Goal: Information Seeking & Learning: Find specific fact

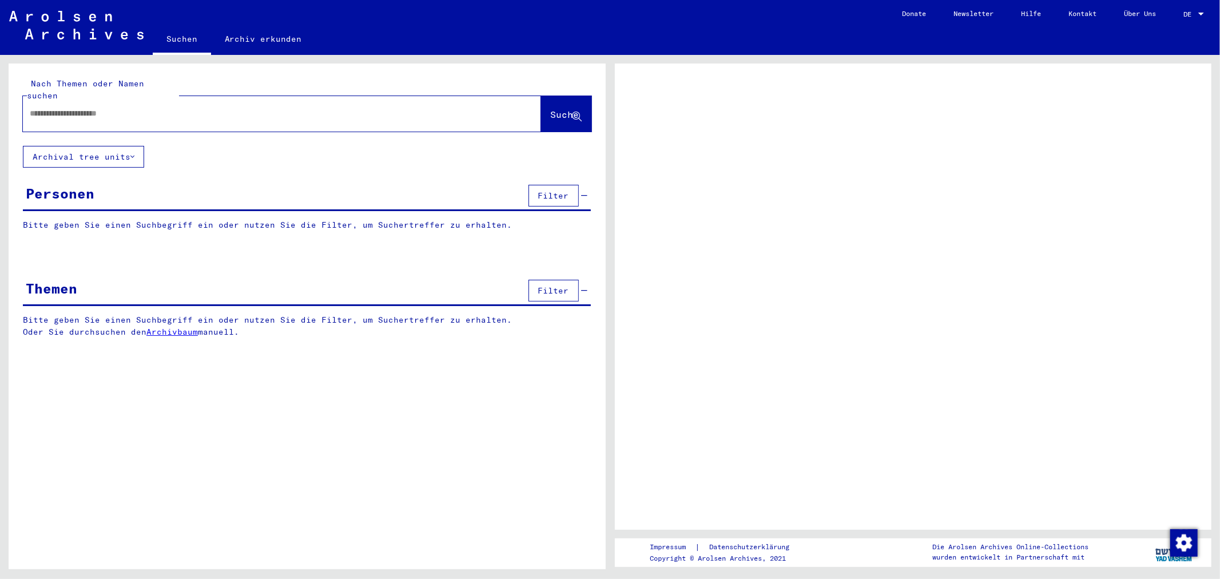
click at [158, 107] on input "text" at bounding box center [272, 113] width 484 height 12
paste input "**********"
type input "**********"
click at [545, 96] on button "Suche" at bounding box center [566, 113] width 50 height 35
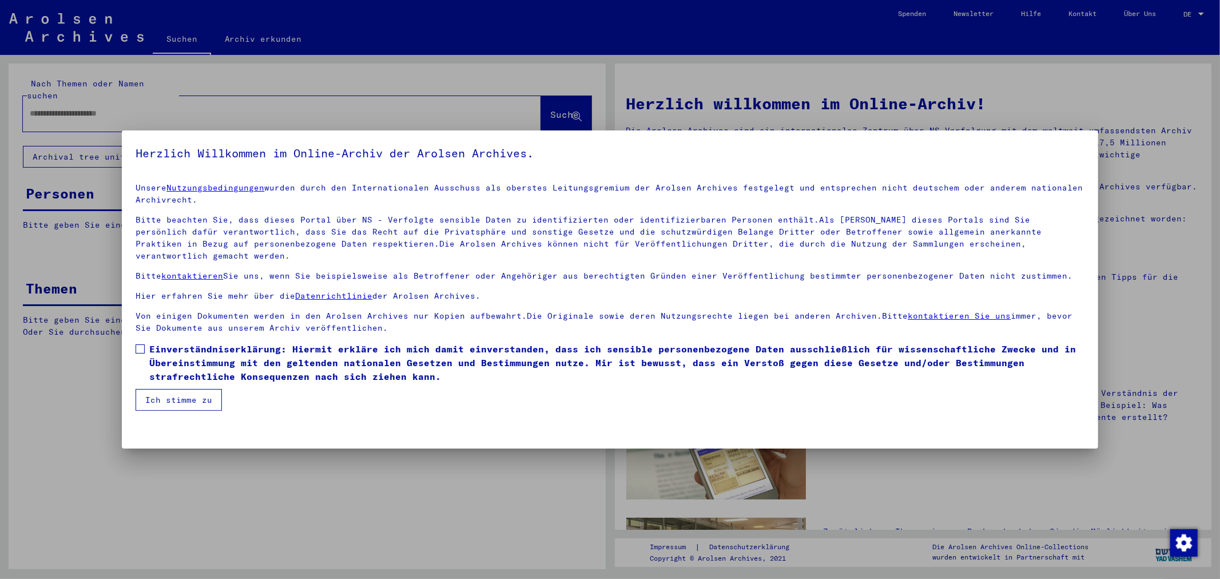
click at [166, 343] on span "Einverständniserklärung: Hiermit erkläre ich mich damit einverstanden, dass ich…" at bounding box center [616, 362] width 934 height 41
click at [190, 389] on button "Ich stimme zu" at bounding box center [179, 400] width 86 height 22
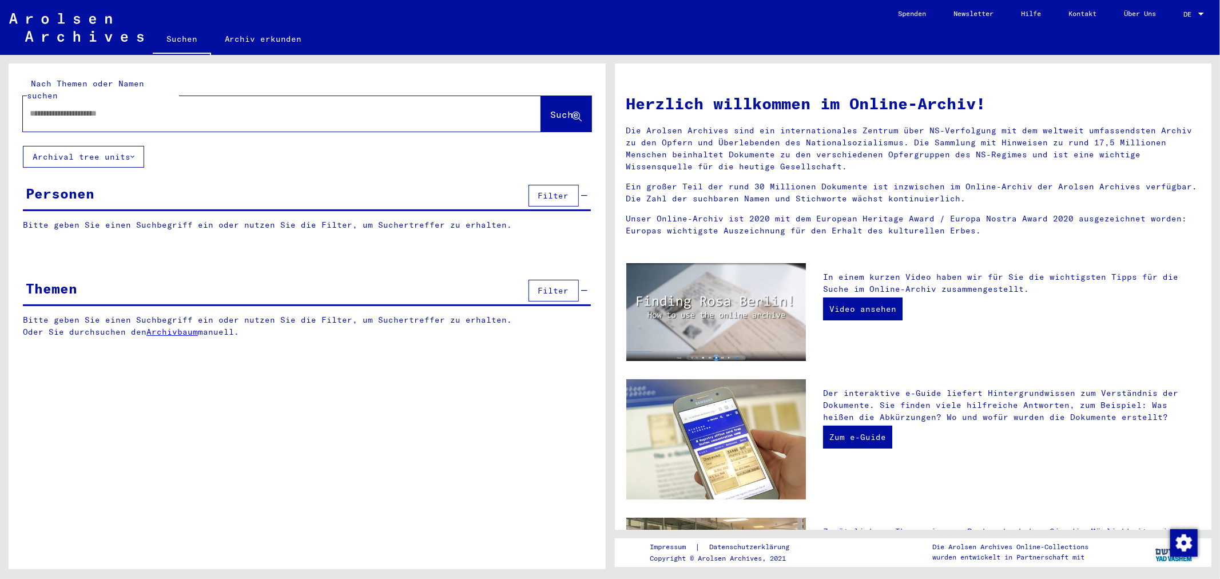
click at [579, 69] on div "Nach Themen oder Namen suchen Suche" at bounding box center [307, 104] width 597 height 82
click at [278, 55] on div "Nach Themen oder Namen suchen Suche Archival tree units Personen Filter Bitte g…" at bounding box center [304, 312] width 609 height 514
click at [258, 66] on div "Nach Themen oder Namen suchen Suche" at bounding box center [307, 104] width 597 height 82
click at [248, 96] on div at bounding box center [282, 113] width 518 height 35
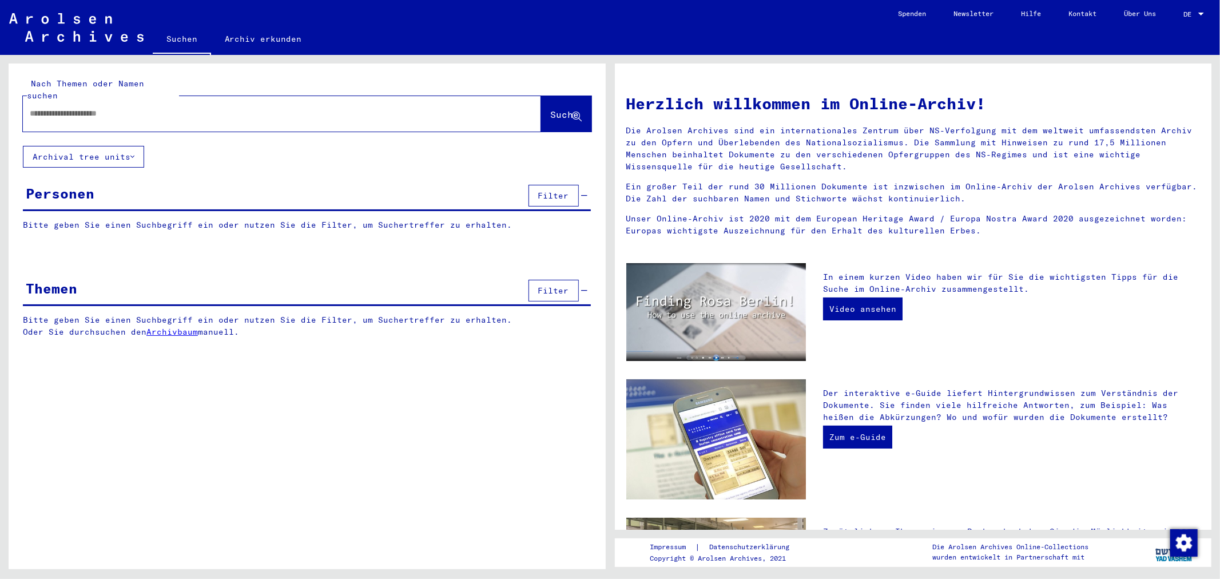
click at [559, 168] on div "Nach Themen oder Namen suchen Suche Archival tree units Personen Filter Bitte g…" at bounding box center [307, 209] width 597 height 292
click at [559, 169] on div "Nach Themen oder Namen suchen Suche Archival tree units Personen Filter Bitte g…" at bounding box center [307, 209] width 597 height 292
click at [559, 182] on div "Filter" at bounding box center [556, 195] width 62 height 27
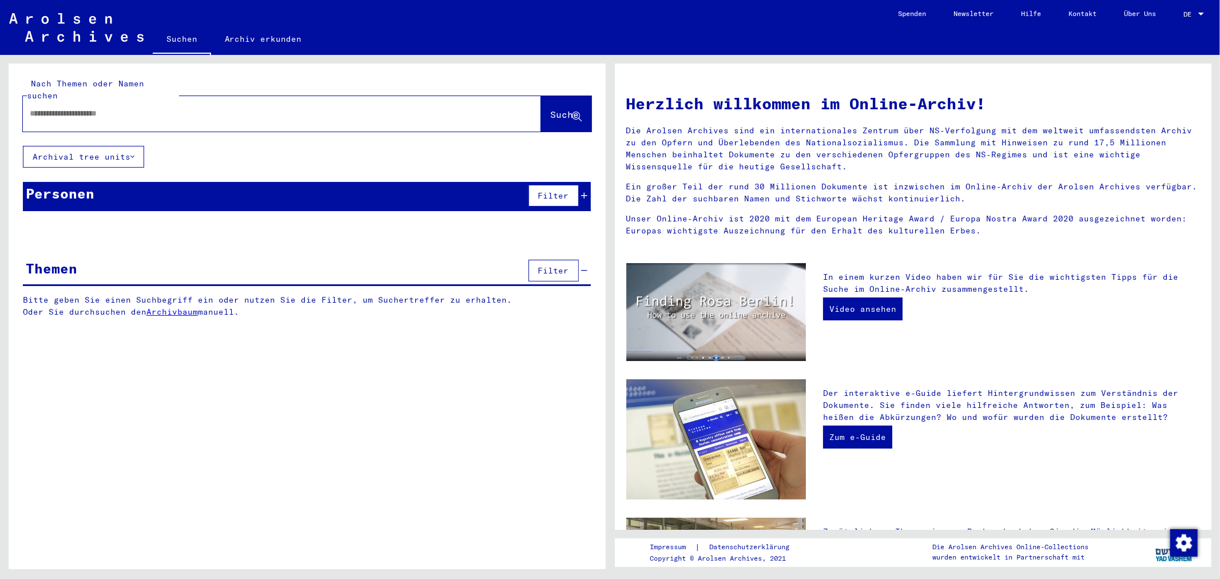
click at [559, 182] on div "Filter" at bounding box center [556, 195] width 62 height 27
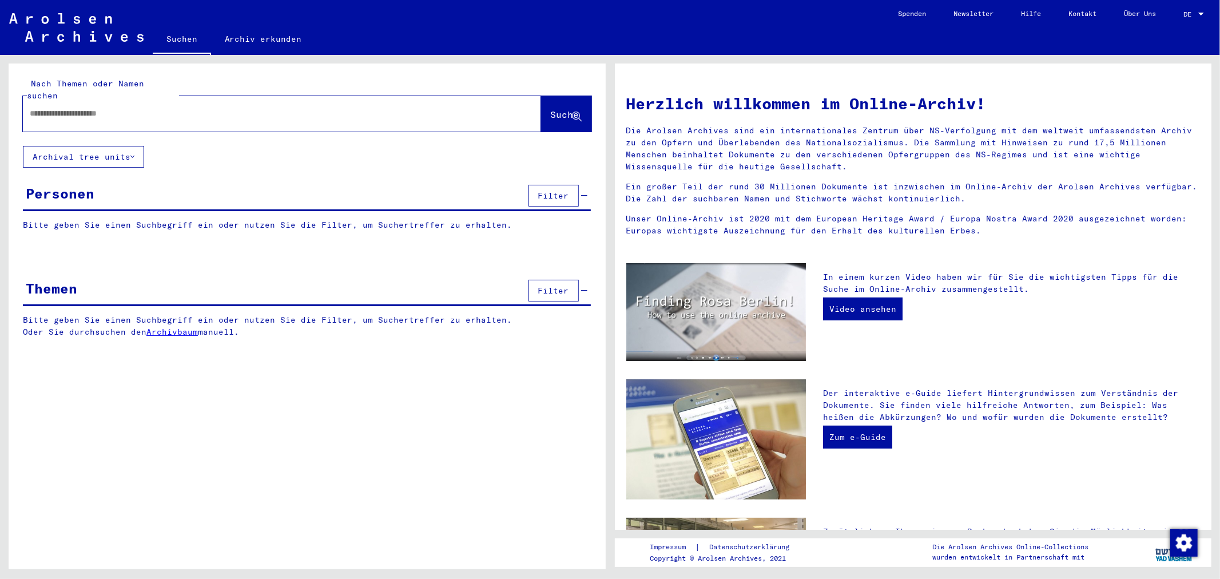
click at [236, 73] on div "Nach Themen oder Namen suchen Suche" at bounding box center [307, 104] width 597 height 82
click at [234, 82] on div "Nach Themen oder Namen suchen Suche" at bounding box center [307, 105] width 568 height 54
click at [258, 107] on input "text" at bounding box center [268, 113] width 477 height 12
paste input "**********"
click at [534, 121] on div "**********" at bounding box center [307, 104] width 597 height 82
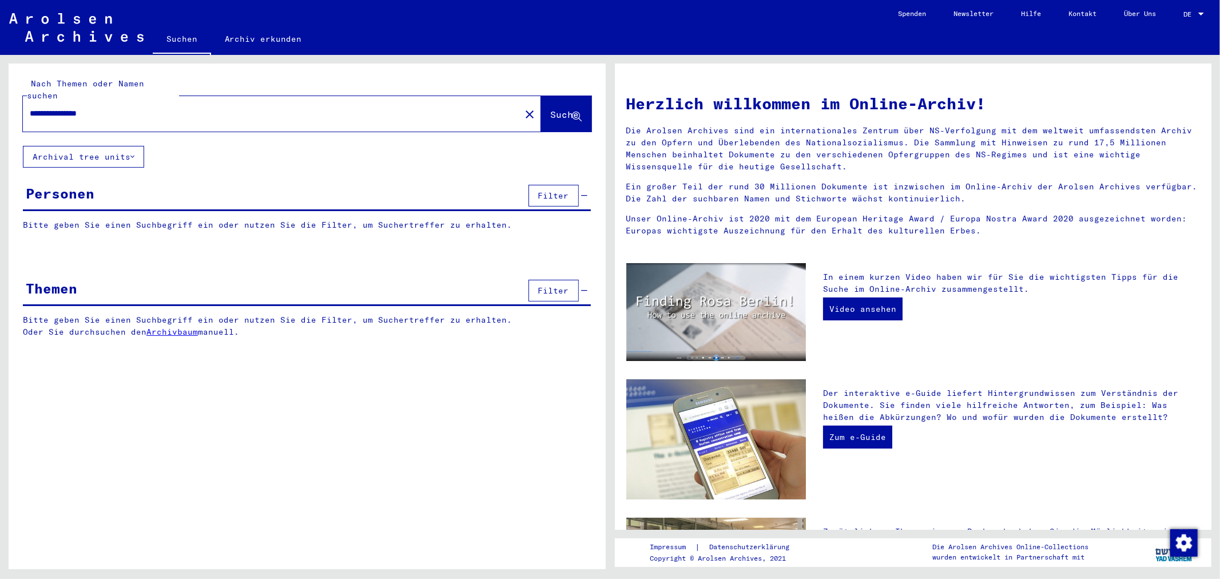
click at [541, 115] on button "Suche" at bounding box center [566, 113] width 50 height 35
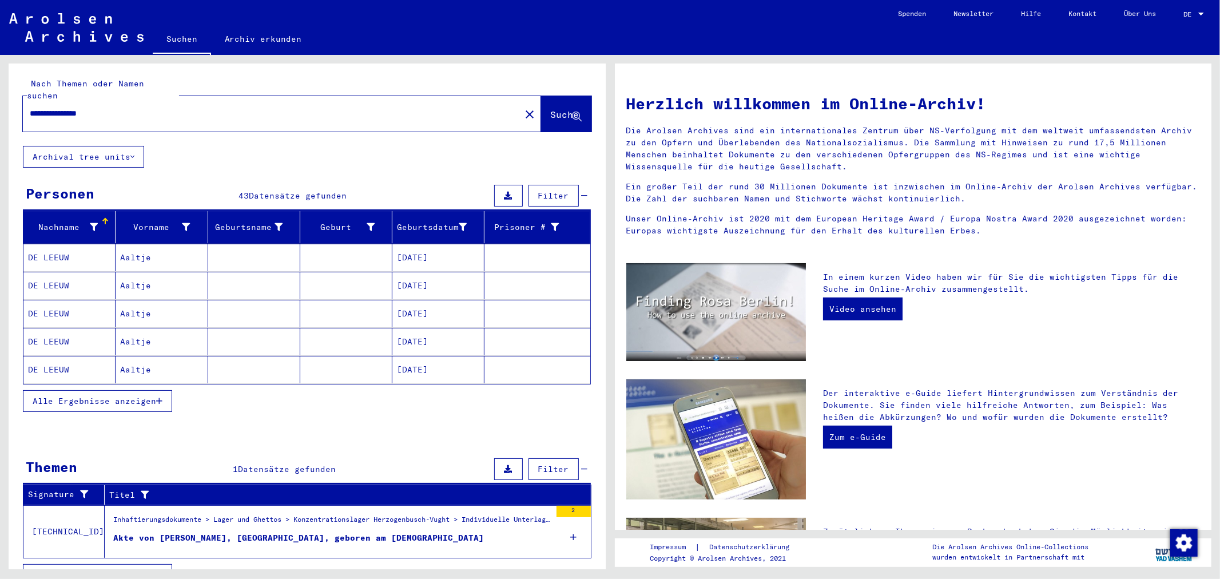
click at [146, 396] on span "Alle Ergebnisse anzeigen" at bounding box center [94, 401] width 123 height 10
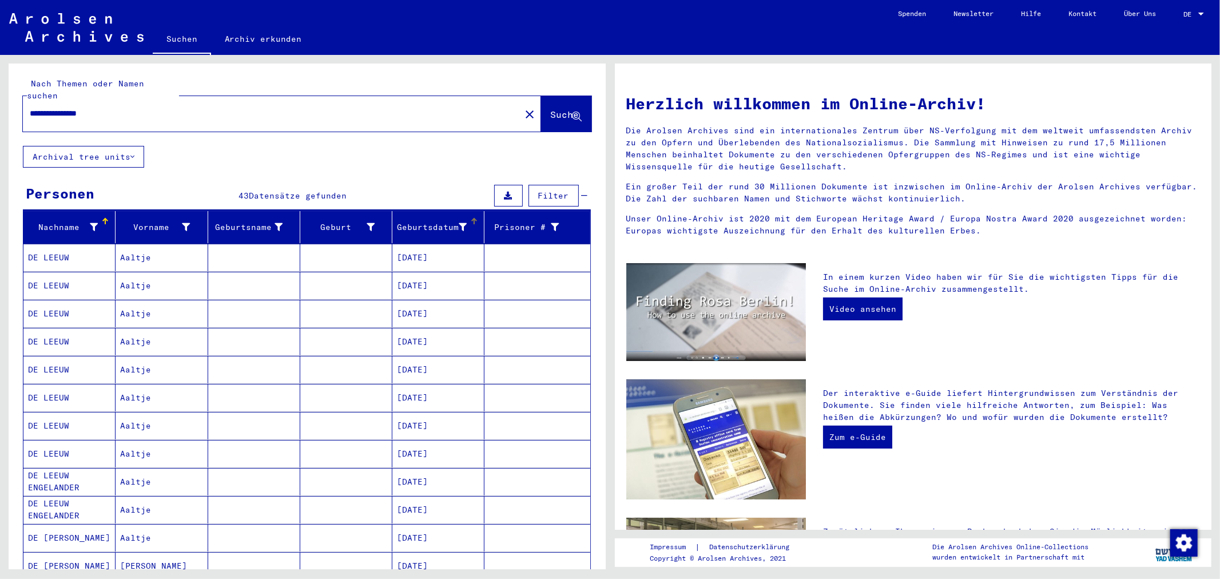
click at [420, 221] on div "Geburtsdatum" at bounding box center [432, 227] width 70 height 12
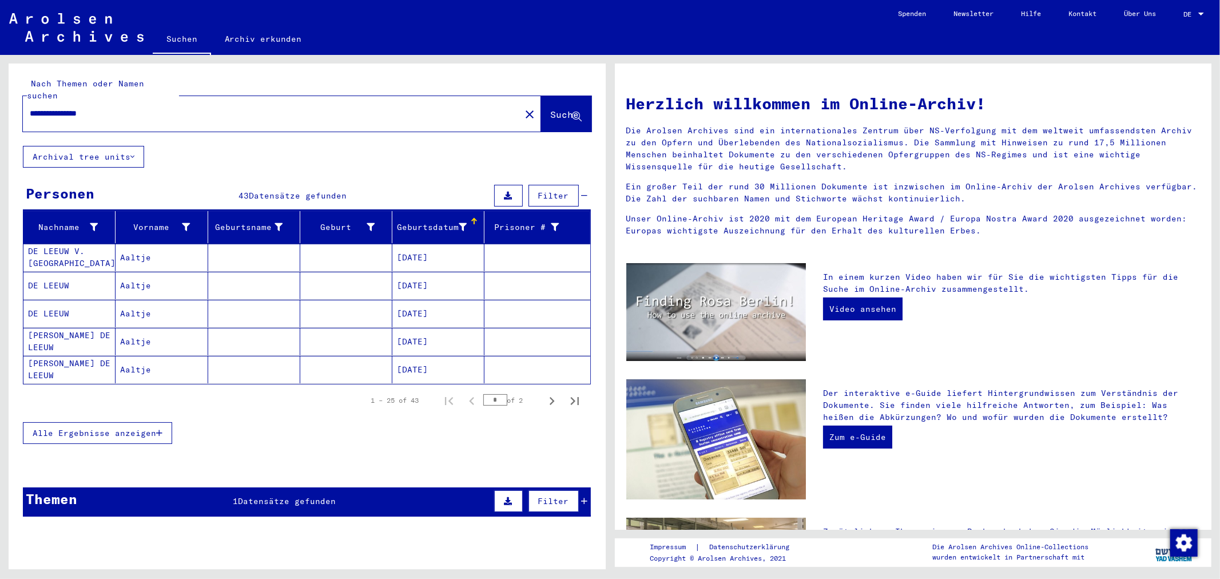
click at [420, 221] on div "Geburtsdatum" at bounding box center [432, 227] width 70 height 12
click at [140, 428] on span "Alle Ergebnisse anzeigen" at bounding box center [94, 433] width 123 height 10
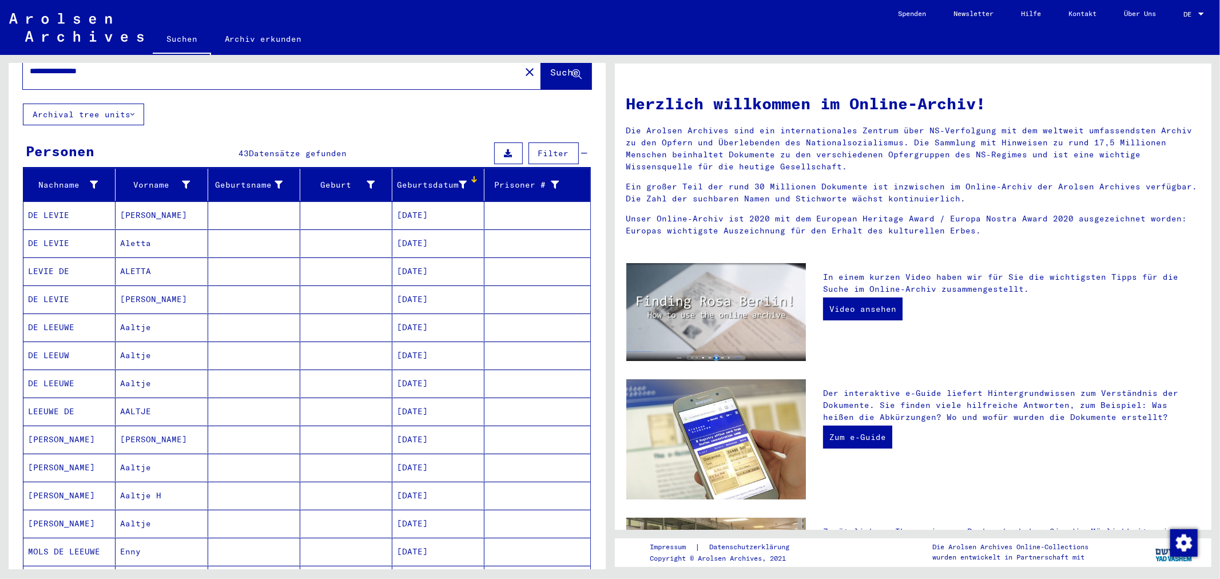
scroll to position [63, 0]
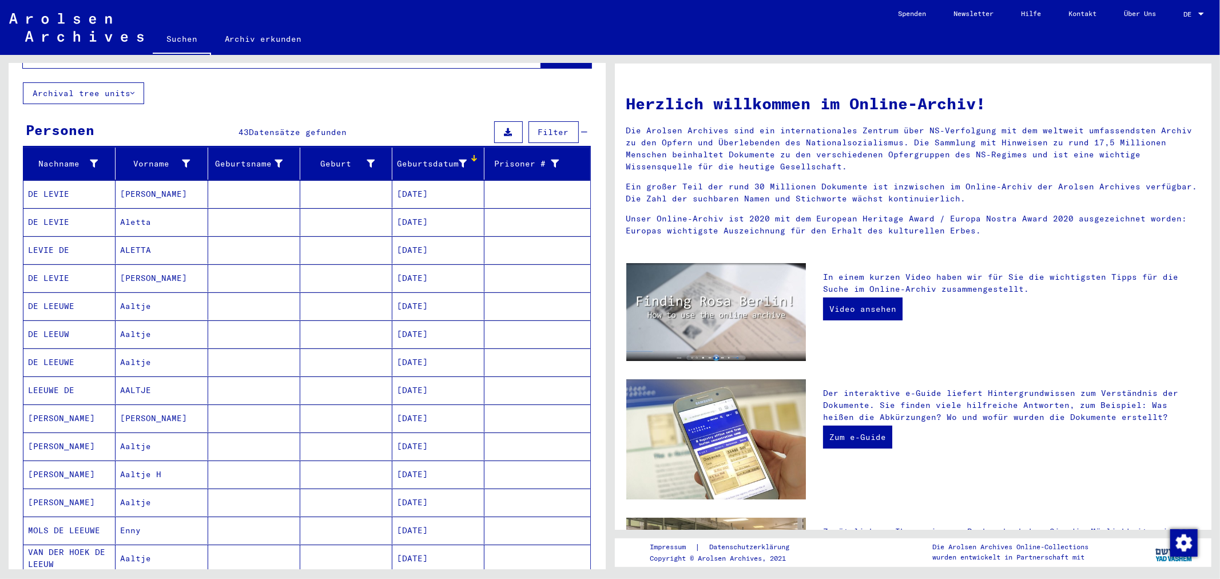
click at [110, 376] on mat-cell "LEEUWE DE" at bounding box center [69, 389] width 92 height 27
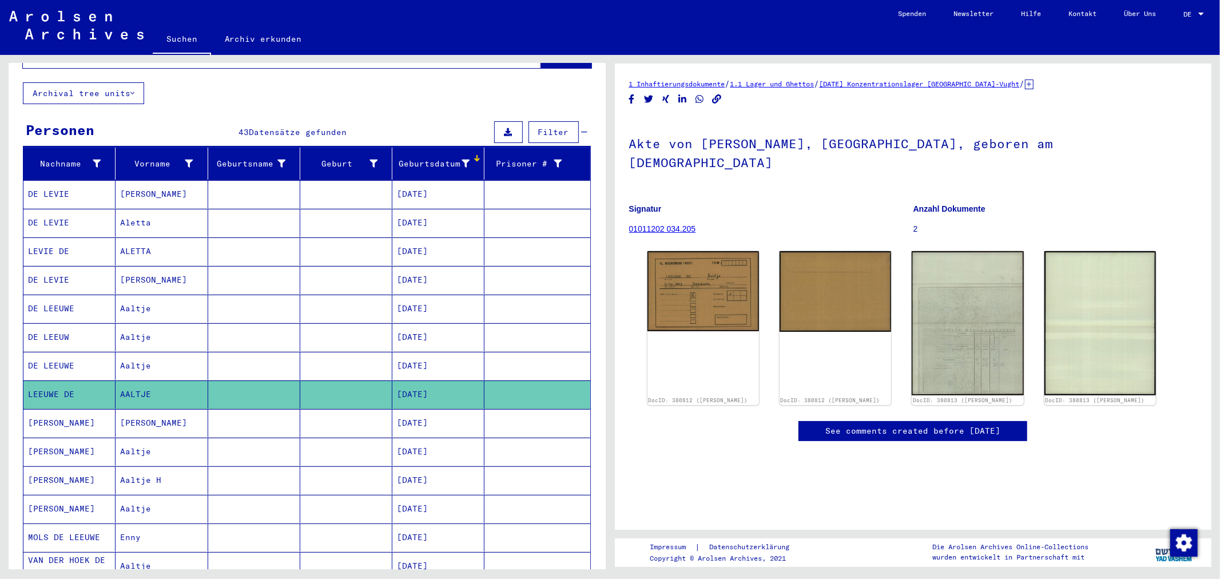
click at [157, 356] on mat-cell "Aaltje" at bounding box center [161, 366] width 92 height 28
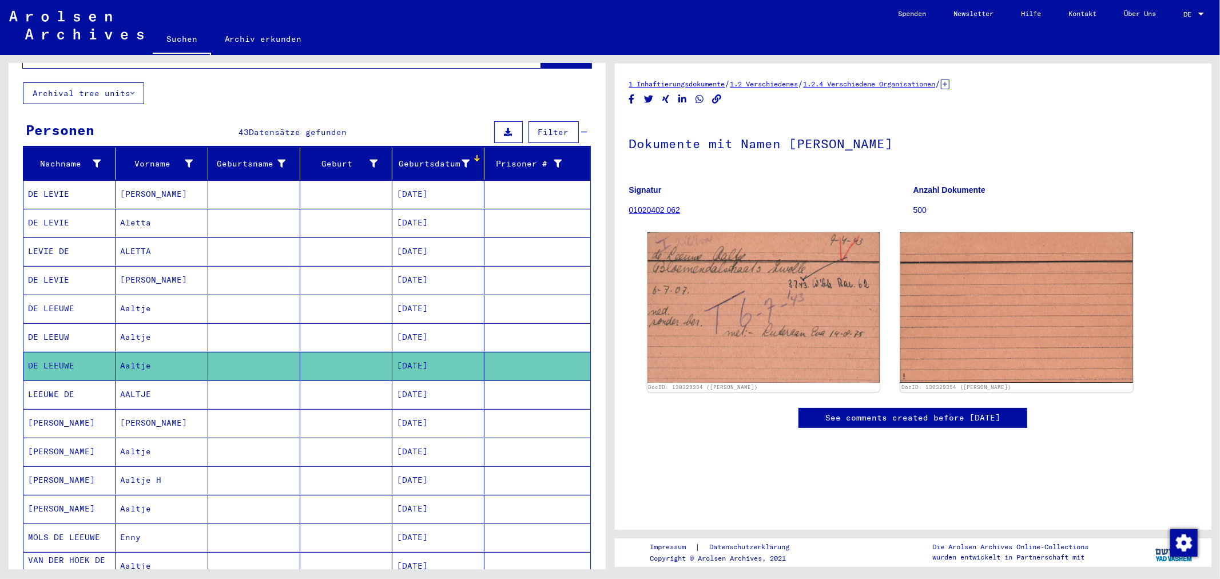
click at [141, 380] on mat-cell "AALTJE" at bounding box center [161, 394] width 92 height 28
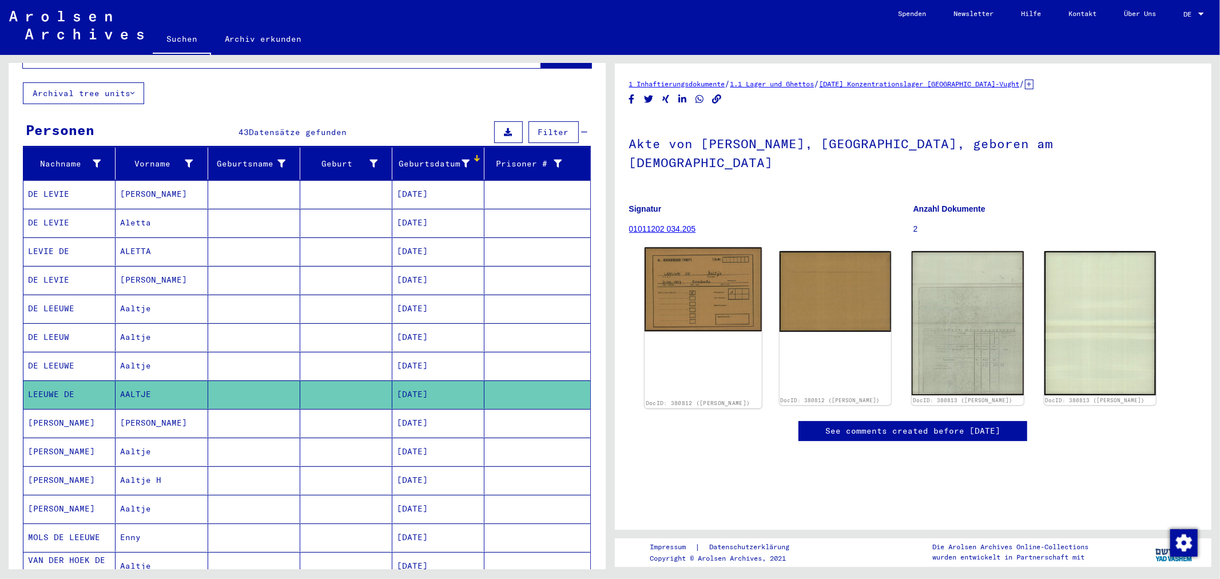
click at [670, 276] on img at bounding box center [702, 290] width 117 height 84
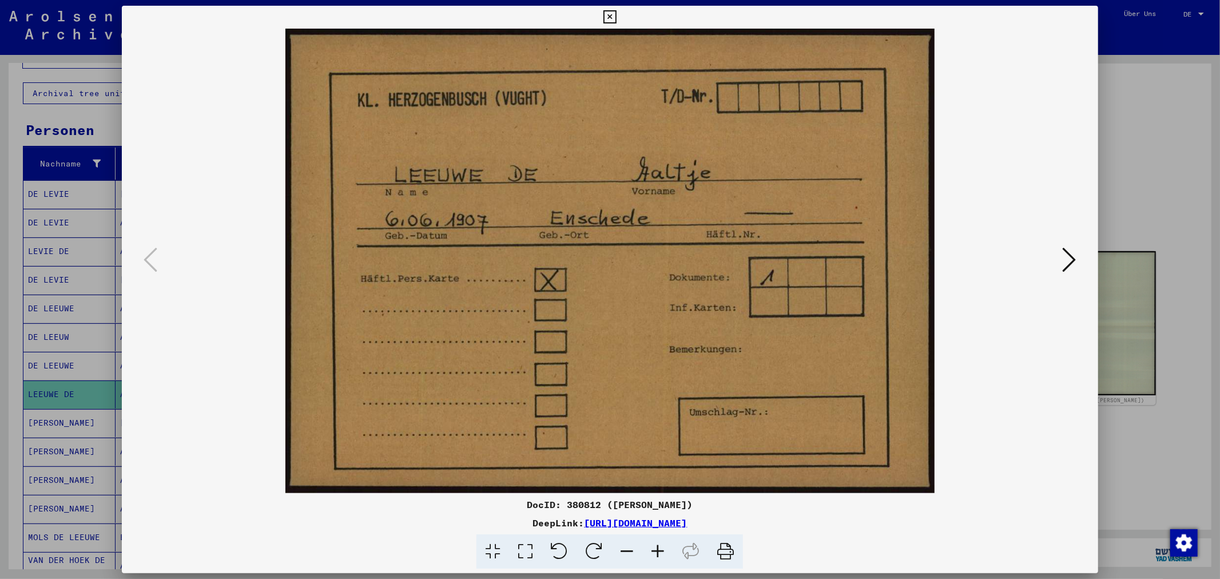
click at [1050, 258] on img at bounding box center [610, 261] width 898 height 464
click at [1077, 252] on button at bounding box center [1069, 260] width 21 height 33
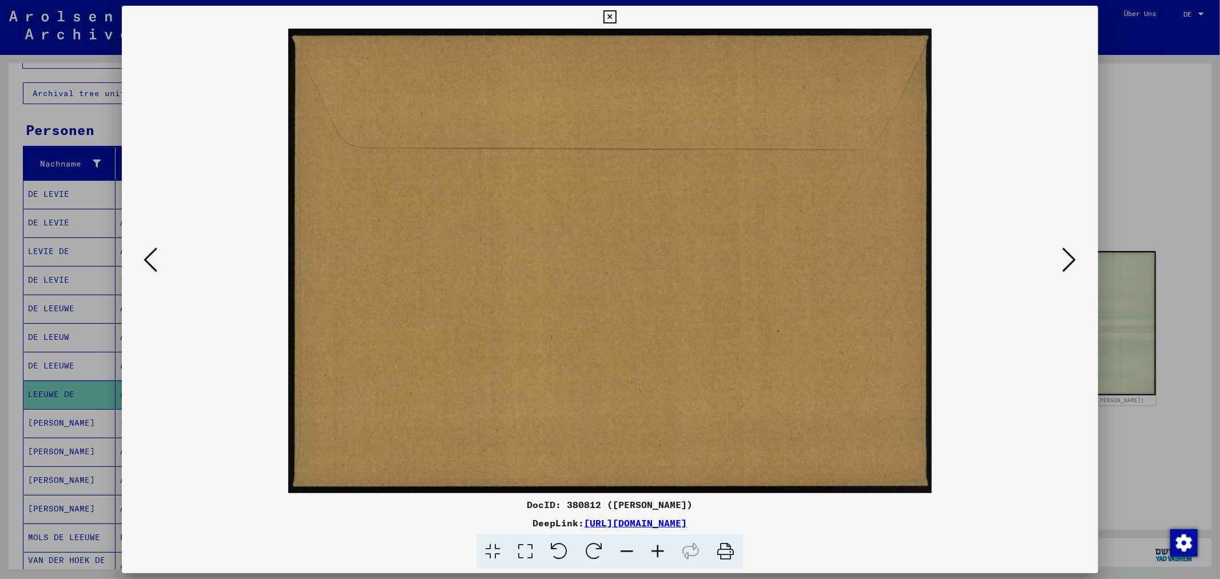
click at [1077, 252] on button at bounding box center [1069, 260] width 21 height 33
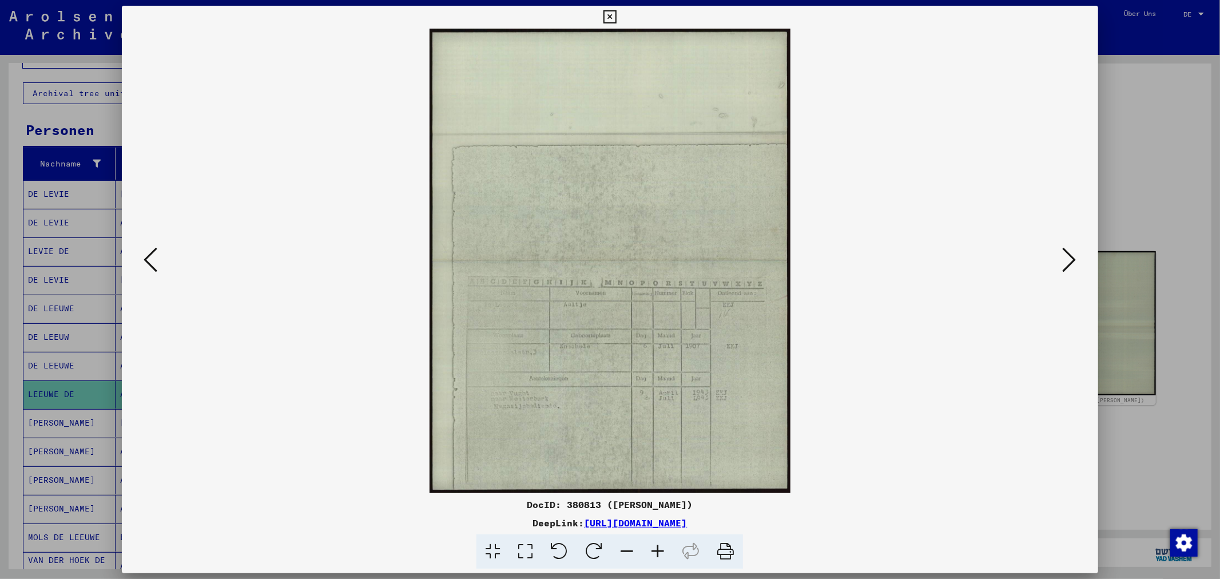
click at [1077, 270] on button at bounding box center [1069, 260] width 21 height 33
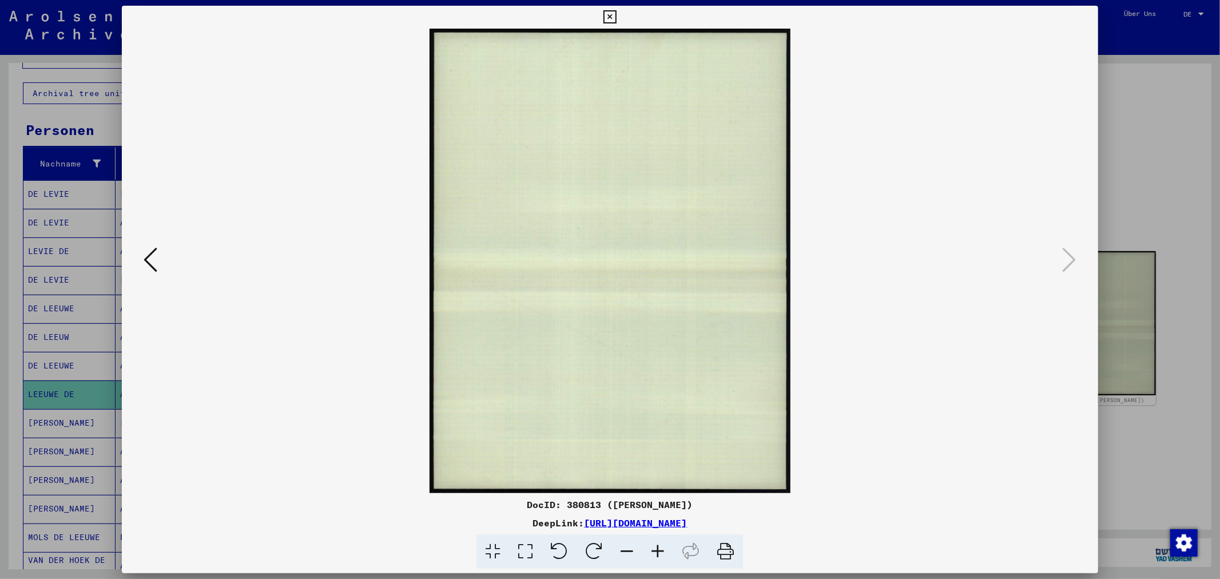
click at [1118, 393] on div at bounding box center [610, 289] width 1220 height 579
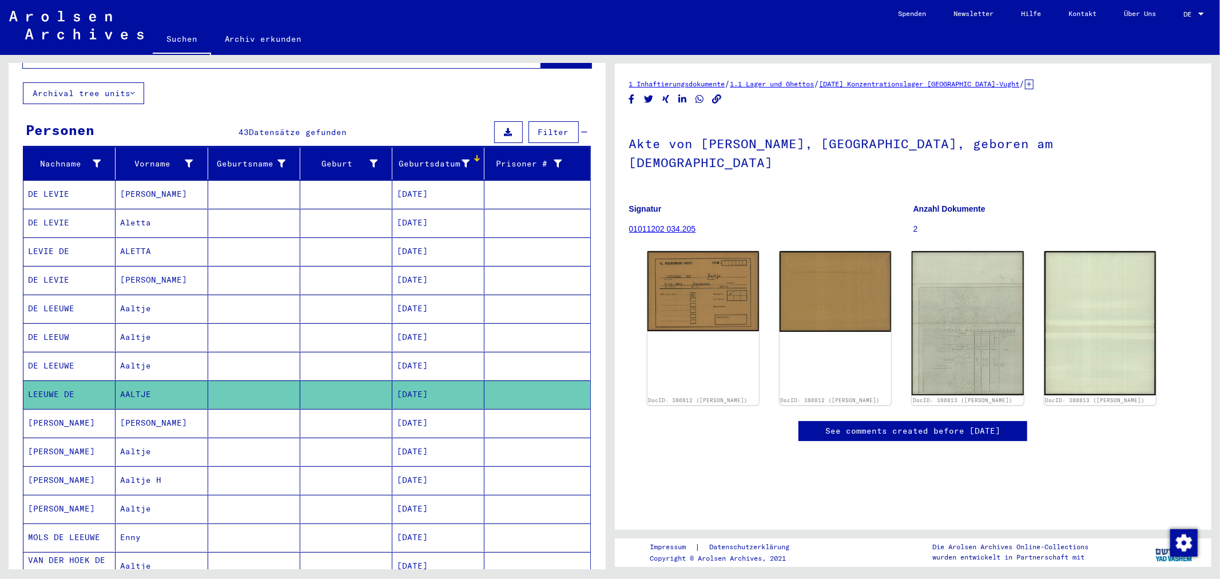
click at [176, 361] on mat-cell "Aaltje" at bounding box center [161, 366] width 92 height 28
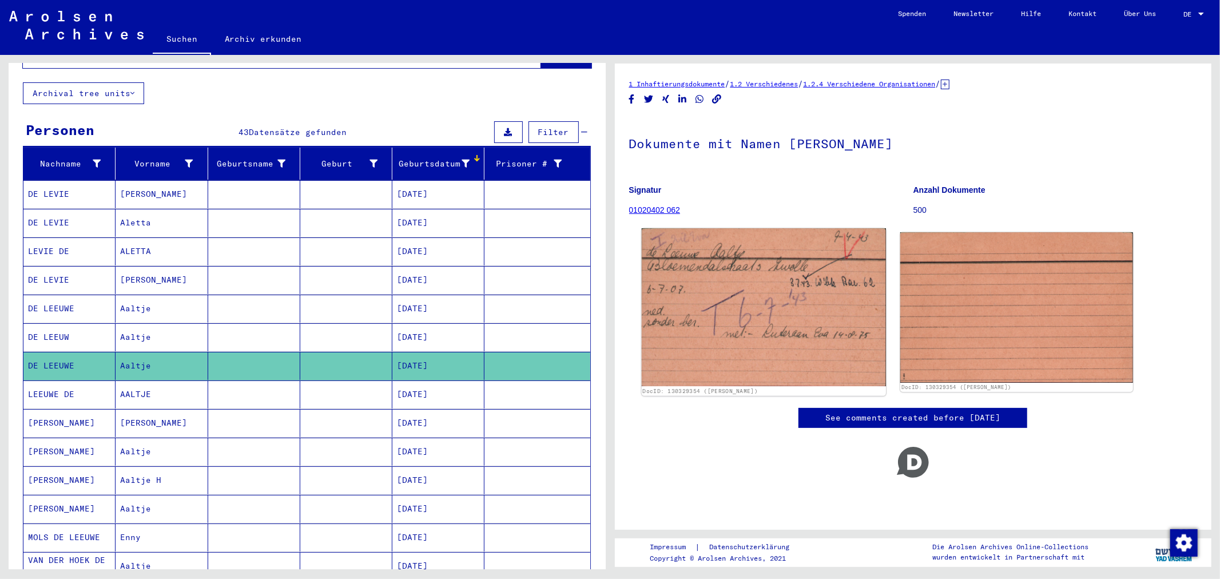
click at [762, 345] on img at bounding box center [763, 307] width 244 height 158
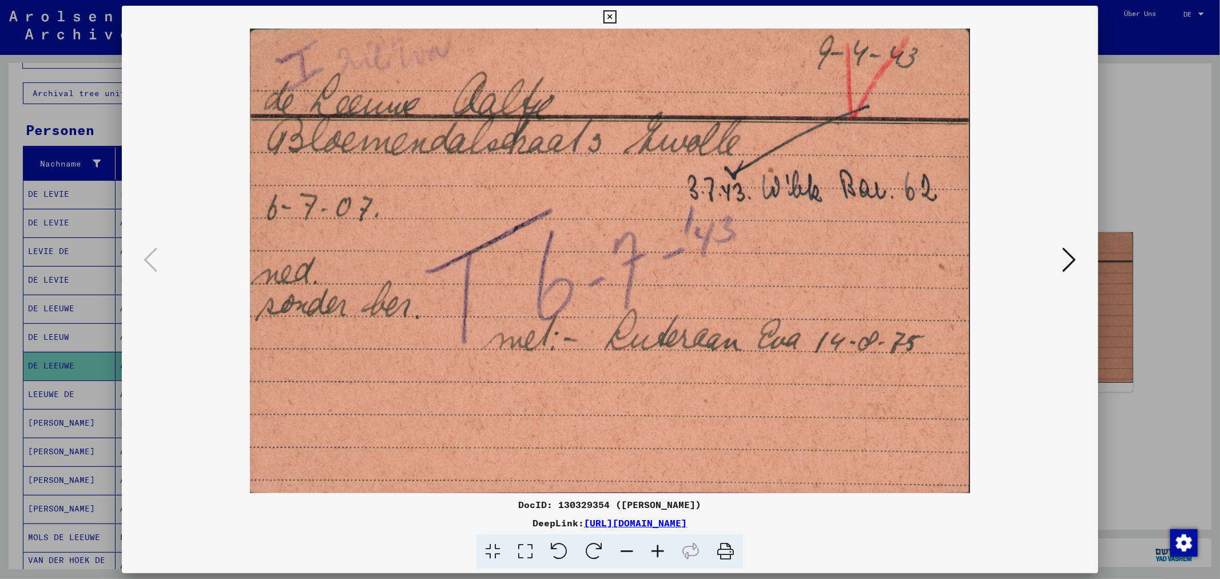
click at [1044, 258] on img at bounding box center [610, 261] width 898 height 464
click at [1058, 260] on img at bounding box center [610, 261] width 898 height 464
click at [1085, 256] on div at bounding box center [609, 261] width 975 height 464
click at [1067, 258] on icon at bounding box center [1069, 259] width 14 height 27
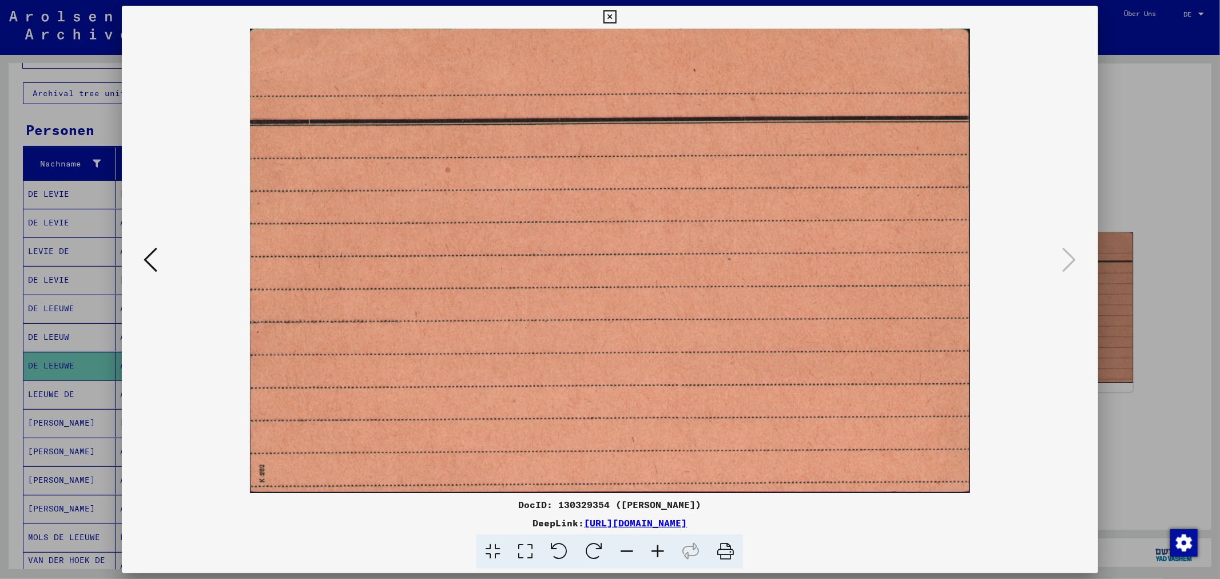
click at [1079, 487] on div at bounding box center [609, 261] width 975 height 464
click at [43, 280] on div at bounding box center [610, 289] width 1220 height 579
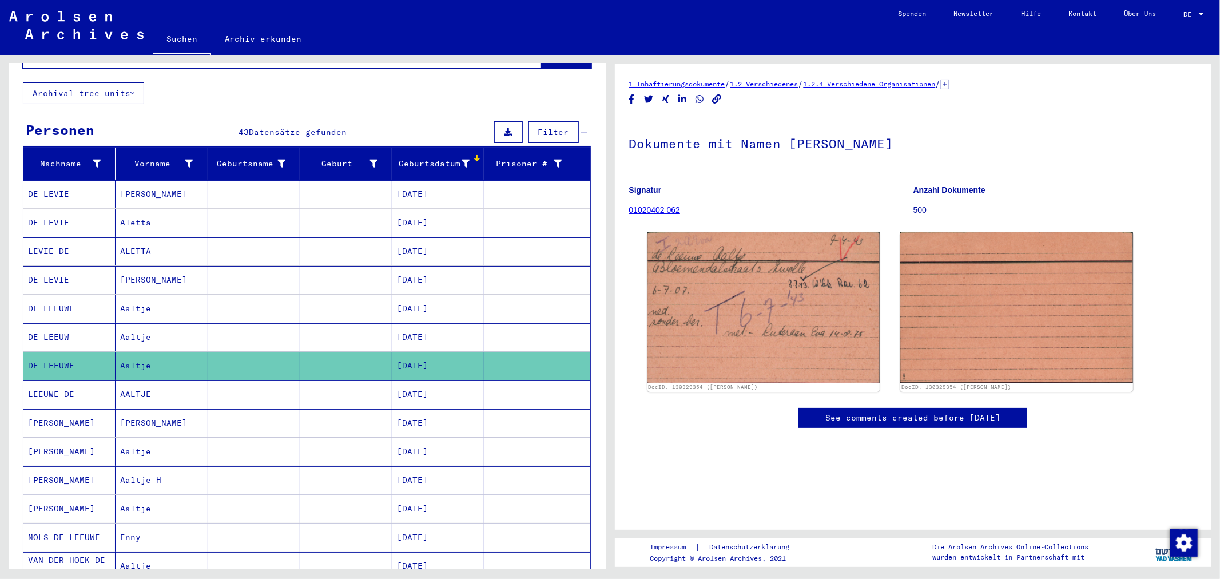
click at [79, 327] on mat-cell "DE LEEUW" at bounding box center [69, 337] width 92 height 28
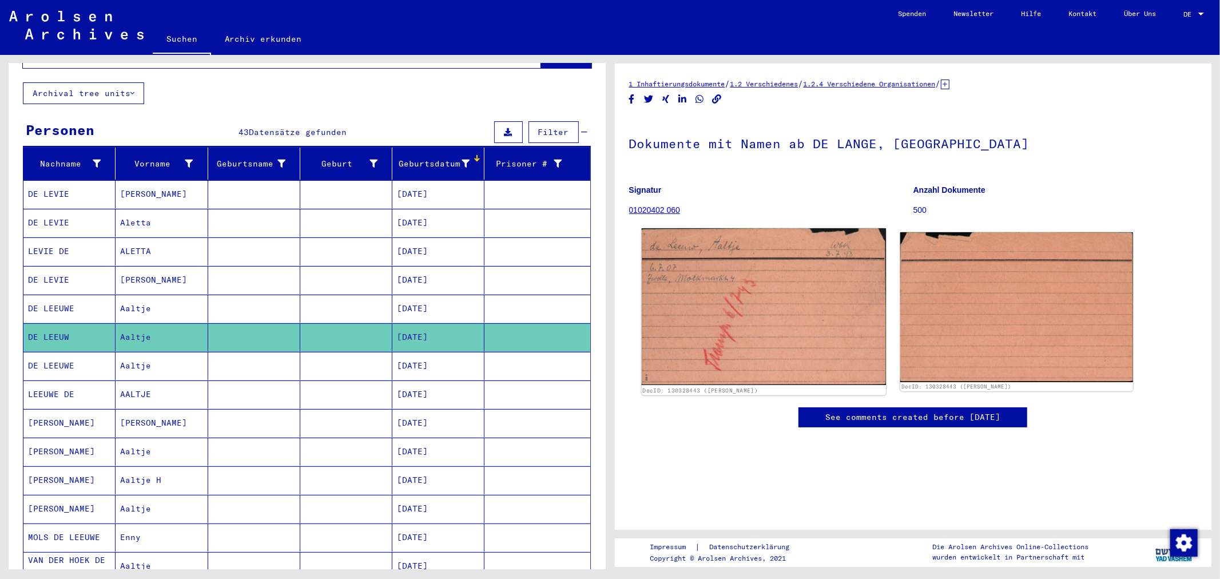
click at [696, 333] on img at bounding box center [763, 306] width 244 height 157
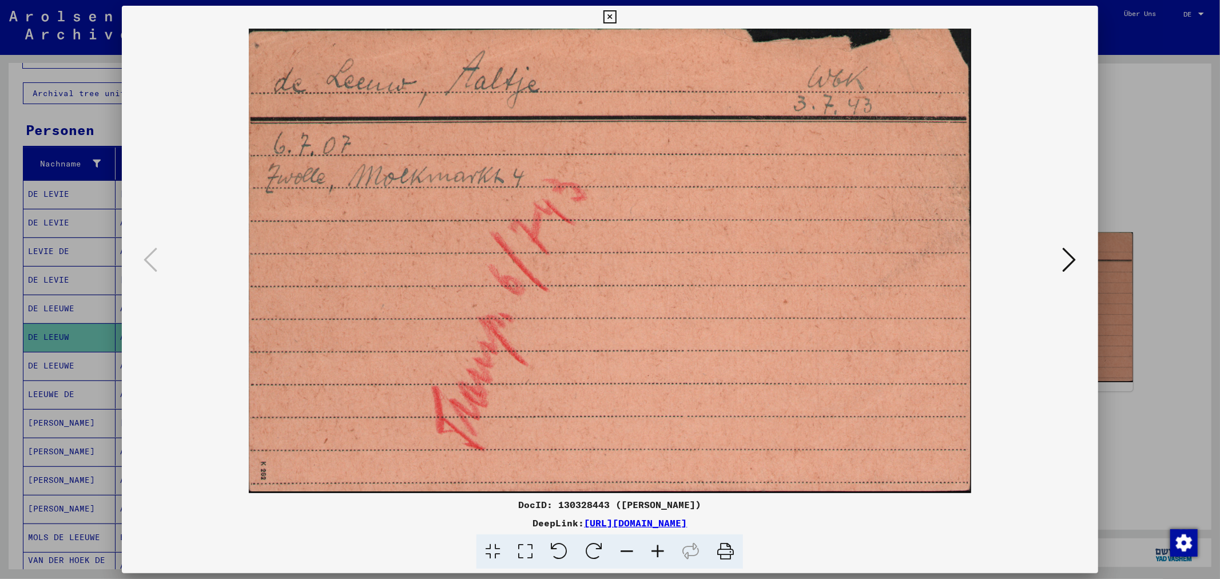
click at [1048, 278] on img at bounding box center [610, 261] width 898 height 464
click at [1070, 272] on icon at bounding box center [1069, 259] width 14 height 27
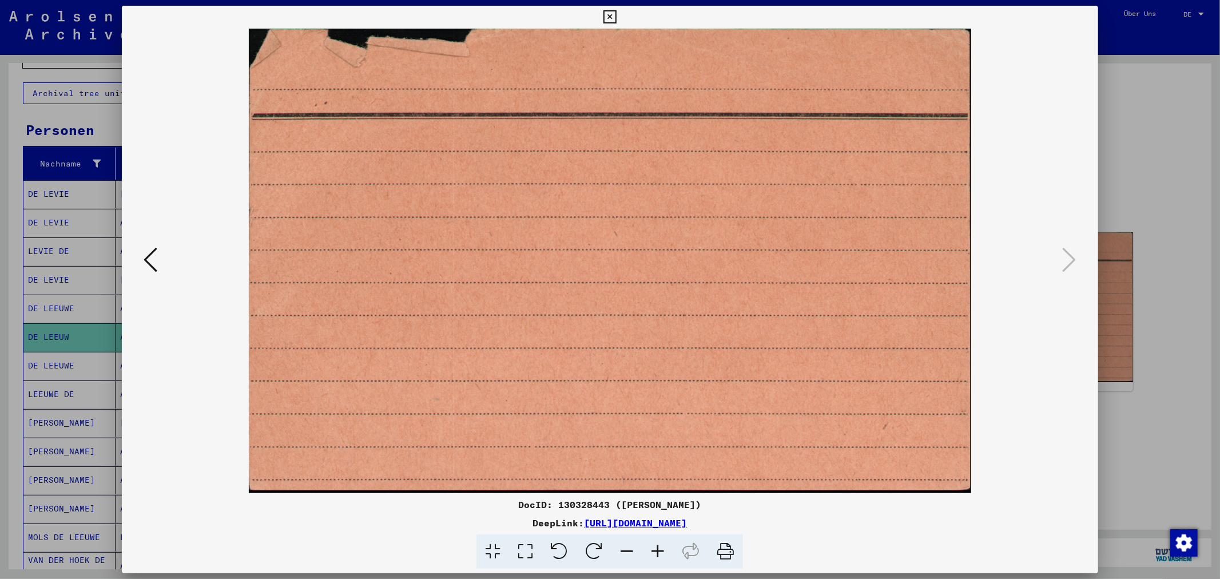
click at [1111, 170] on div at bounding box center [610, 289] width 1220 height 579
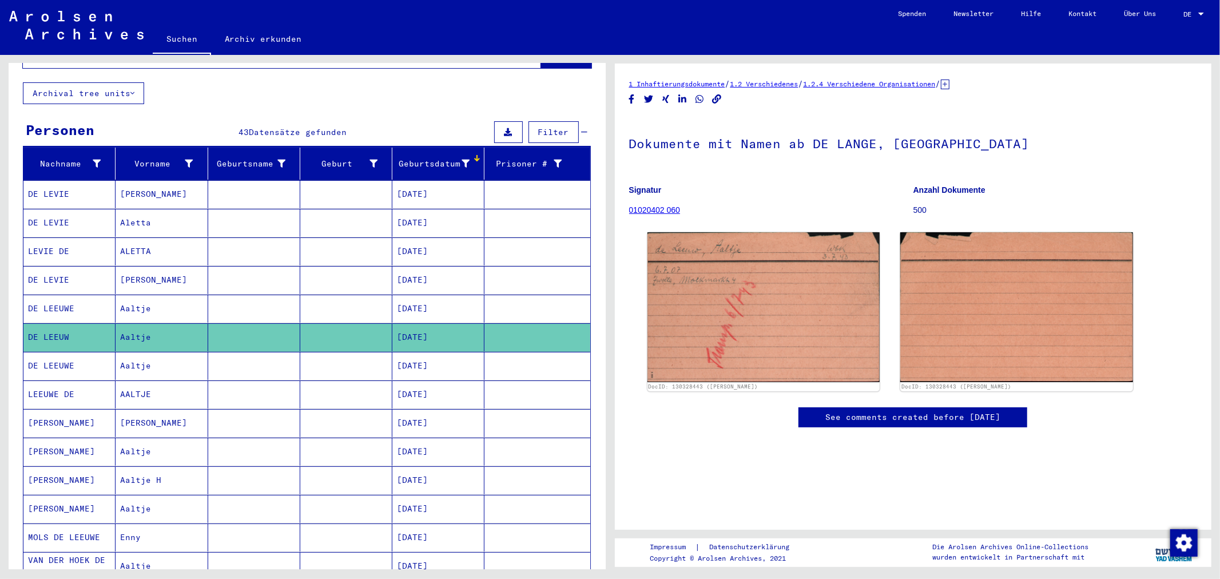
click at [91, 305] on mat-cell "DE LEEUWE" at bounding box center [69, 308] width 92 height 28
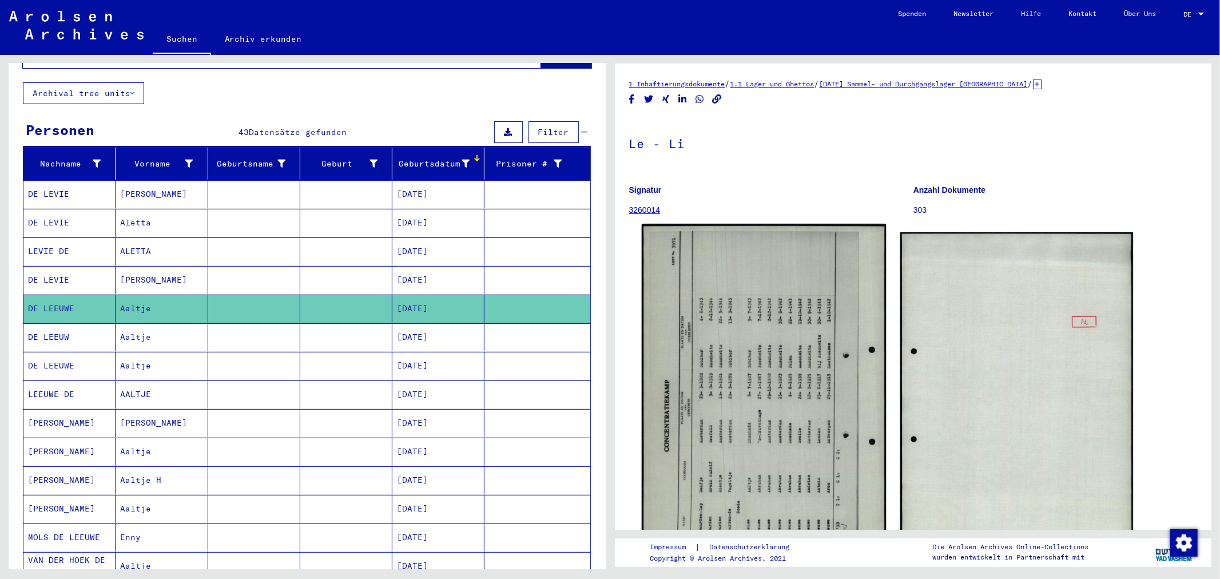
click at [724, 307] on img at bounding box center [763, 395] width 244 height 342
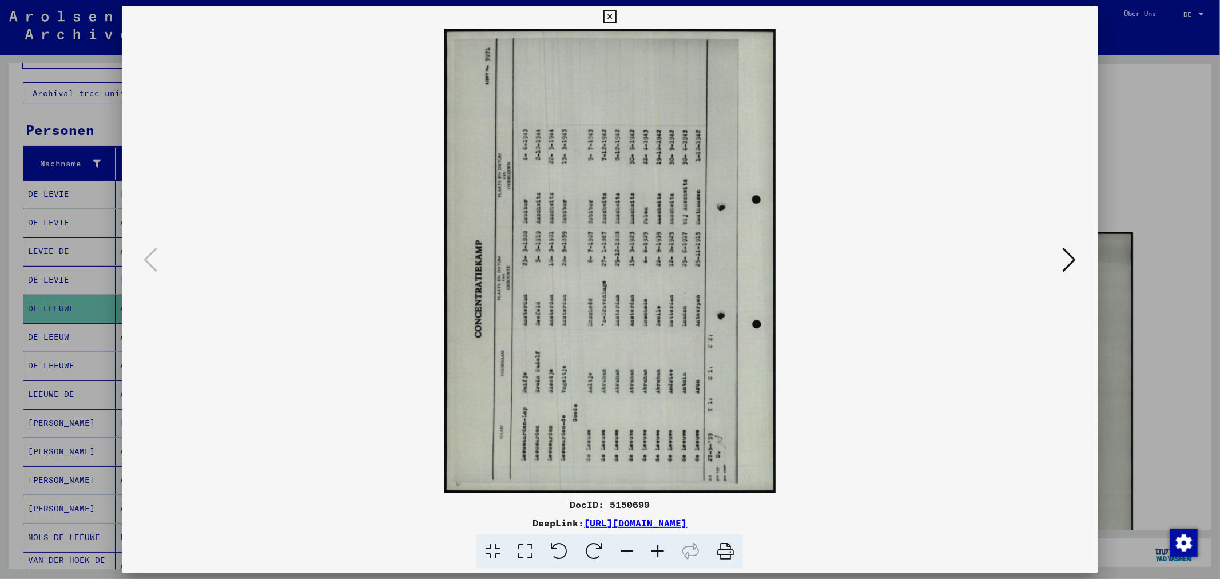
click at [1064, 264] on icon at bounding box center [1069, 259] width 14 height 27
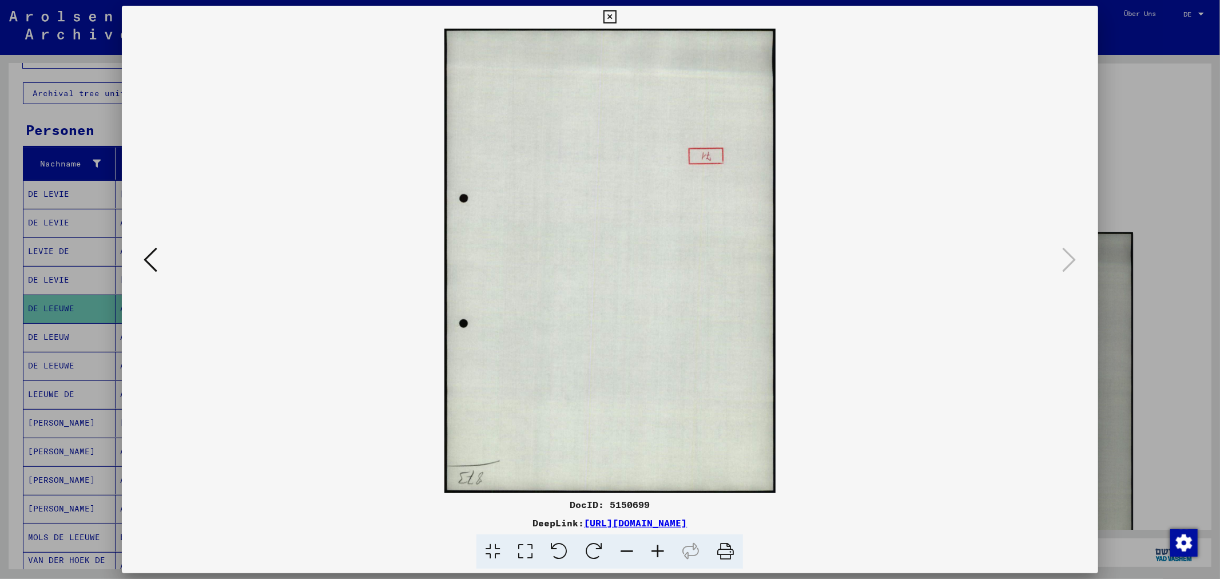
click at [1129, 123] on div at bounding box center [610, 289] width 1220 height 579
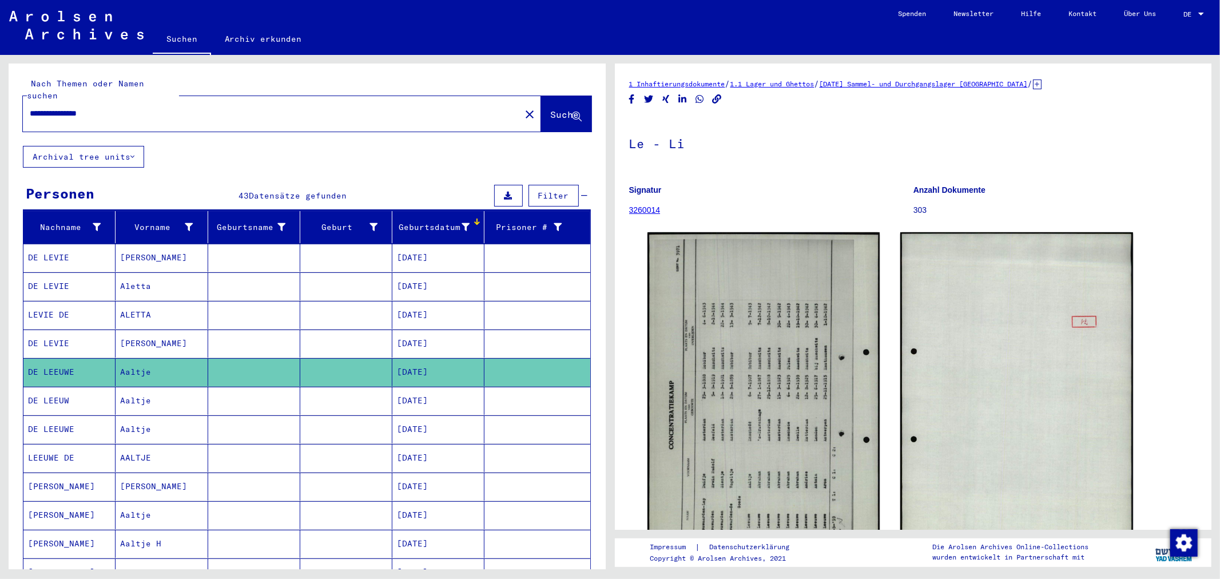
click at [221, 123] on div "**********" at bounding box center [307, 104] width 597 height 82
drag, startPoint x: 203, startPoint y: 98, endPoint x: 0, endPoint y: 83, distance: 203.5
click at [0, 83] on div "**********" at bounding box center [304, 312] width 609 height 514
paste input "******"
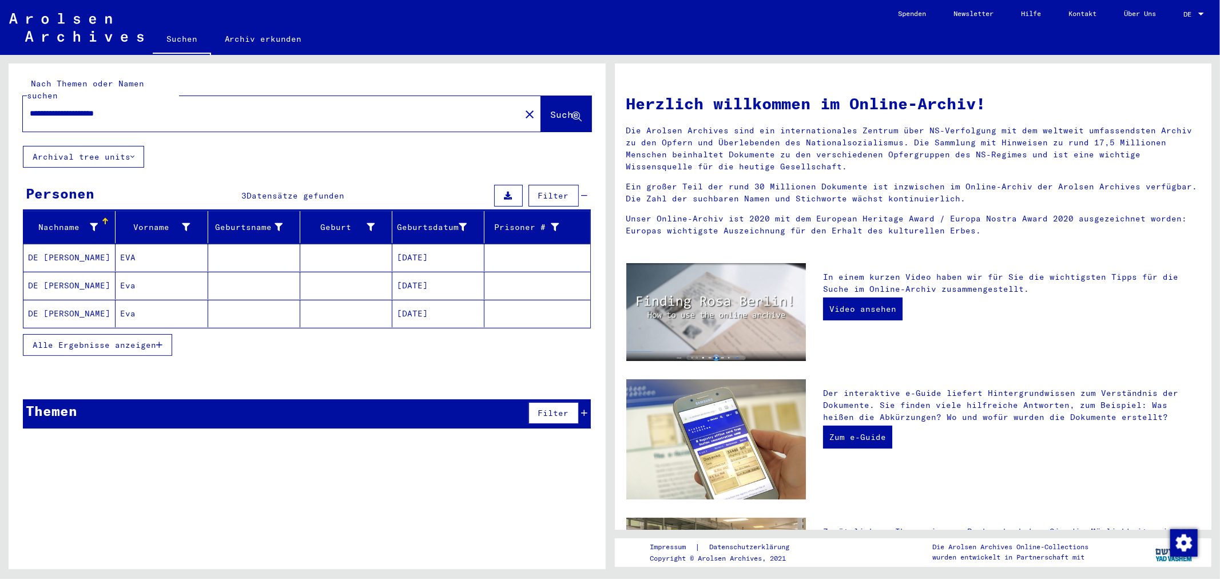
click at [306, 244] on mat-cell at bounding box center [346, 257] width 92 height 27
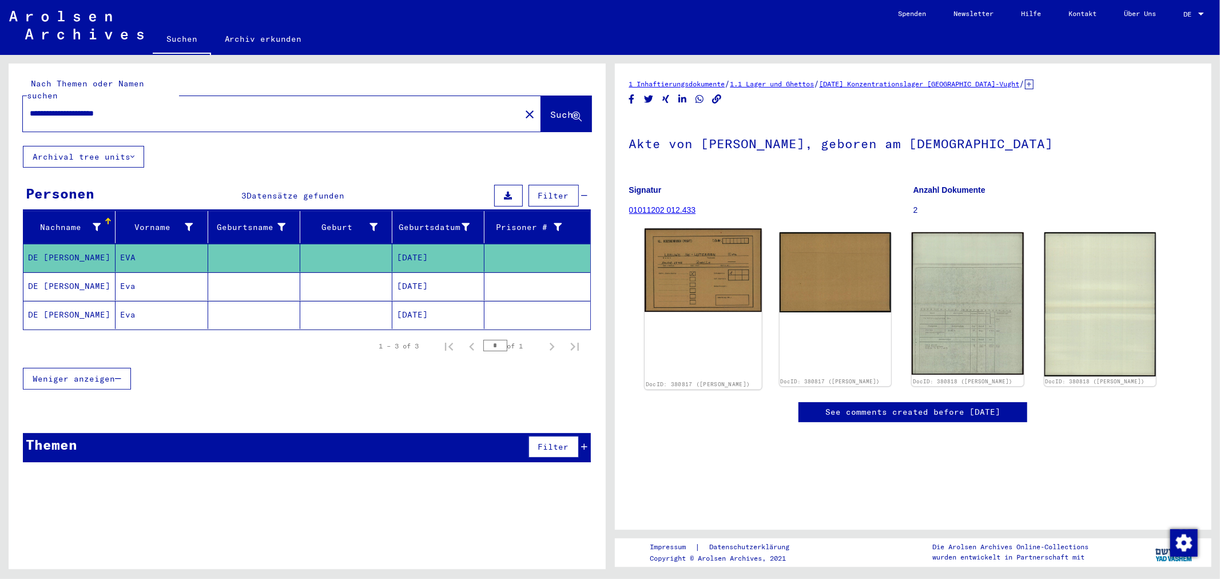
click at [667, 282] on img at bounding box center [702, 270] width 117 height 83
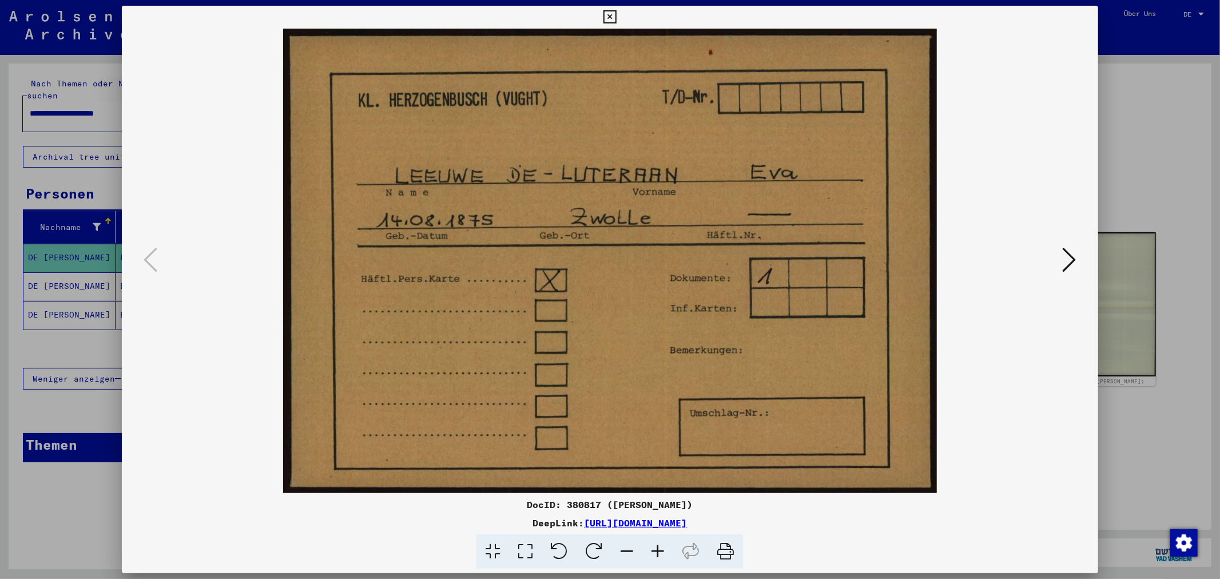
click at [1058, 268] on img at bounding box center [610, 261] width 898 height 464
click at [1059, 242] on div at bounding box center [609, 261] width 975 height 464
click at [1062, 260] on icon at bounding box center [1069, 259] width 14 height 27
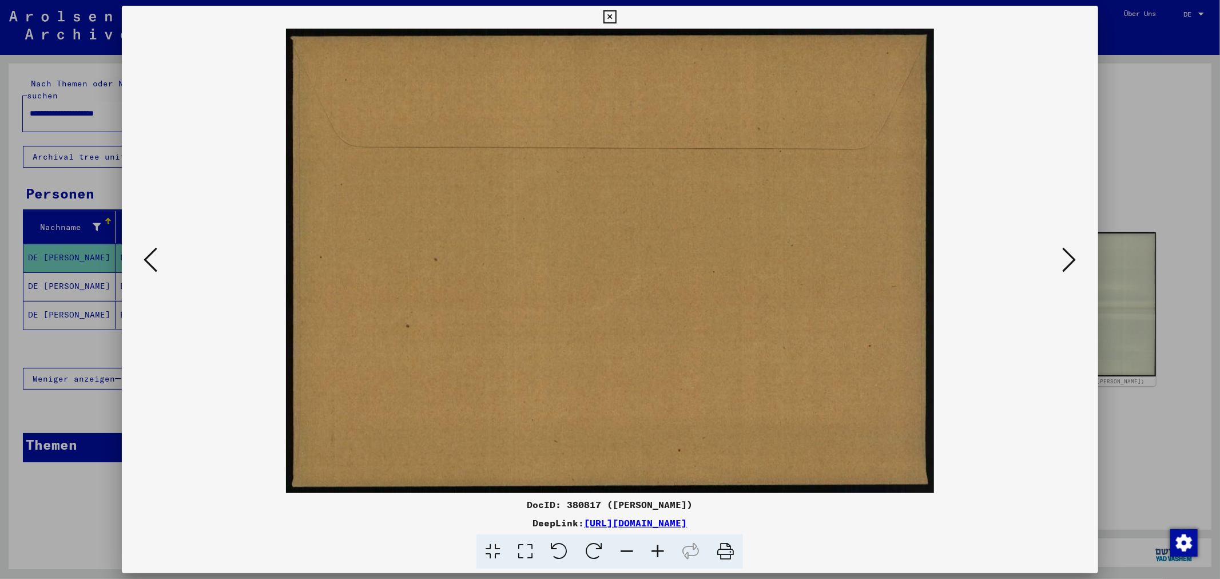
click at [1075, 261] on icon at bounding box center [1069, 259] width 14 height 27
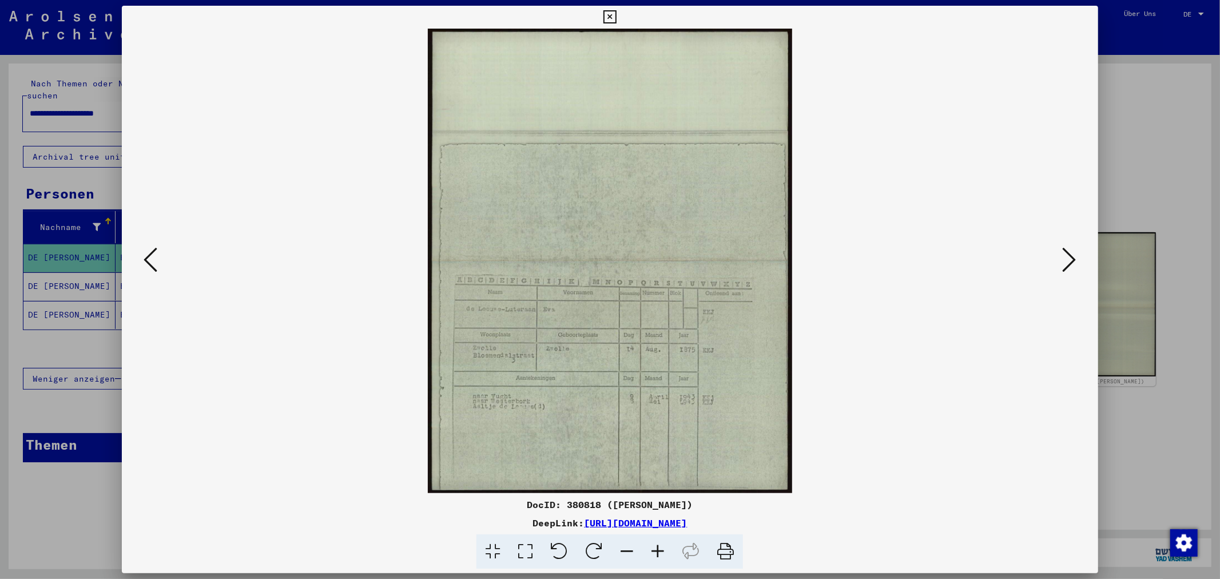
click at [1073, 259] on icon at bounding box center [1069, 259] width 14 height 27
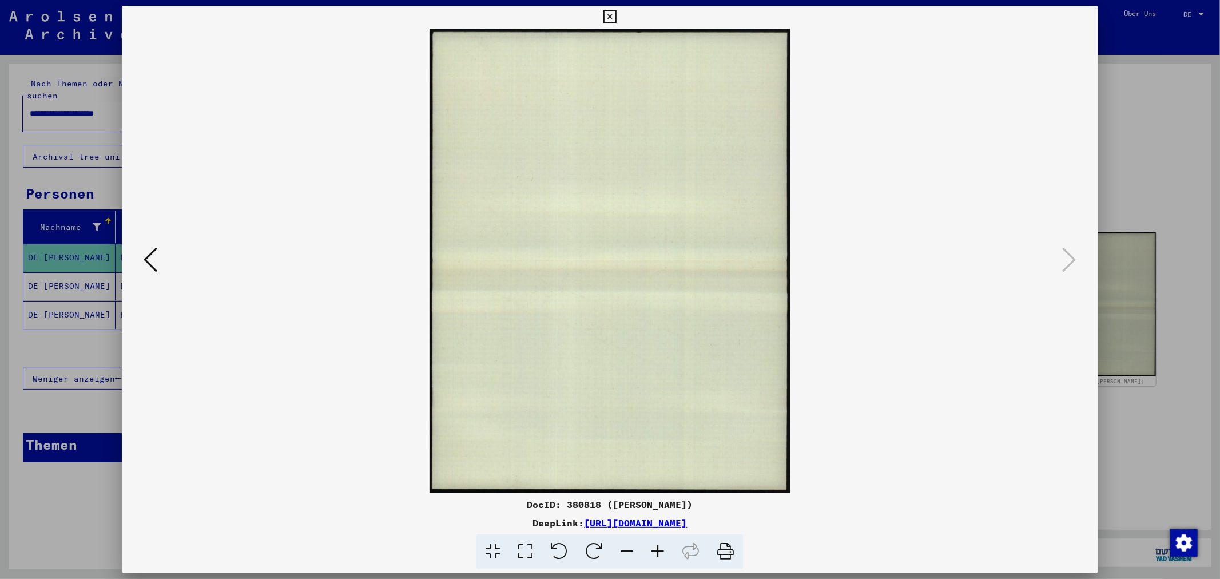
click at [1128, 450] on div at bounding box center [610, 289] width 1220 height 579
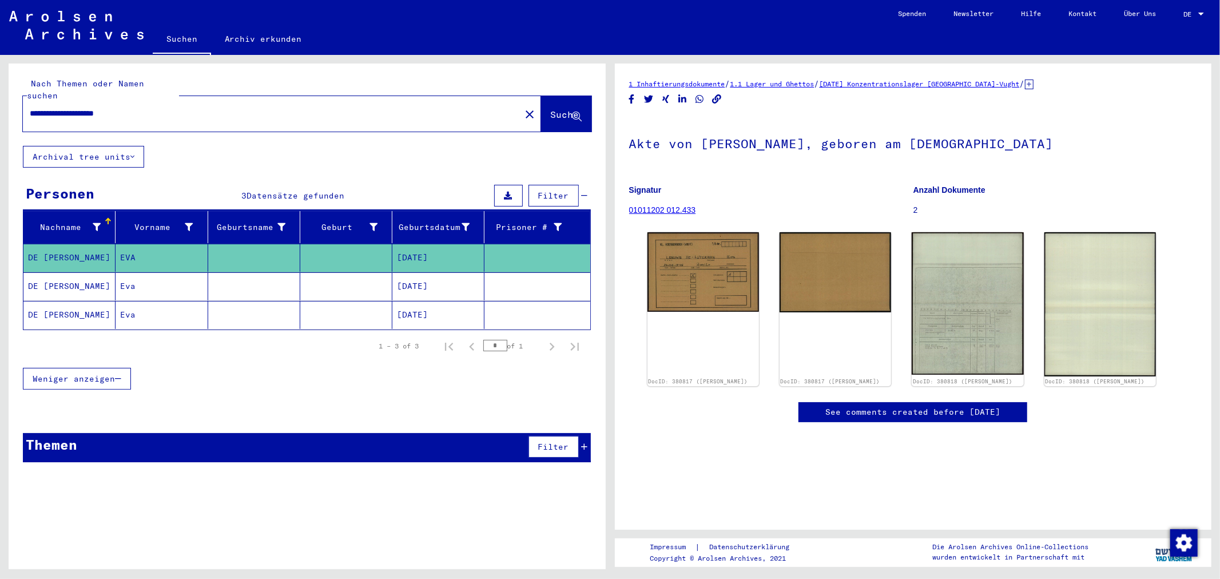
click at [127, 276] on mat-cell "Eva" at bounding box center [161, 286] width 92 height 28
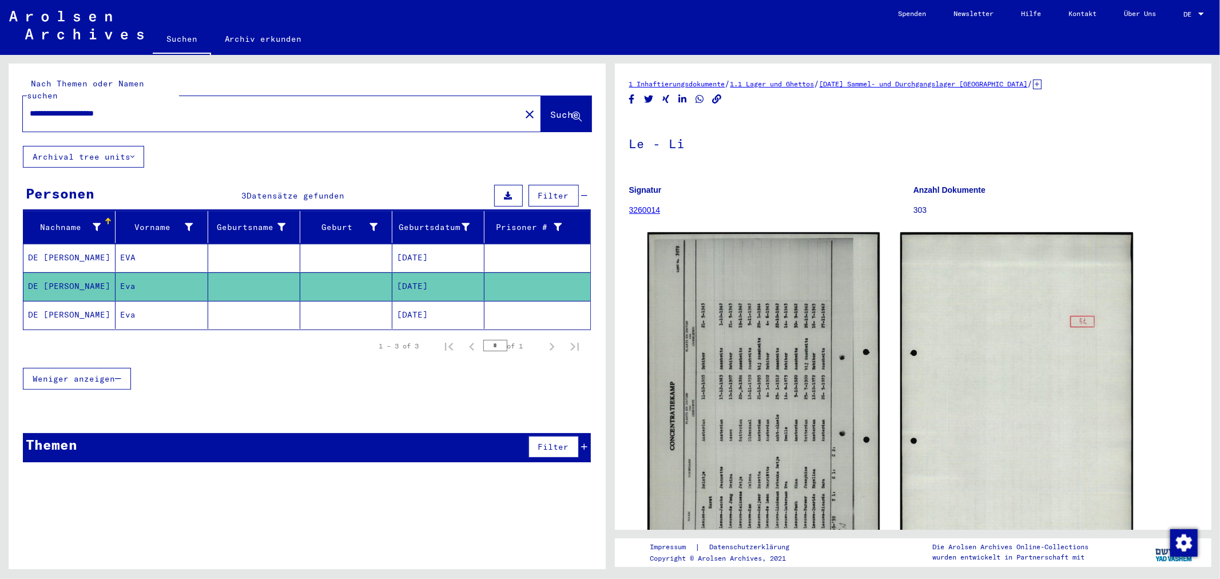
click at [118, 287] on mat-cell "Eva" at bounding box center [161, 286] width 92 height 28
click at [118, 305] on mat-cell "Eva" at bounding box center [161, 315] width 92 height 28
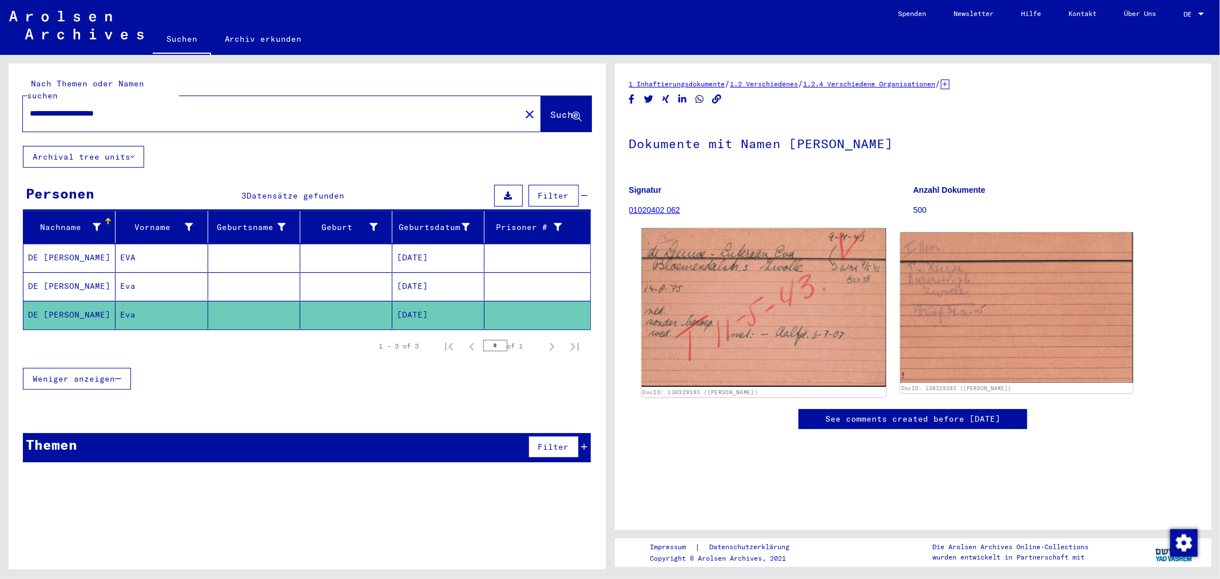
click at [809, 329] on img at bounding box center [763, 307] width 244 height 159
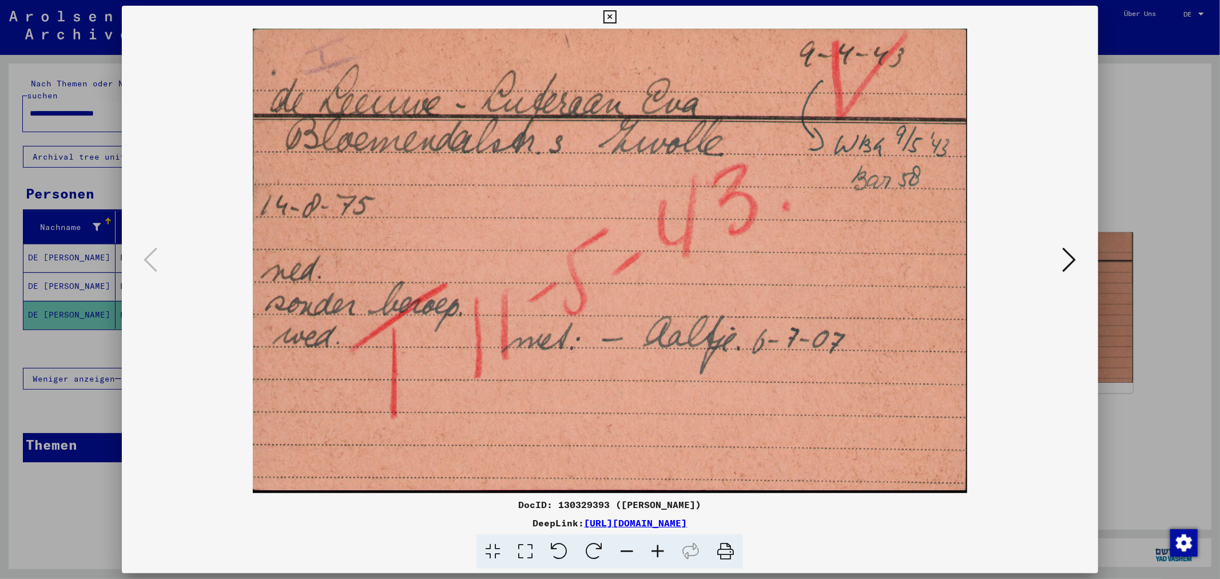
click at [1155, 372] on div at bounding box center [610, 289] width 1220 height 579
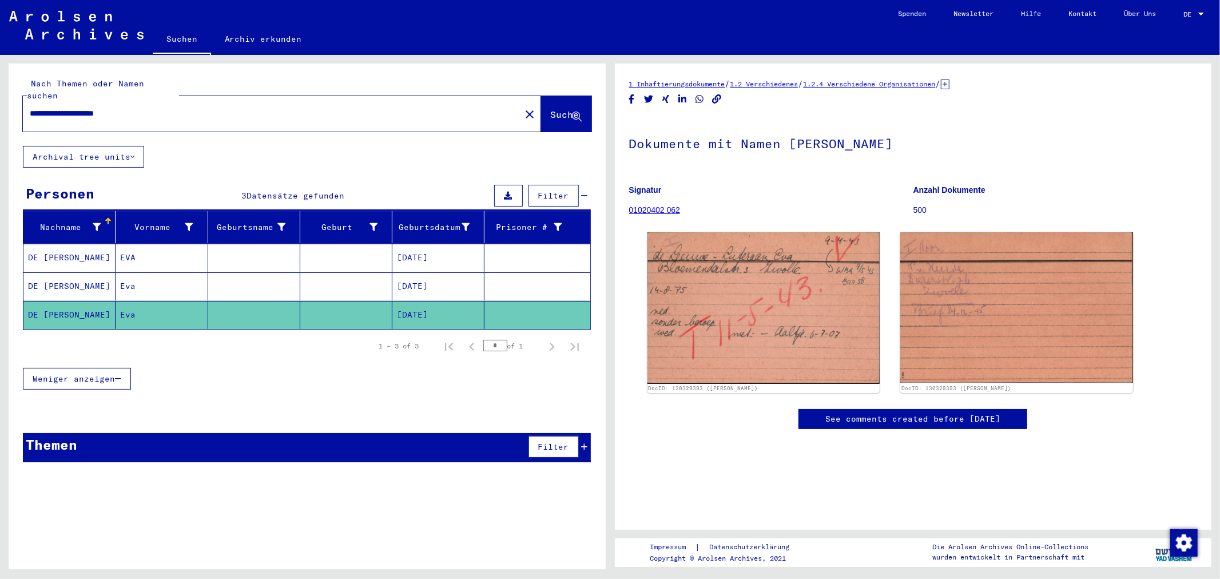
drag, startPoint x: 189, startPoint y: 106, endPoint x: 0, endPoint y: 65, distance: 193.6
click at [0, 65] on div "**********" at bounding box center [304, 312] width 609 height 514
paste input "text"
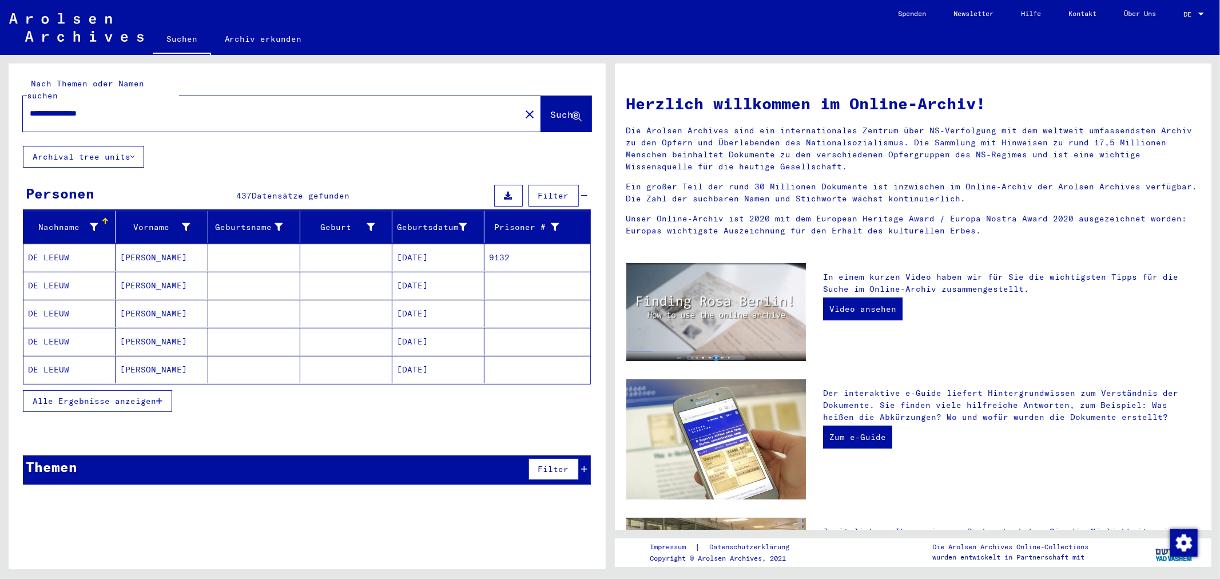
click at [435, 221] on div "Geburtsdatum" at bounding box center [432, 227] width 70 height 12
click at [95, 396] on span "Alle Ergebnisse anzeigen" at bounding box center [94, 401] width 123 height 10
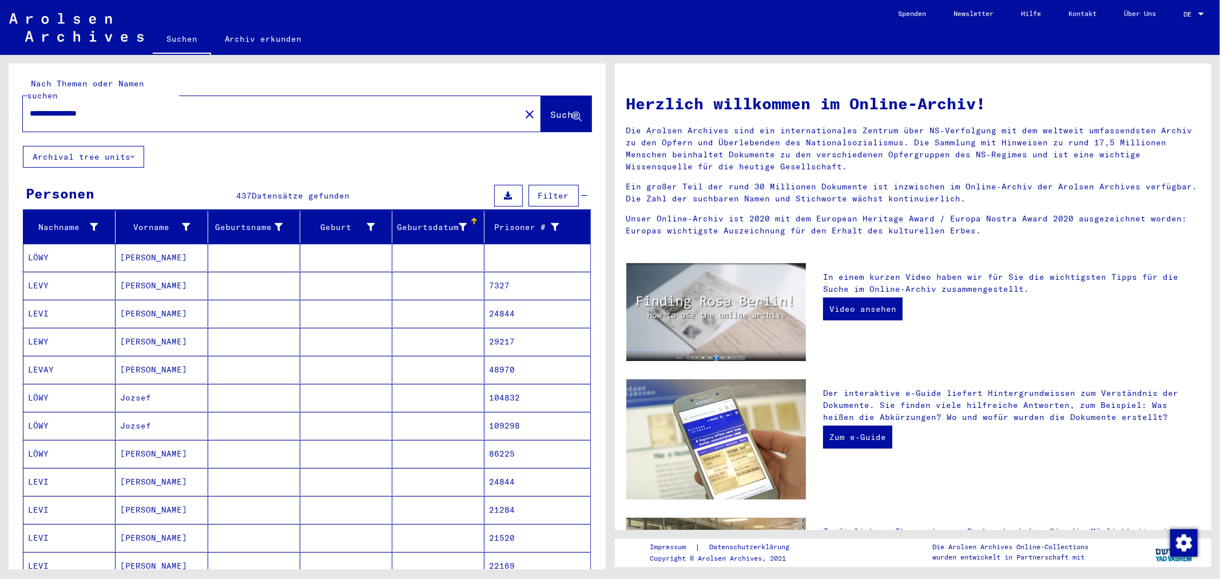
click at [413, 218] on div "Geburtsdatum" at bounding box center [440, 227] width 87 height 18
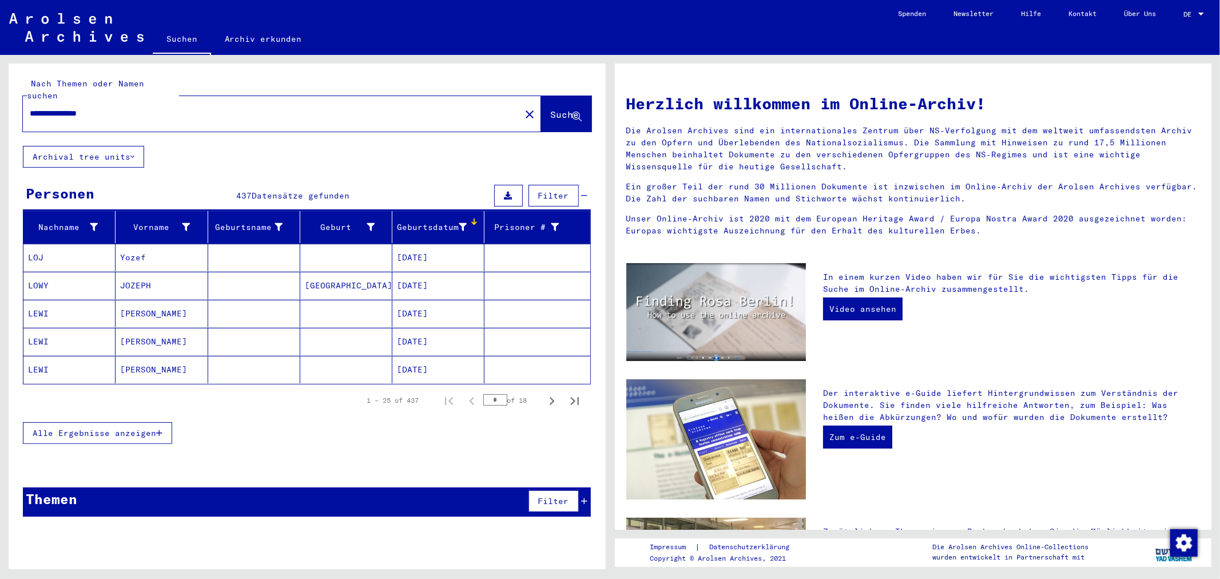
click at [109, 428] on span "Alle Ergebnisse anzeigen" at bounding box center [94, 433] width 123 height 10
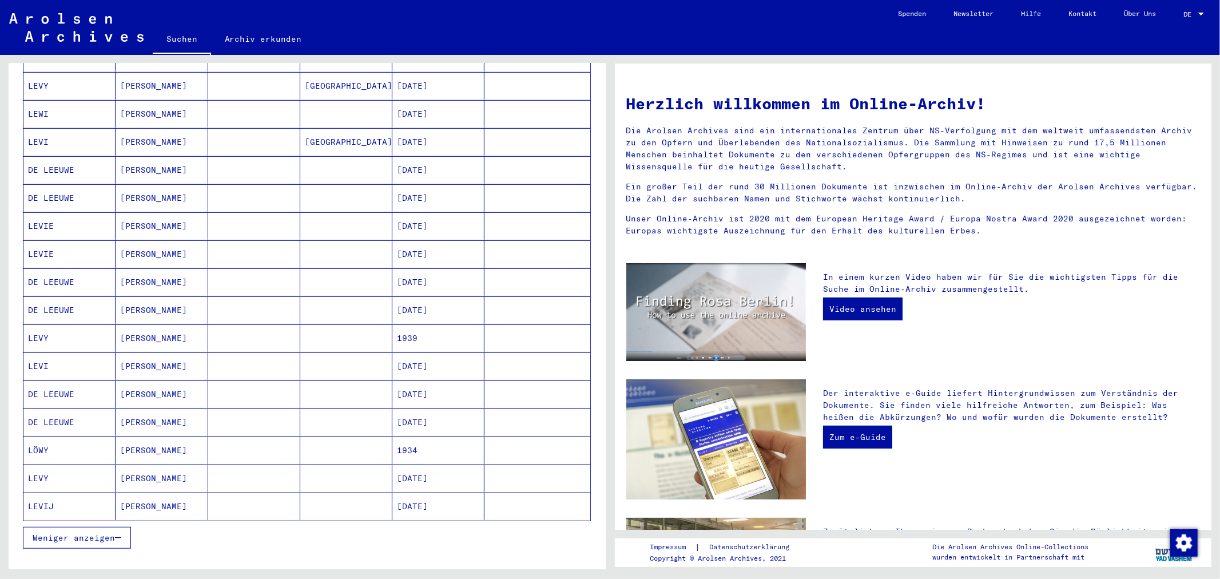
scroll to position [477, 0]
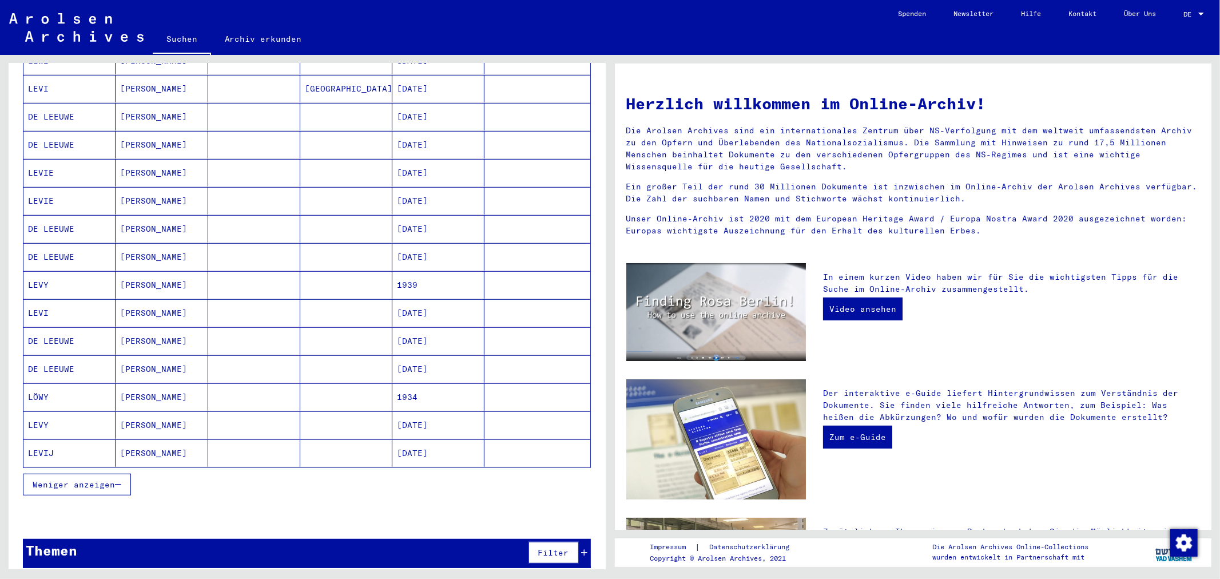
click at [123, 476] on button "Weniger anzeigen" at bounding box center [77, 484] width 108 height 22
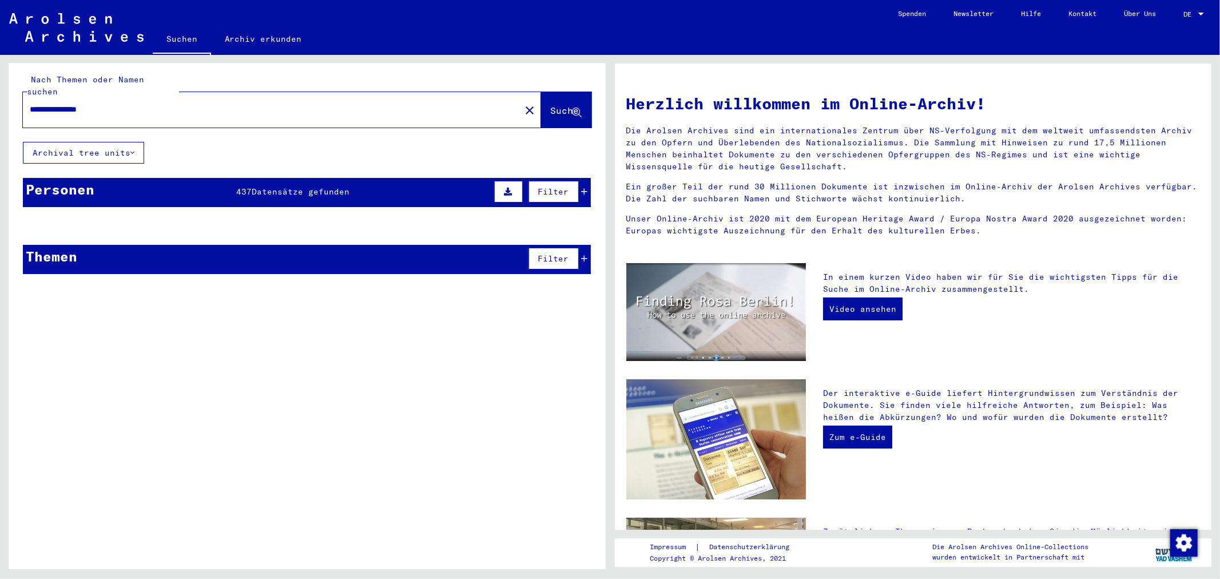
scroll to position [0, 0]
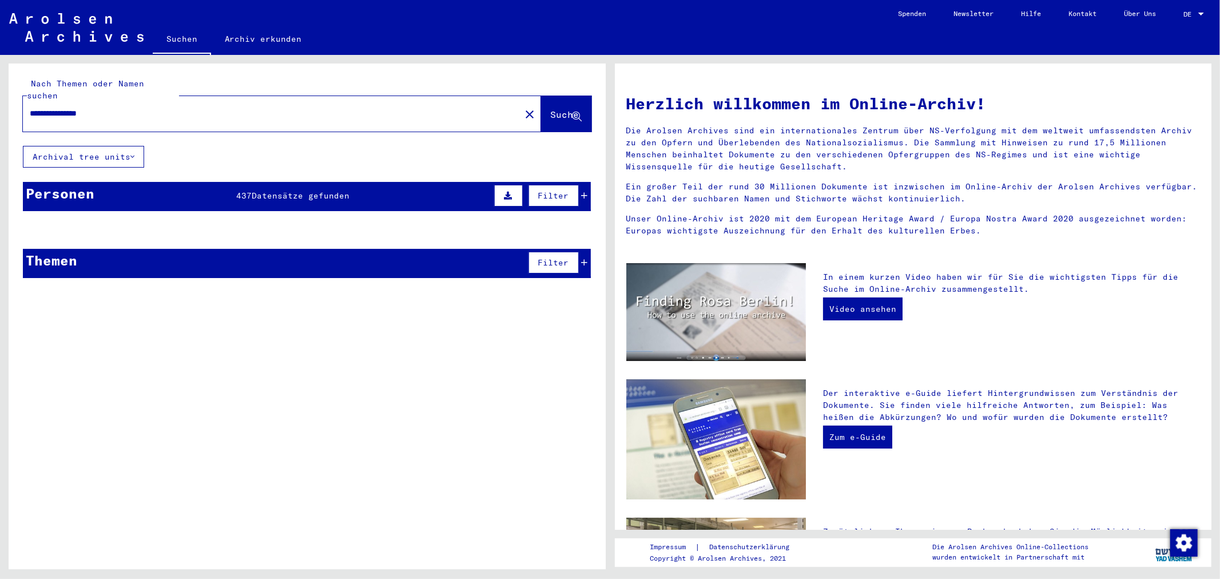
click at [453, 182] on div "Personen 437 Datensätze gefunden Filter" at bounding box center [307, 196] width 568 height 29
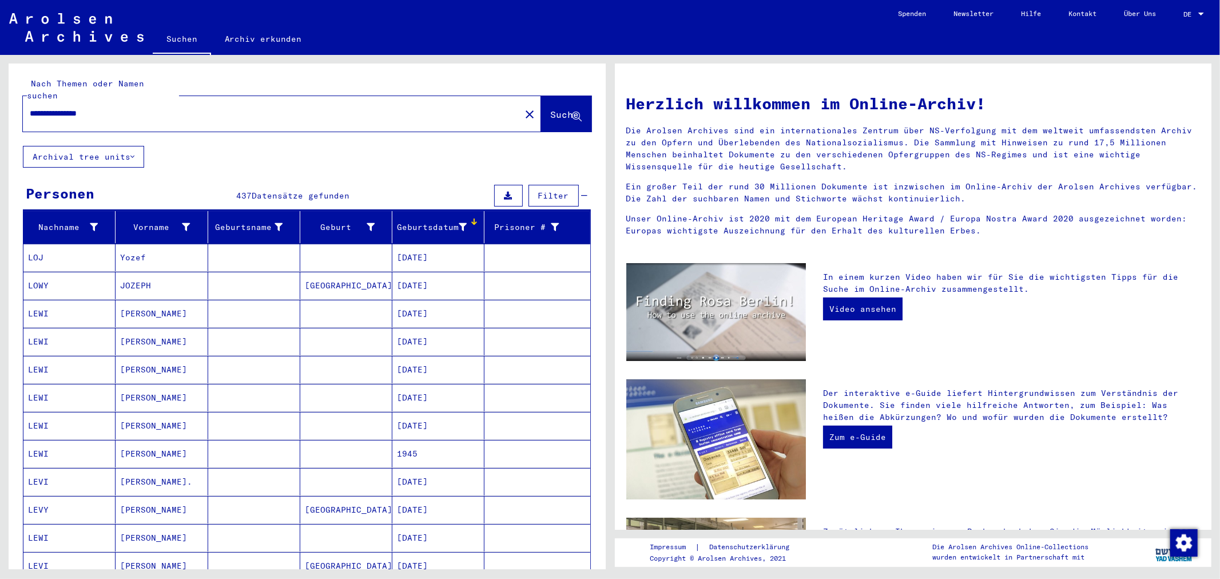
click at [581, 192] on icon at bounding box center [584, 196] width 6 height 8
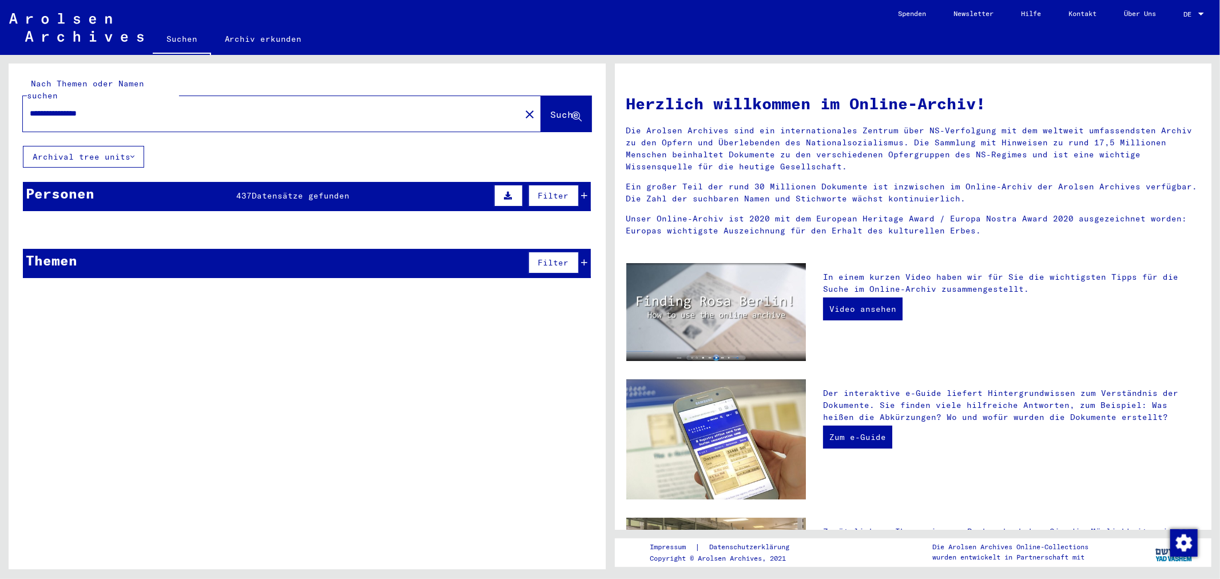
click at [581, 192] on icon at bounding box center [584, 196] width 6 height 8
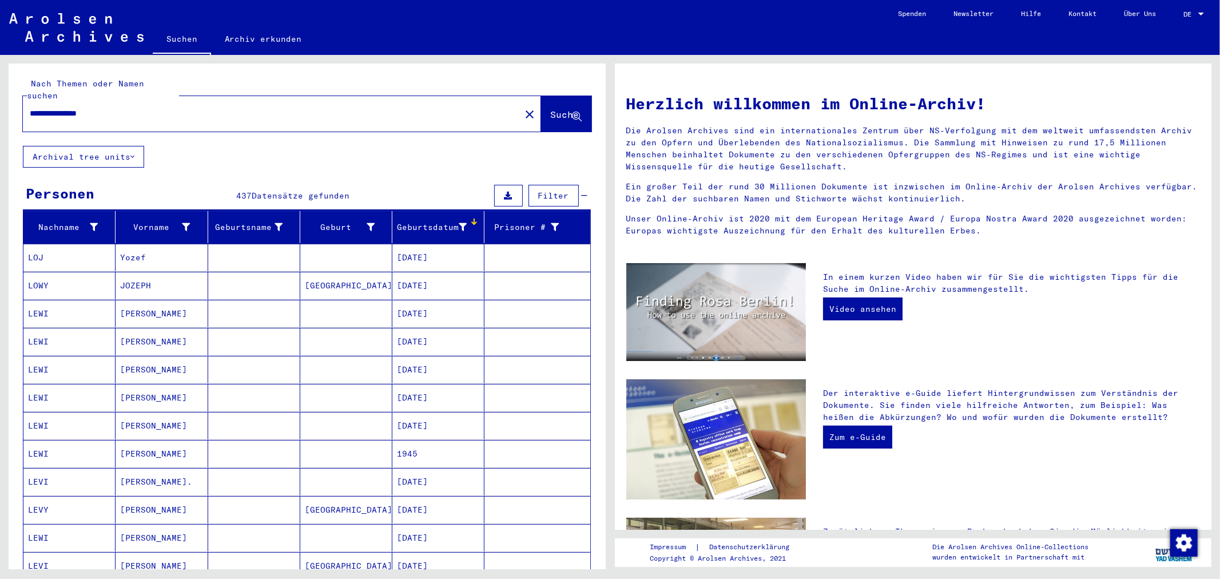
click at [134, 107] on input "**********" at bounding box center [268, 113] width 477 height 12
click at [281, 190] on span "Datensätze gefunden" at bounding box center [301, 195] width 98 height 10
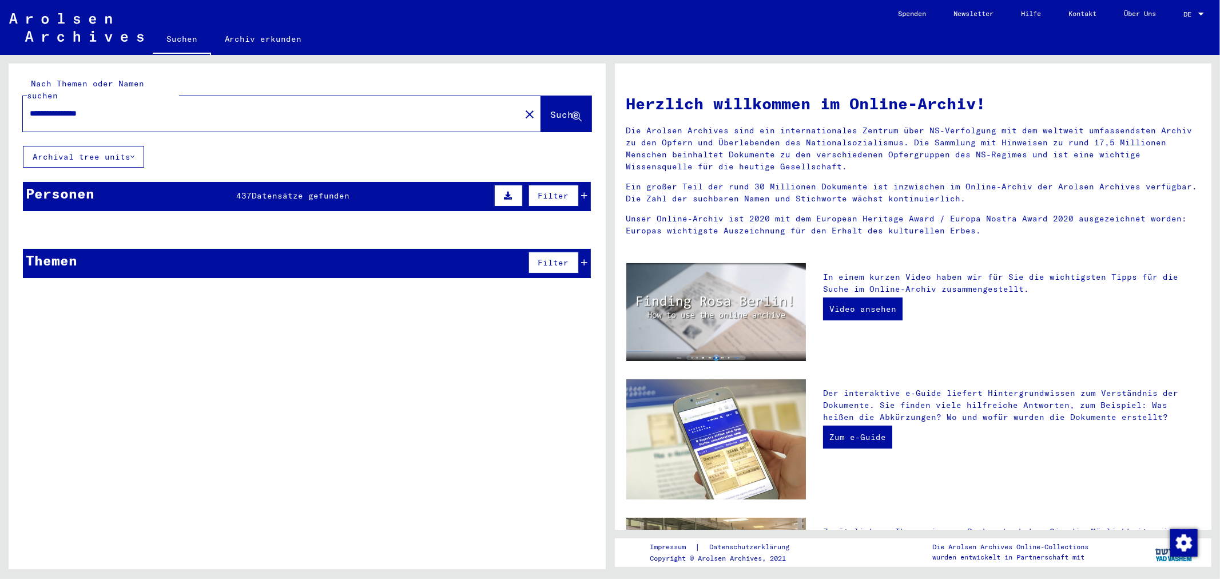
click at [281, 190] on span "Datensätze gefunden" at bounding box center [301, 195] width 98 height 10
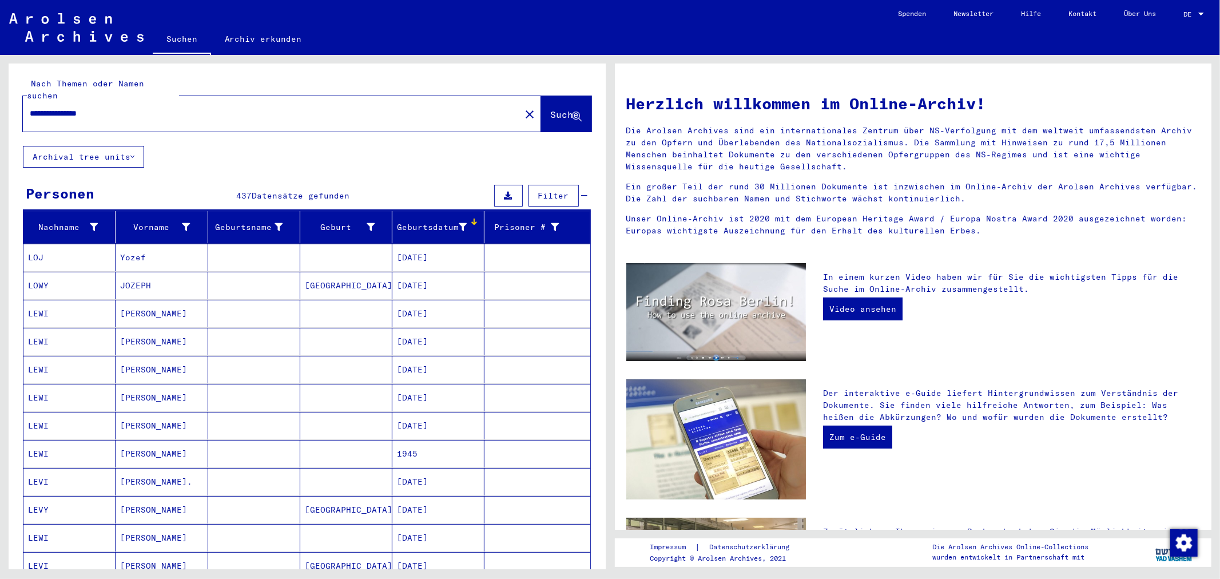
click at [89, 184] on div "Personen" at bounding box center [60, 193] width 69 height 21
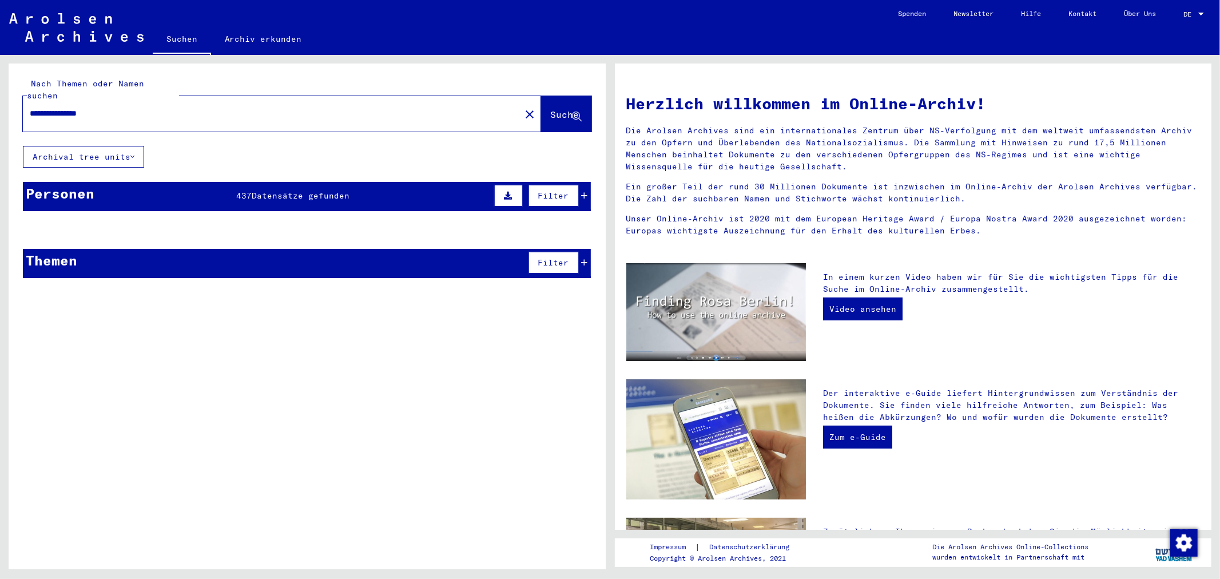
click at [89, 184] on div "Personen" at bounding box center [60, 193] width 69 height 21
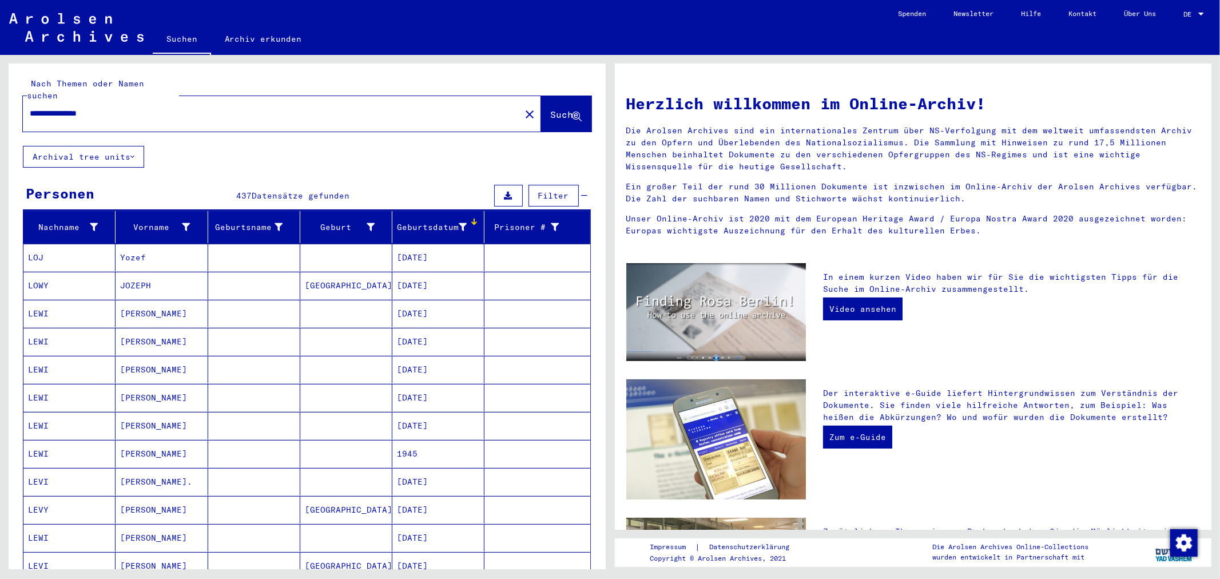
drag, startPoint x: 510, startPoint y: 186, endPoint x: 362, endPoint y: 501, distance: 348.6
click at [376, 507] on yv-its-grid-expansion-panel "Personen 437 Datensätze gefunden Filter Nachname Vorname Geburtsname Geburt‏ Ge…" at bounding box center [307, 584] width 597 height 805
click at [396, 444] on mat-cell "1945" at bounding box center [438, 453] width 92 height 27
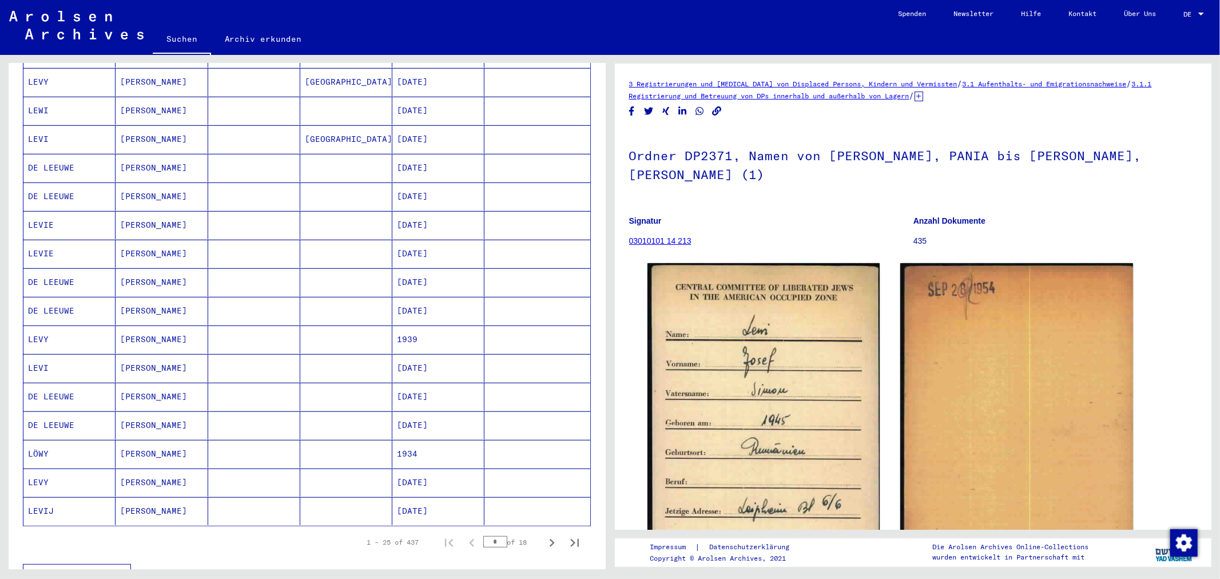
scroll to position [444, 0]
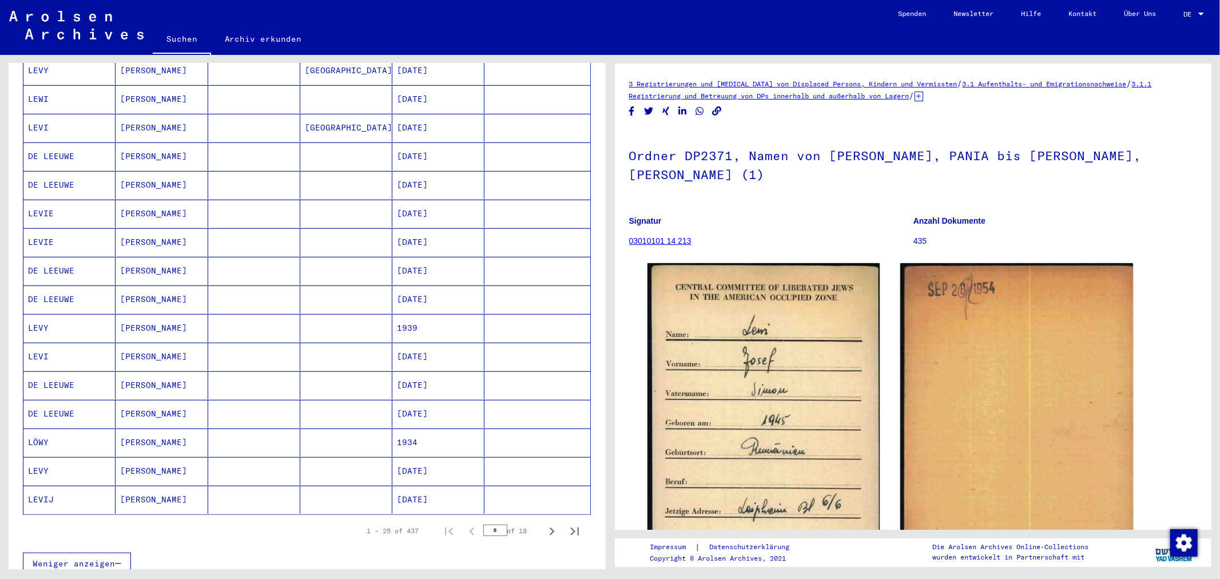
click at [422, 485] on mat-cell "[DATE]" at bounding box center [438, 499] width 92 height 28
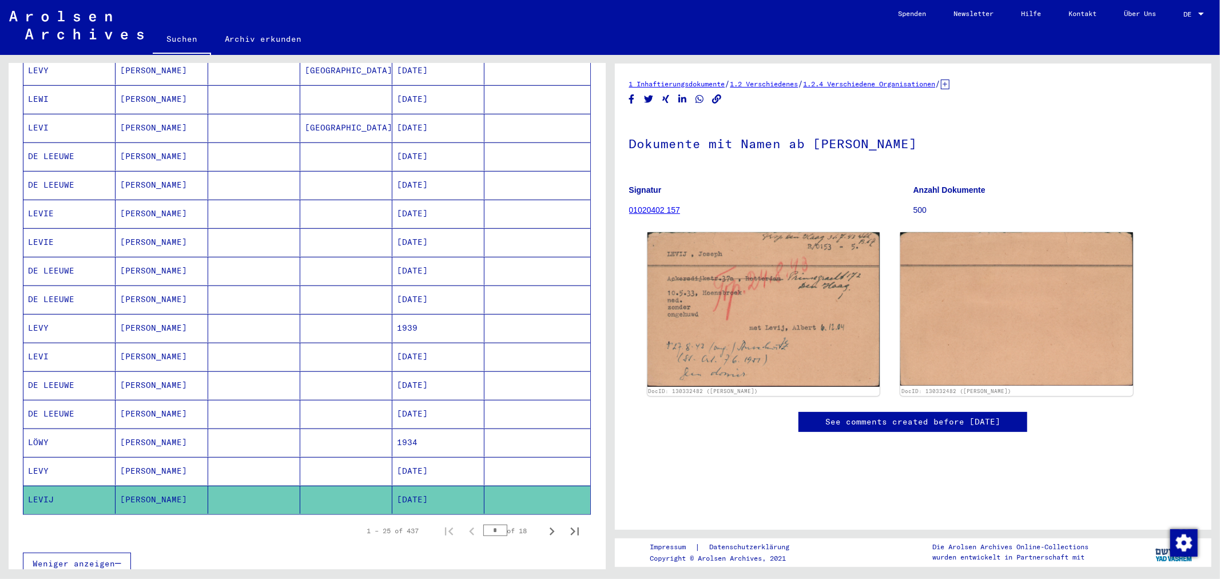
click at [421, 457] on mat-cell "[DATE]" at bounding box center [438, 471] width 92 height 28
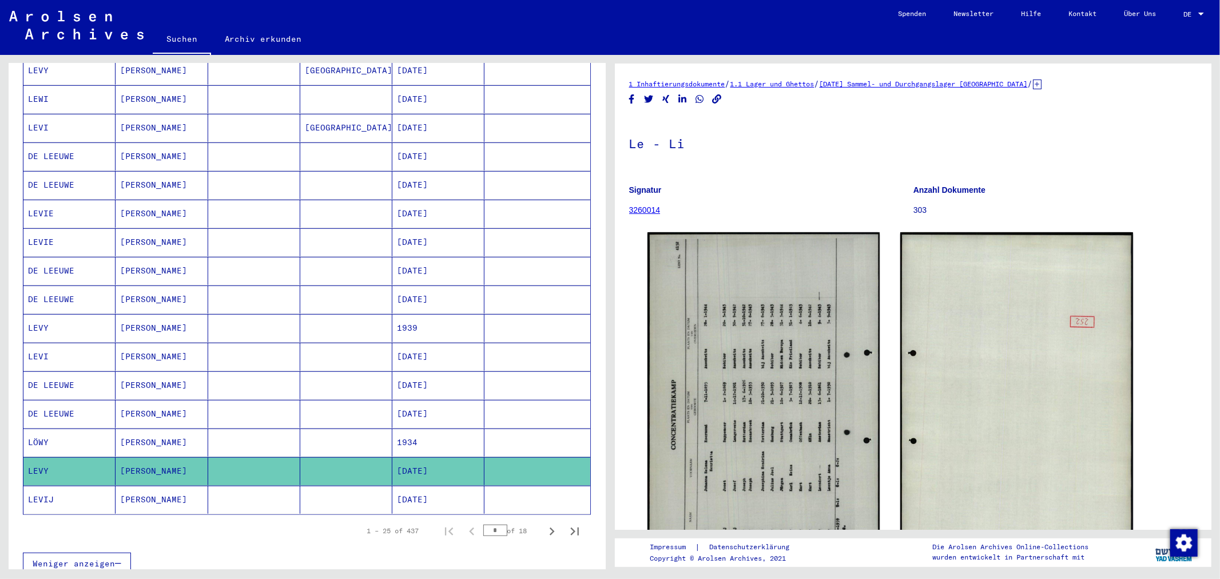
click at [424, 435] on mat-cell "1934" at bounding box center [438, 442] width 92 height 28
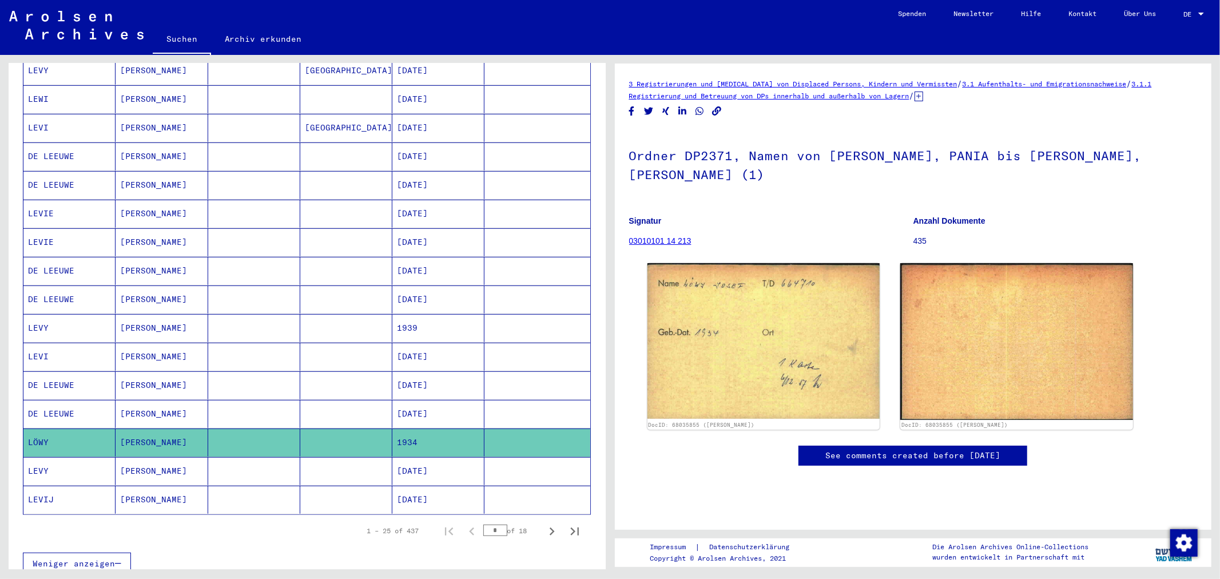
click at [421, 401] on mat-cell "[DATE]" at bounding box center [438, 414] width 92 height 28
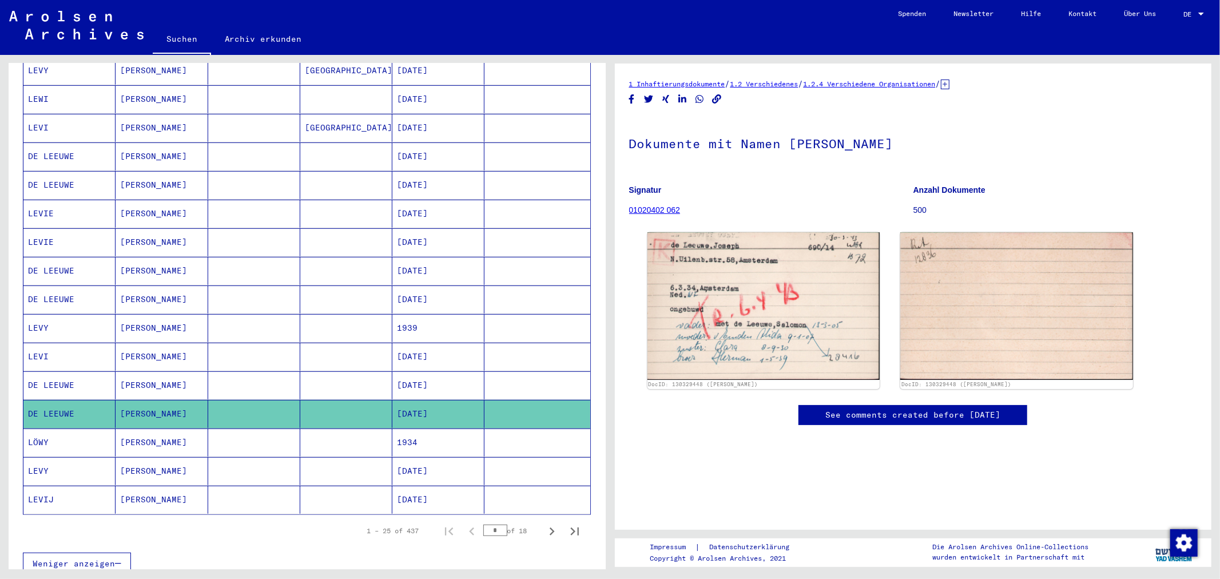
click at [421, 382] on mat-cell "[DATE]" at bounding box center [438, 385] width 92 height 28
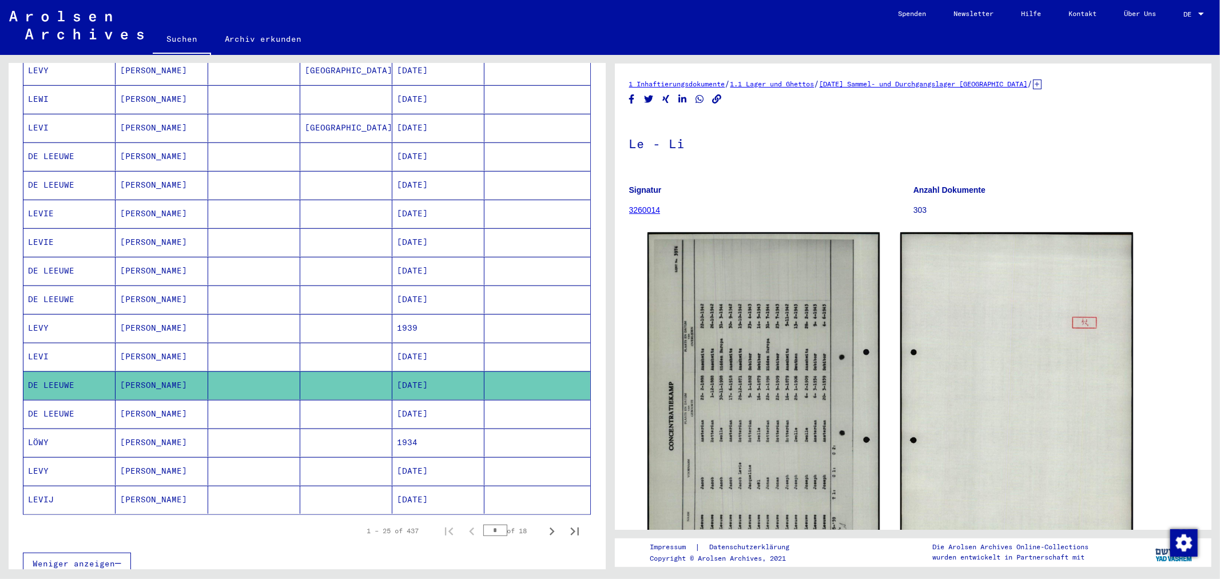
click at [419, 350] on mat-cell "[DATE]" at bounding box center [438, 356] width 92 height 28
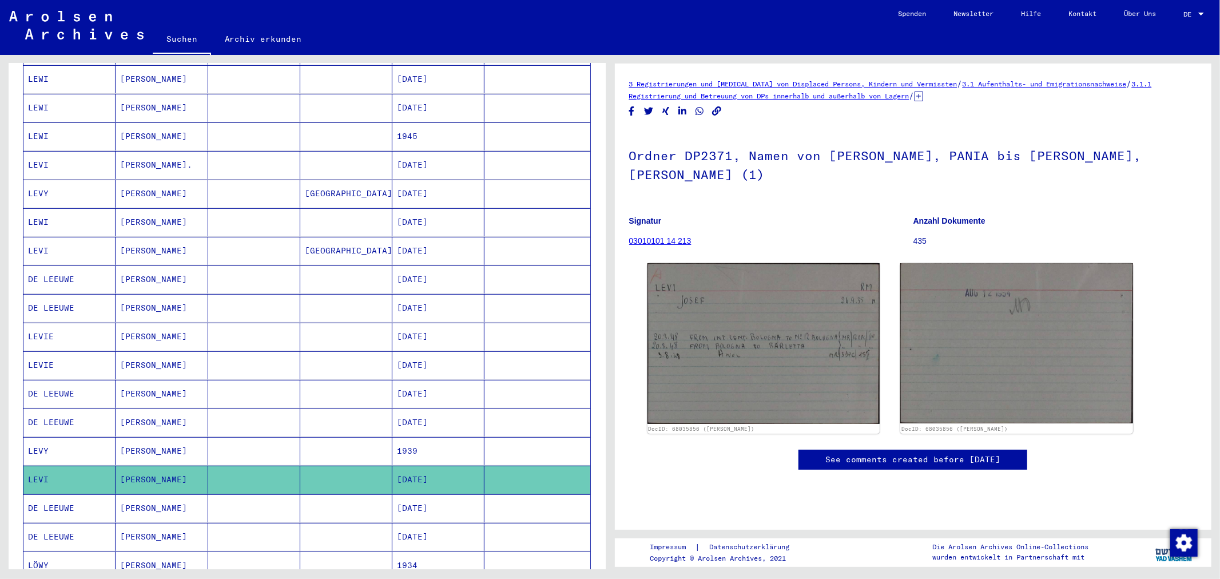
scroll to position [317, 0]
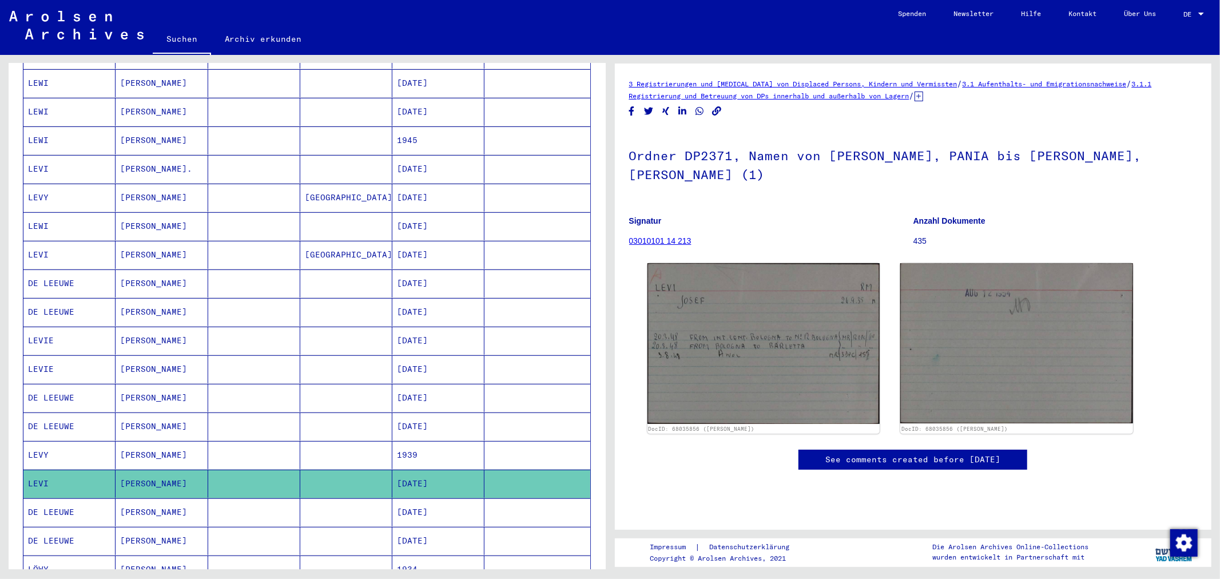
click at [370, 417] on mat-cell at bounding box center [346, 426] width 92 height 28
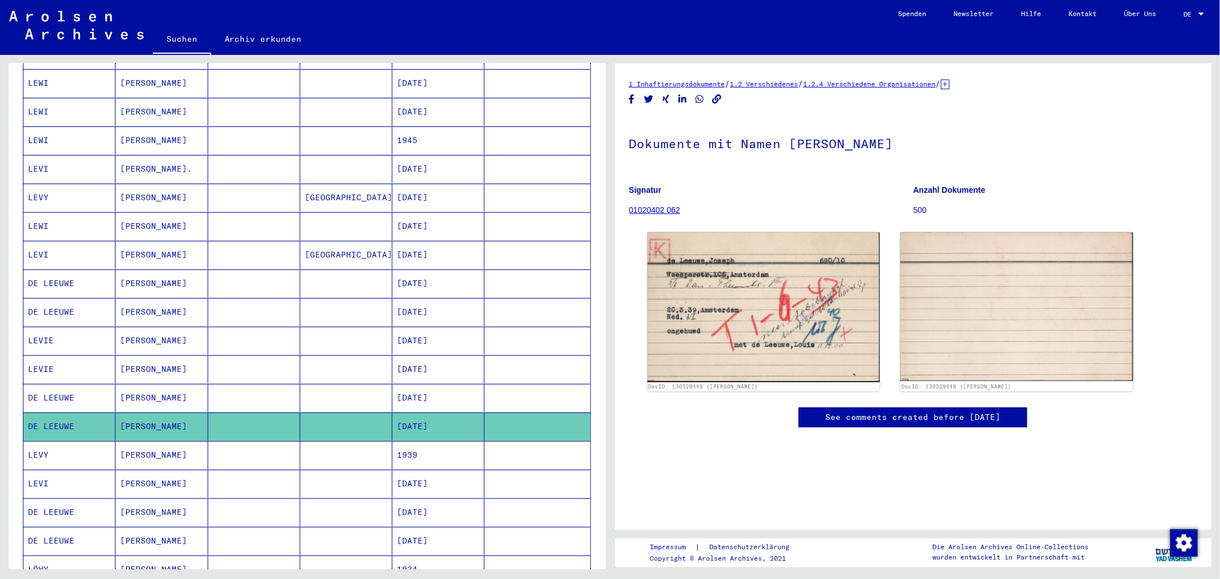
click at [392, 365] on mat-cell "[DATE]" at bounding box center [438, 369] width 92 height 28
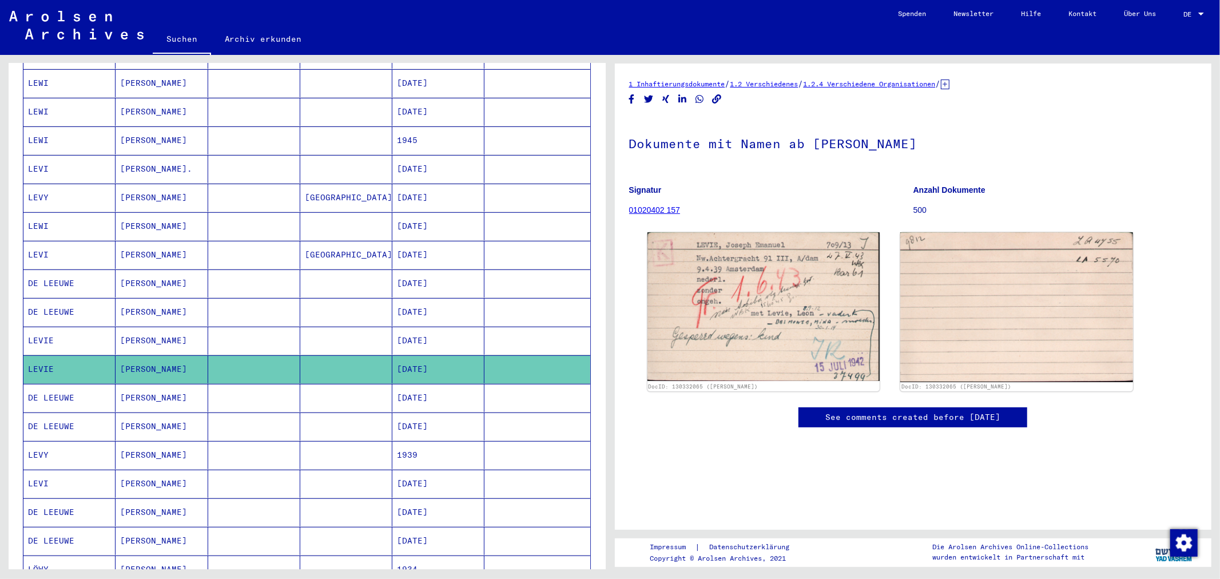
click at [392, 327] on mat-cell "[DATE]" at bounding box center [438, 340] width 92 height 28
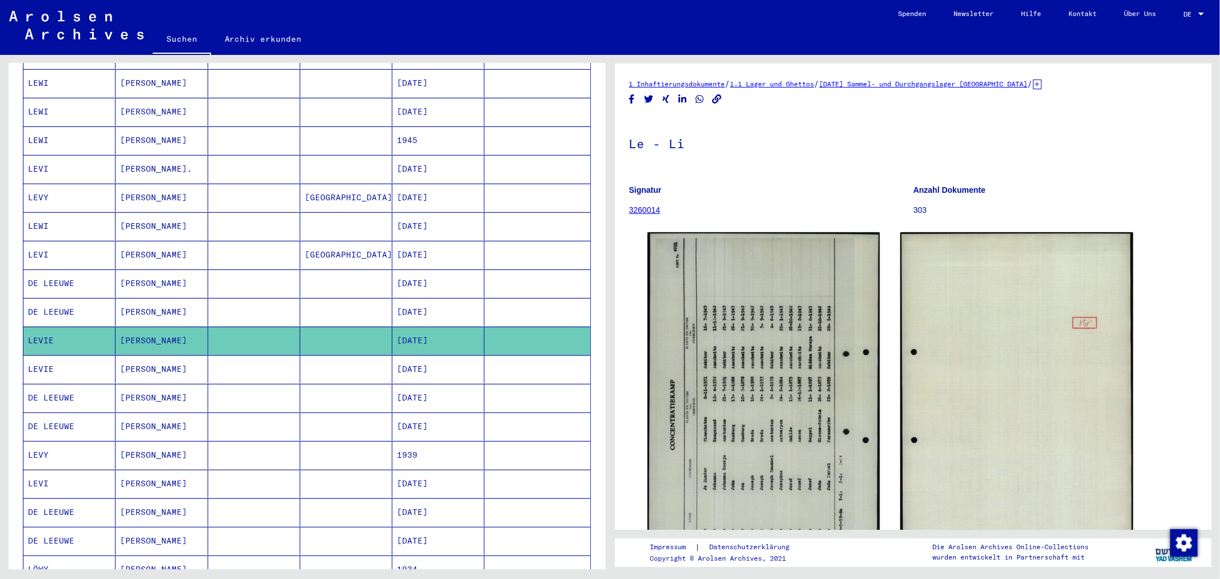
click at [404, 304] on mat-cell "[DATE]" at bounding box center [438, 312] width 92 height 28
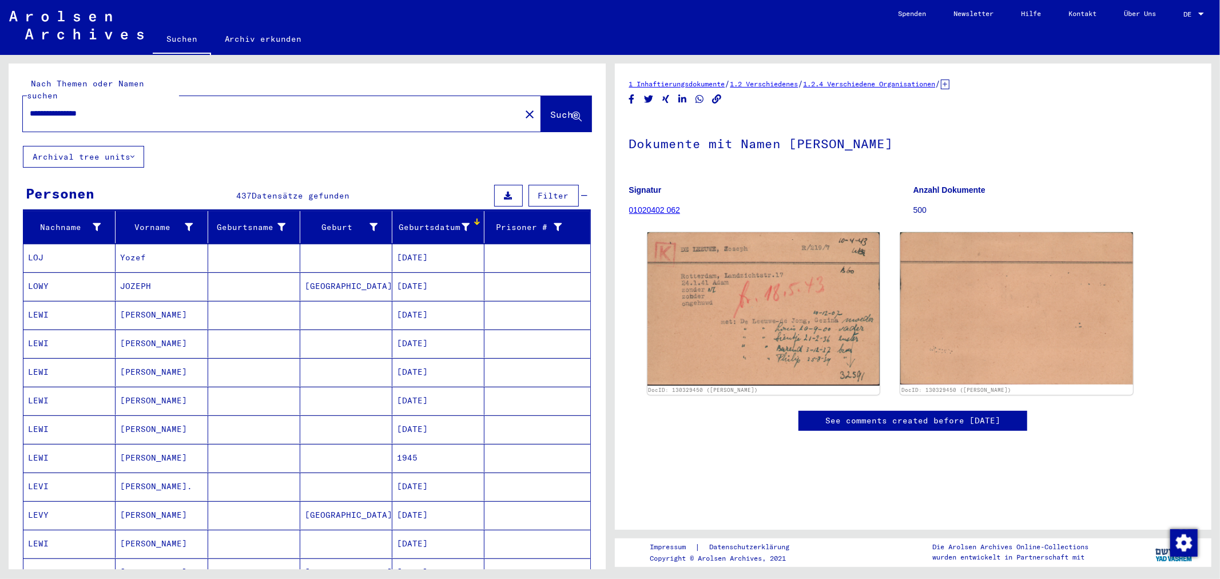
click at [71, 107] on input "**********" at bounding box center [272, 113] width 484 height 12
type input "**********"
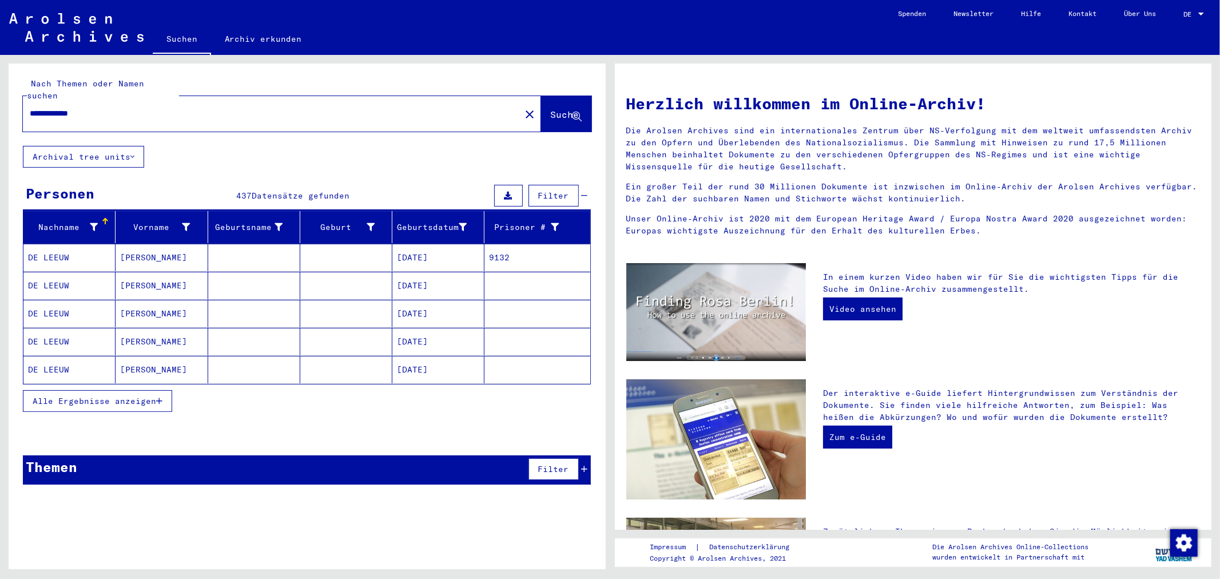
click at [71, 396] on span "Alle Ergebnisse anzeigen" at bounding box center [94, 401] width 123 height 10
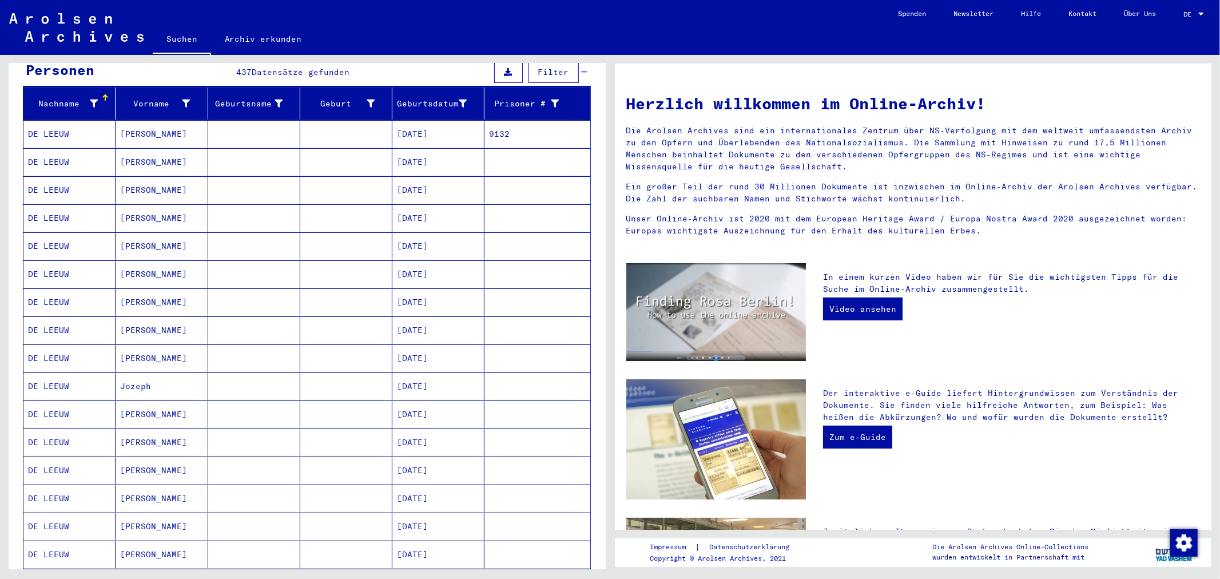
scroll to position [1, 0]
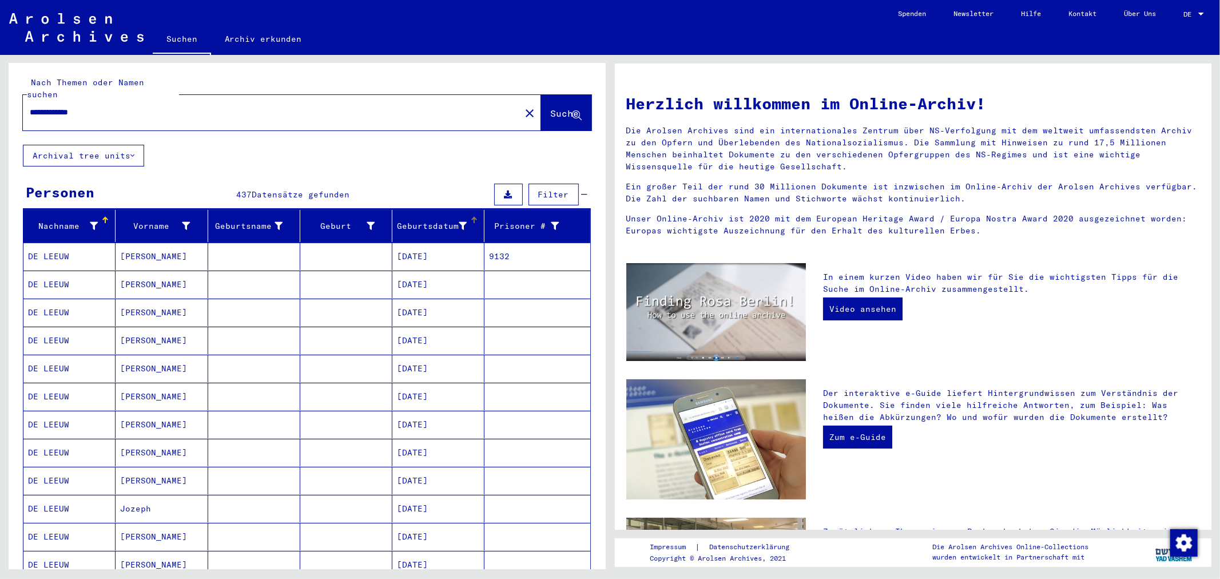
click at [405, 220] on div "Geburtsdatum" at bounding box center [432, 226] width 70 height 12
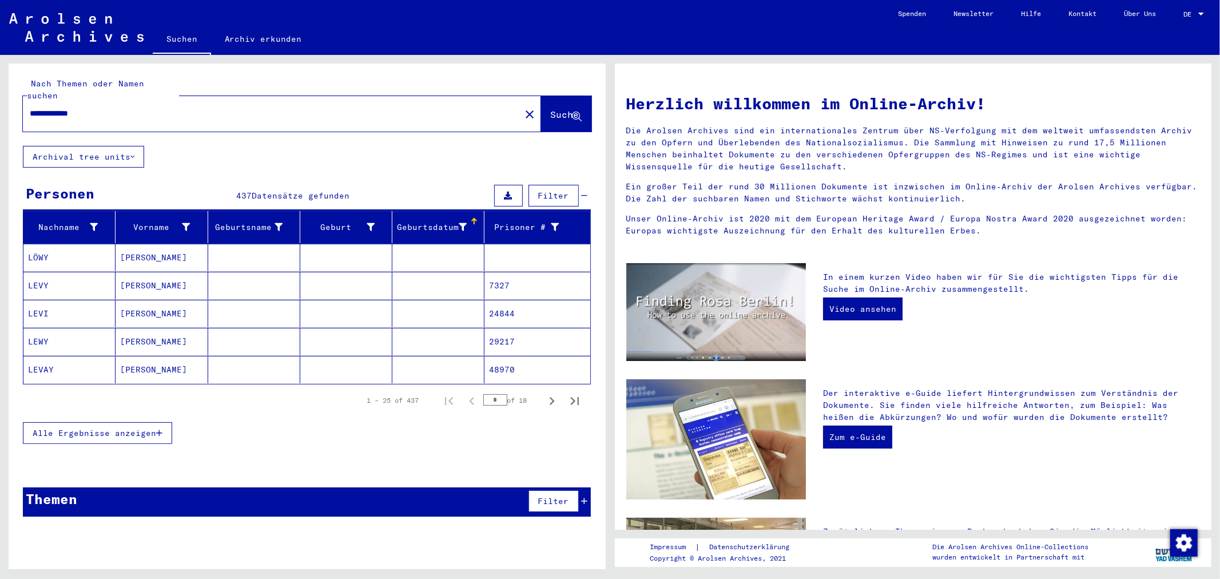
scroll to position [0, 0]
click at [574, 397] on icon "Last page" at bounding box center [574, 401] width 8 height 8
type input "**"
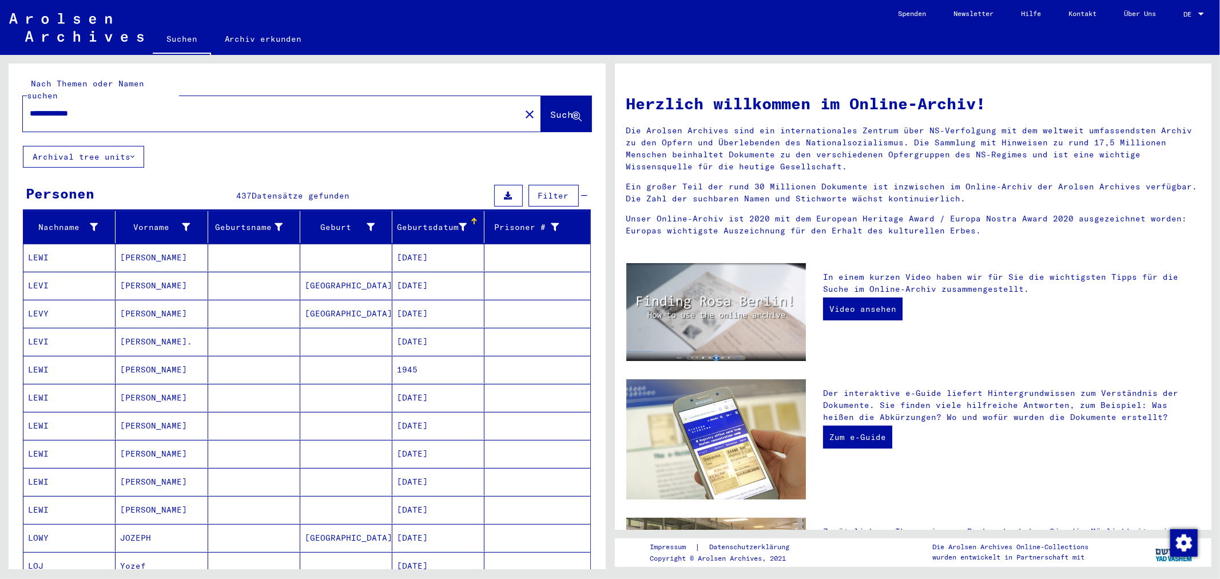
scroll to position [144, 0]
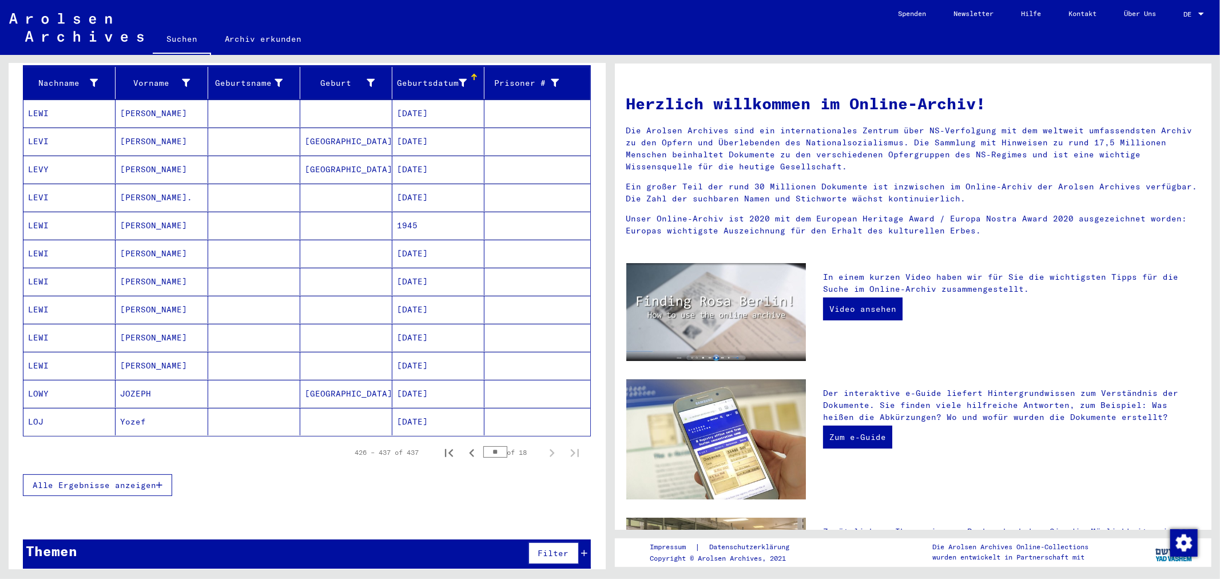
click at [110, 480] on span "Alle Ergebnisse anzeigen" at bounding box center [94, 485] width 123 height 10
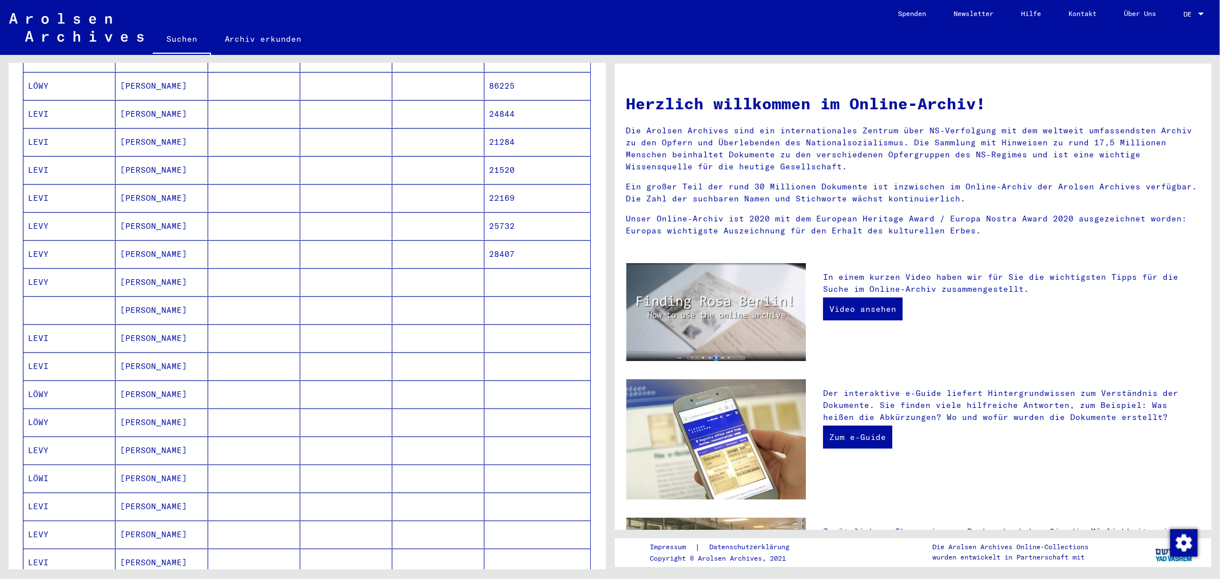
scroll to position [477, 0]
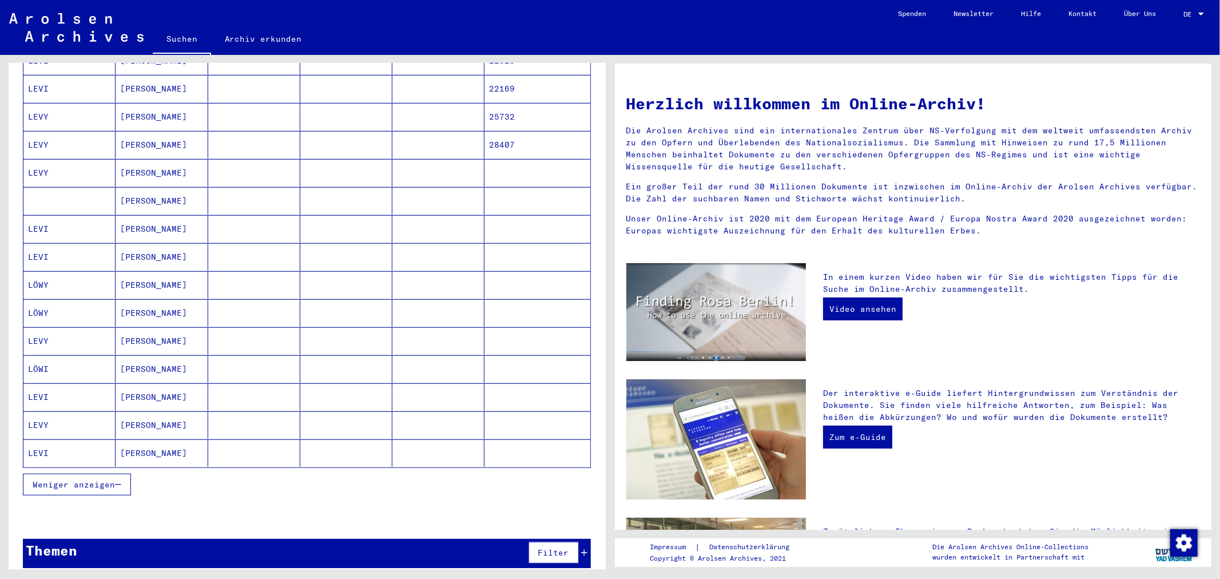
click at [116, 473] on button "Weniger anzeigen" at bounding box center [77, 484] width 108 height 22
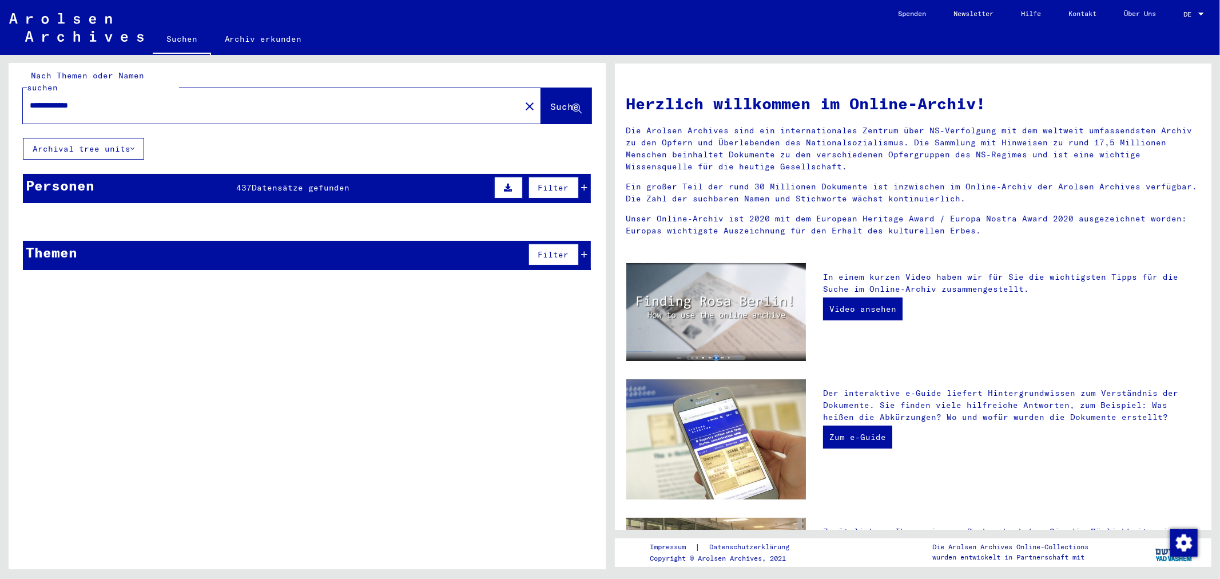
scroll to position [0, 0]
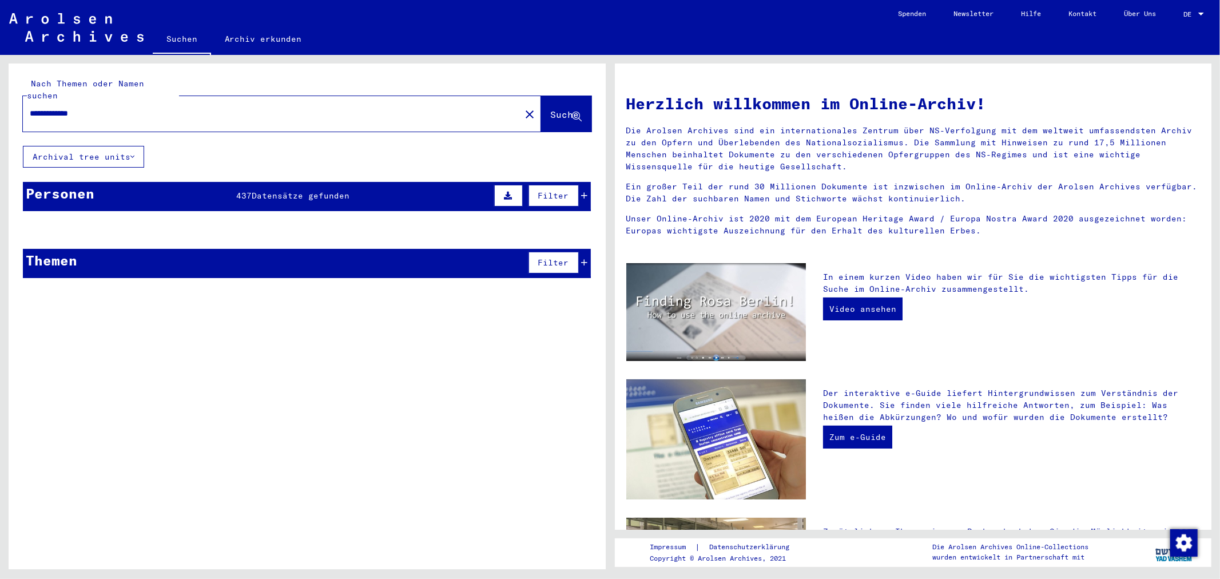
click at [145, 182] on div "Personen 437 Datensätze gefunden Filter" at bounding box center [307, 196] width 568 height 29
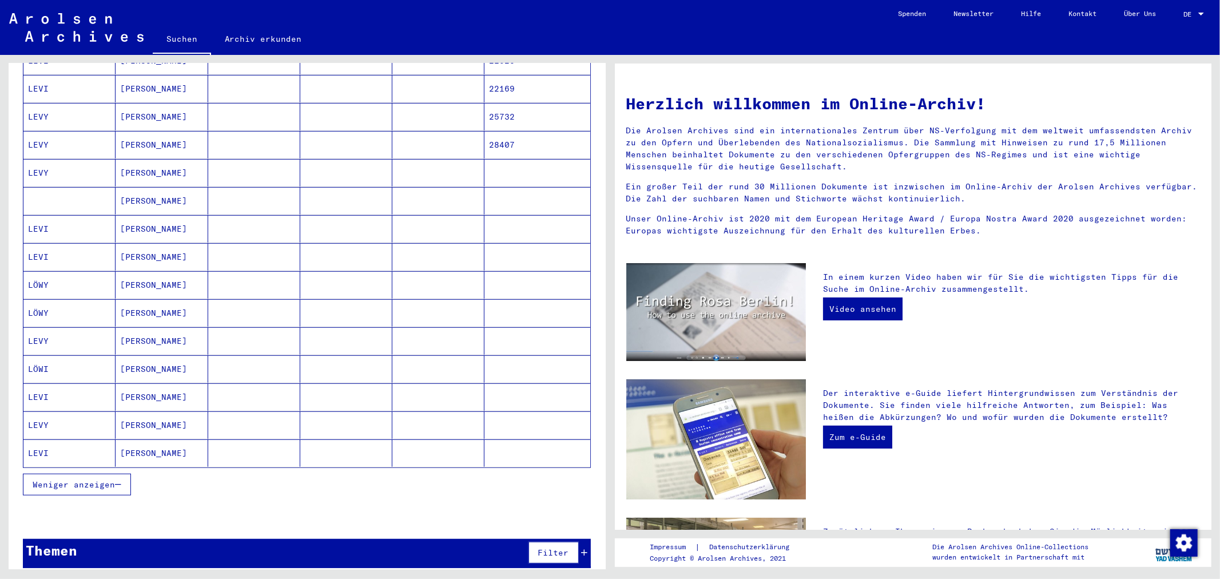
click at [66, 479] on span "Weniger anzeigen" at bounding box center [74, 484] width 82 height 10
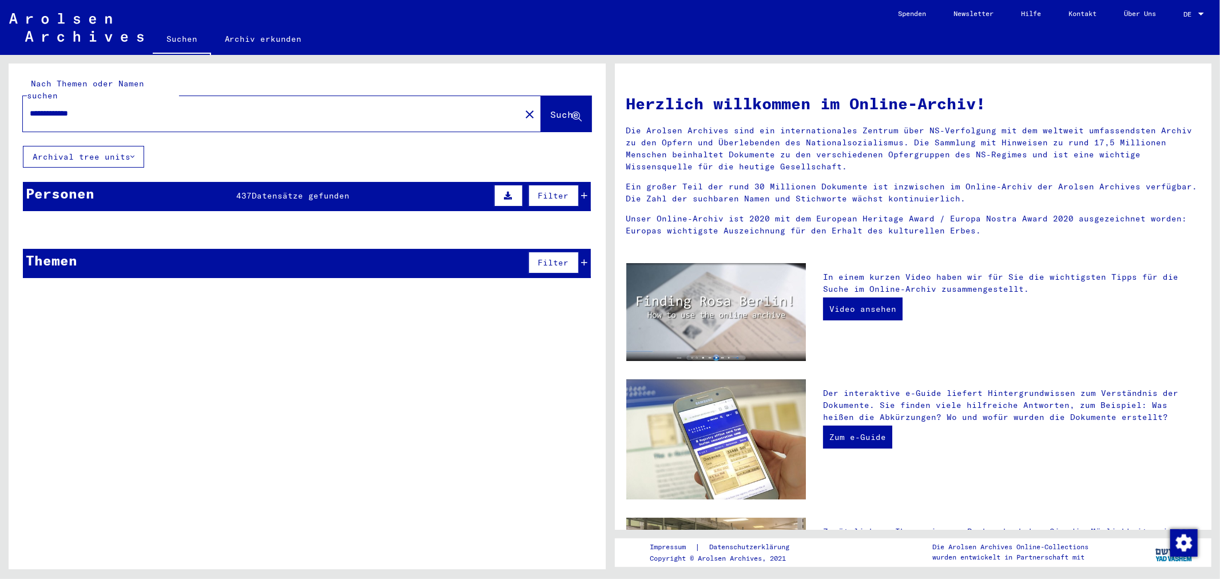
click at [57, 183] on div "Personen" at bounding box center [60, 193] width 69 height 21
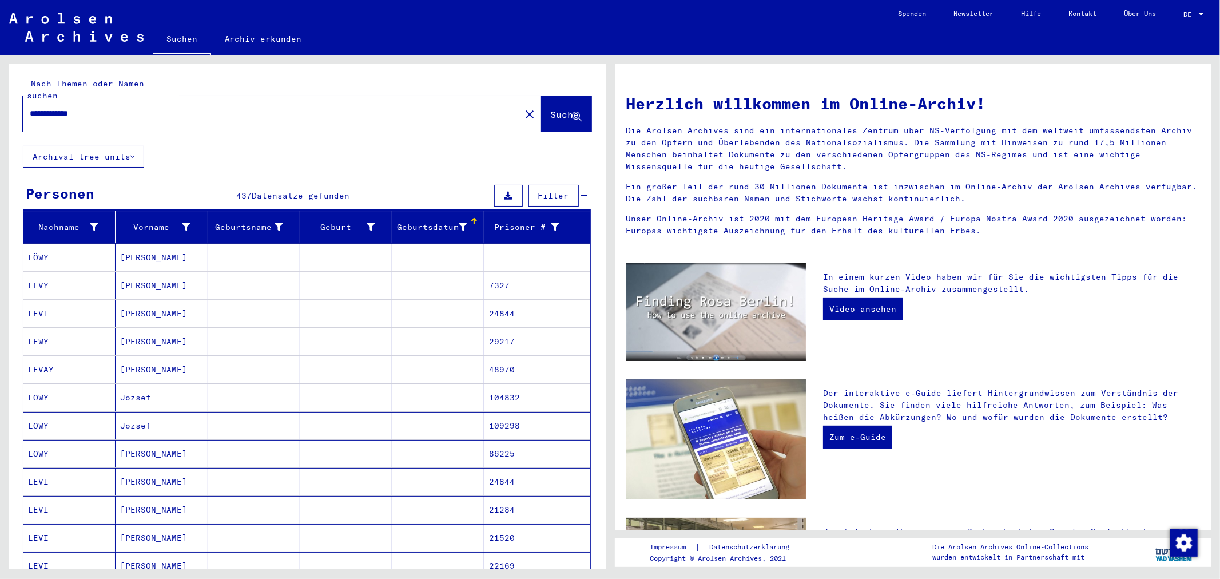
click at [581, 192] on icon at bounding box center [584, 196] width 6 height 8
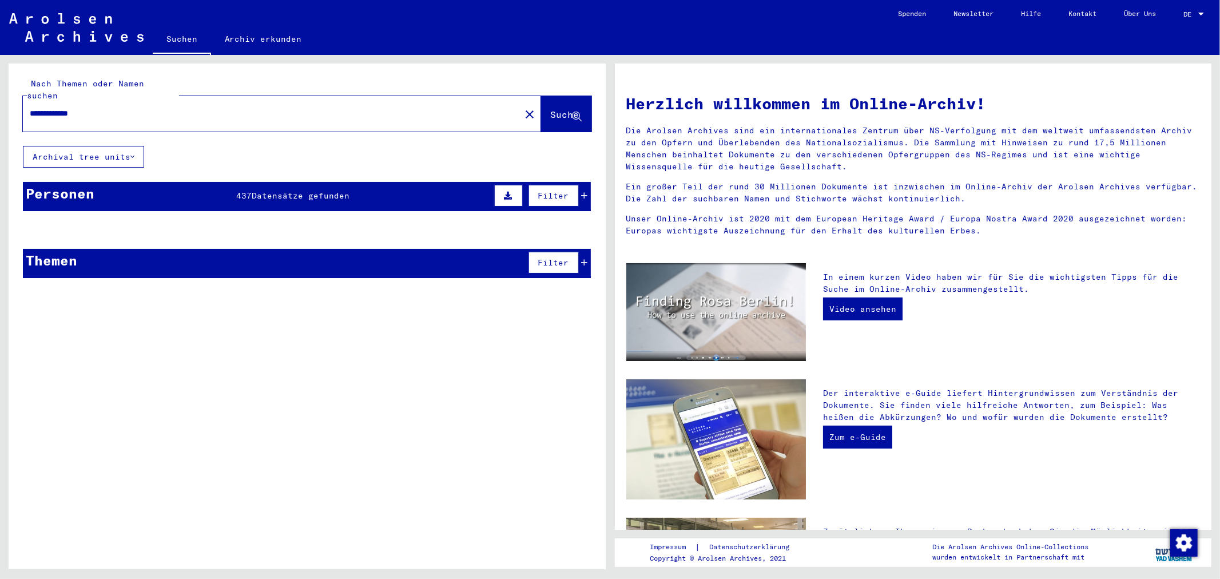
click at [581, 192] on icon at bounding box center [584, 196] width 6 height 8
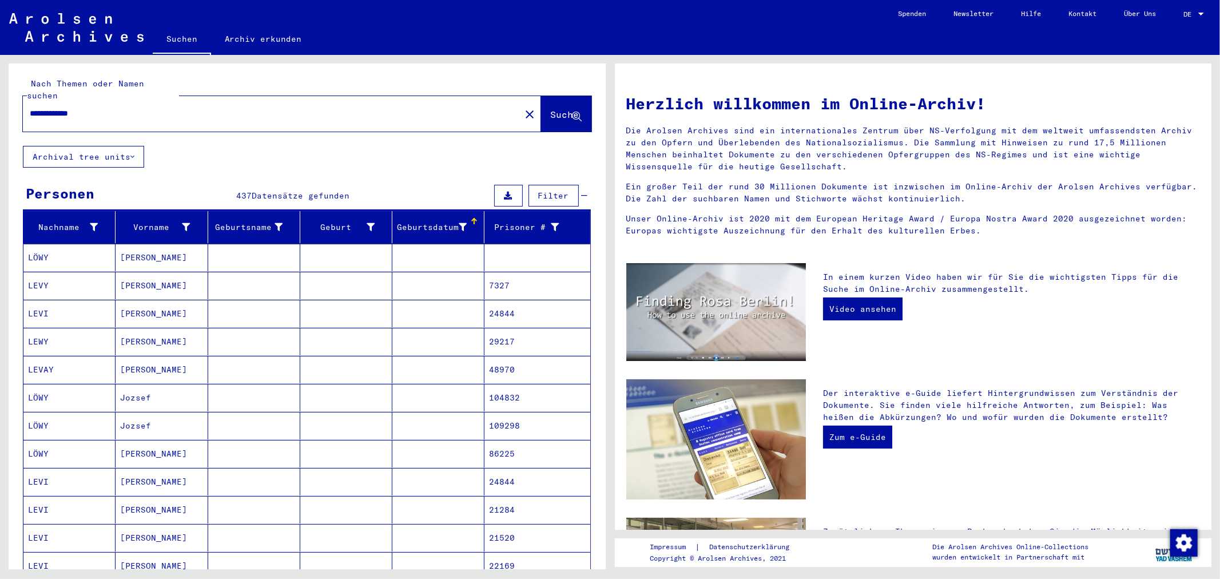
click at [538, 190] on span "Filter" at bounding box center [553, 195] width 31 height 10
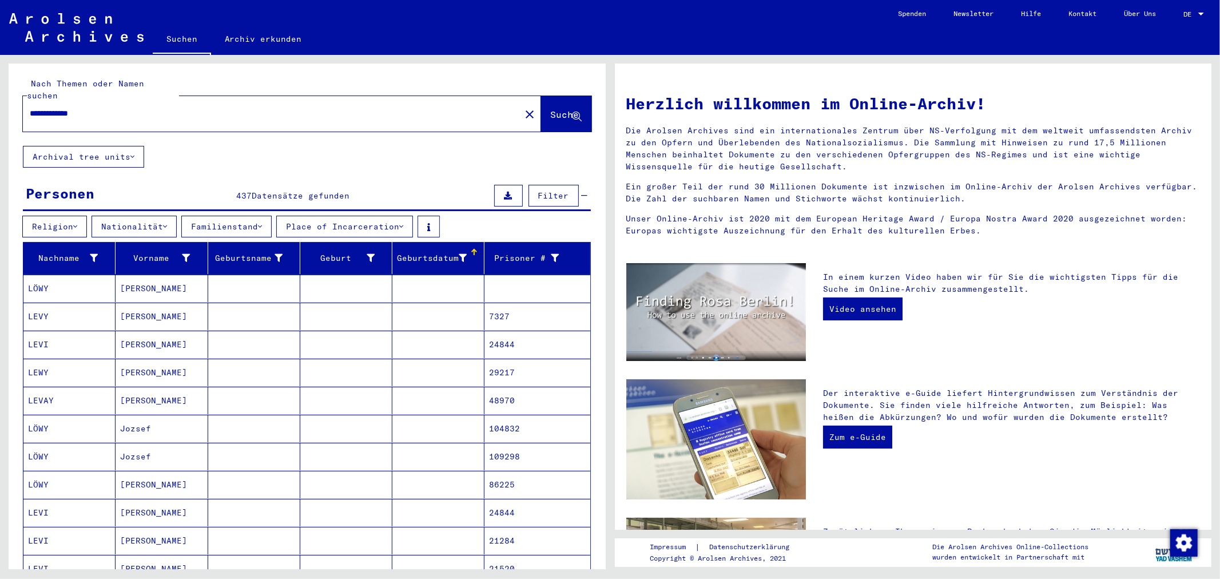
click at [232, 218] on button "Familienstand" at bounding box center [226, 227] width 90 height 22
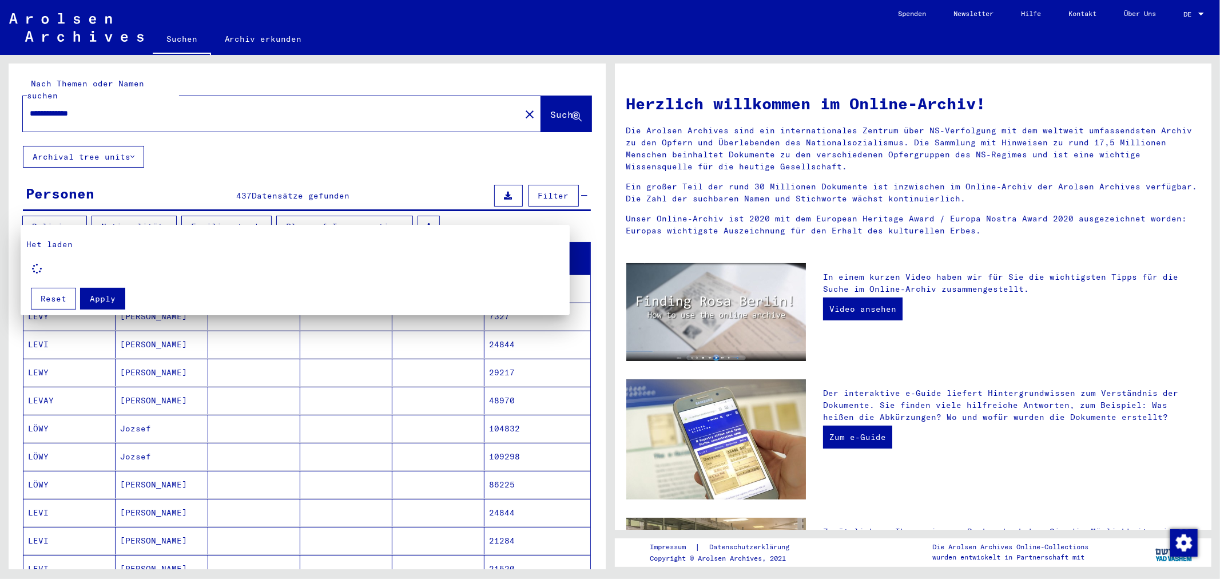
click at [232, 218] on div at bounding box center [610, 289] width 1220 height 579
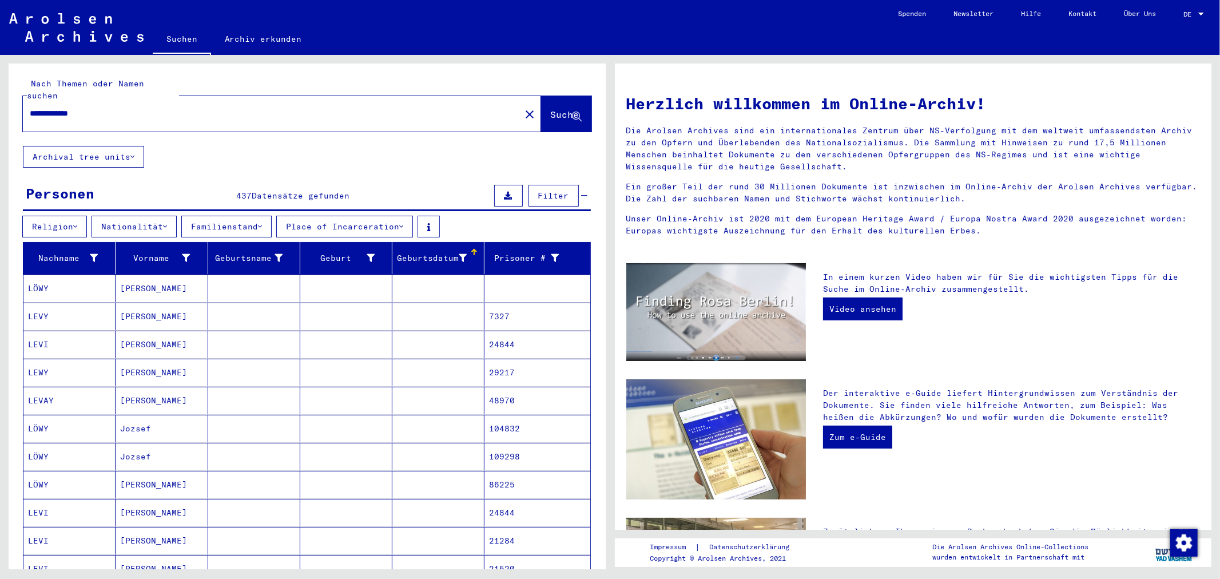
click at [181, 221] on yv-its-filter-header-button "Nationalität" at bounding box center [136, 226] width 90 height 10
click at [66, 216] on button "Religion" at bounding box center [54, 227] width 65 height 22
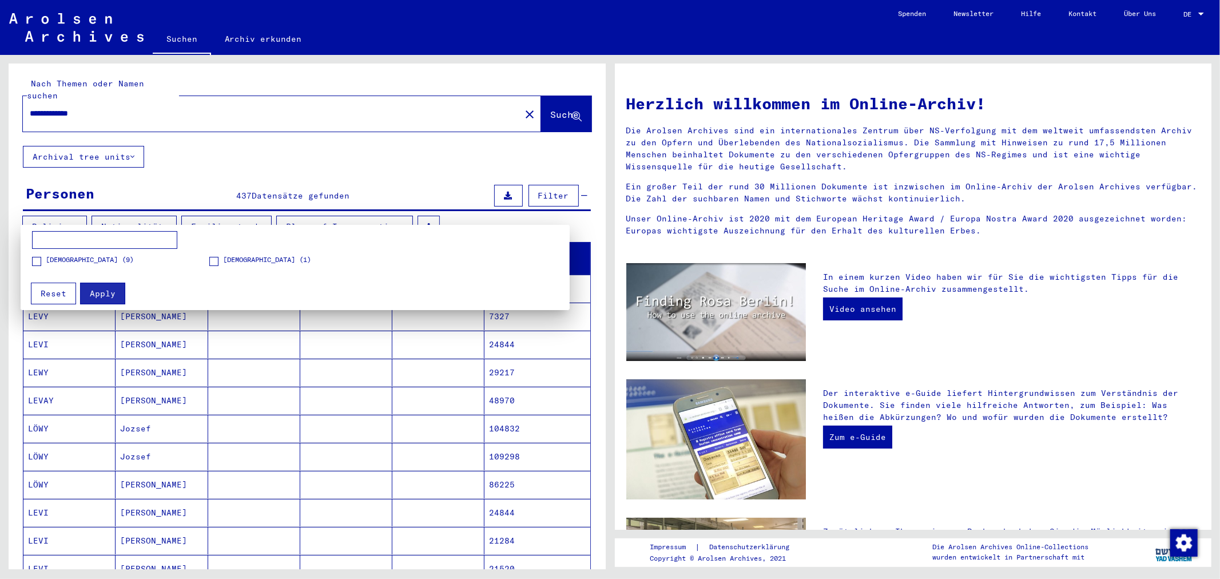
click at [66, 213] on div at bounding box center [610, 289] width 1220 height 579
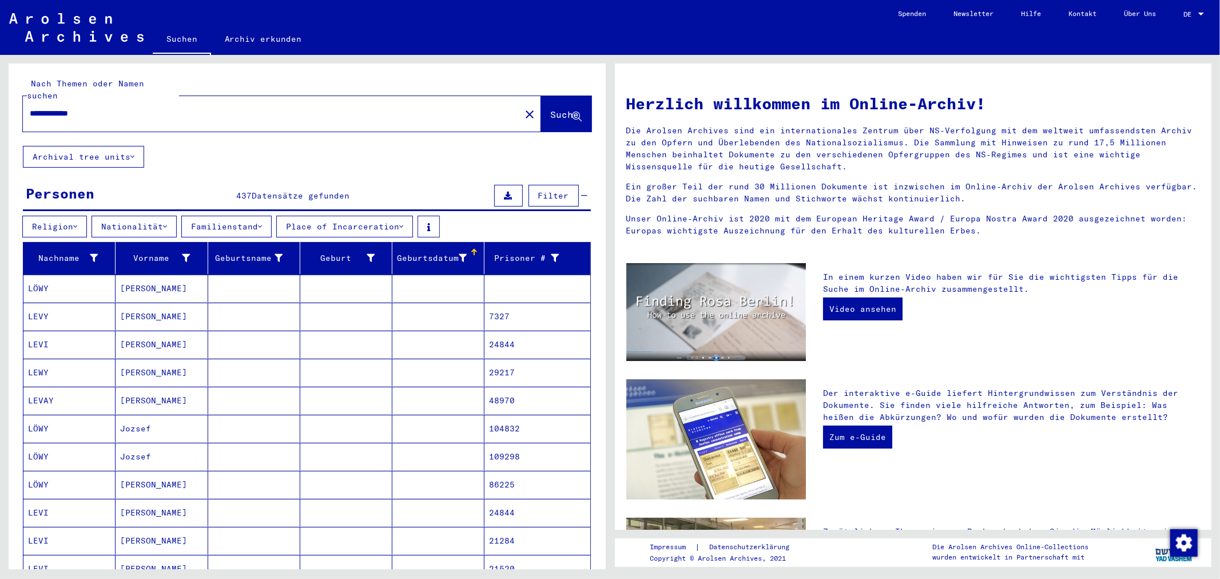
click at [66, 216] on button "Religion" at bounding box center [54, 227] width 65 height 22
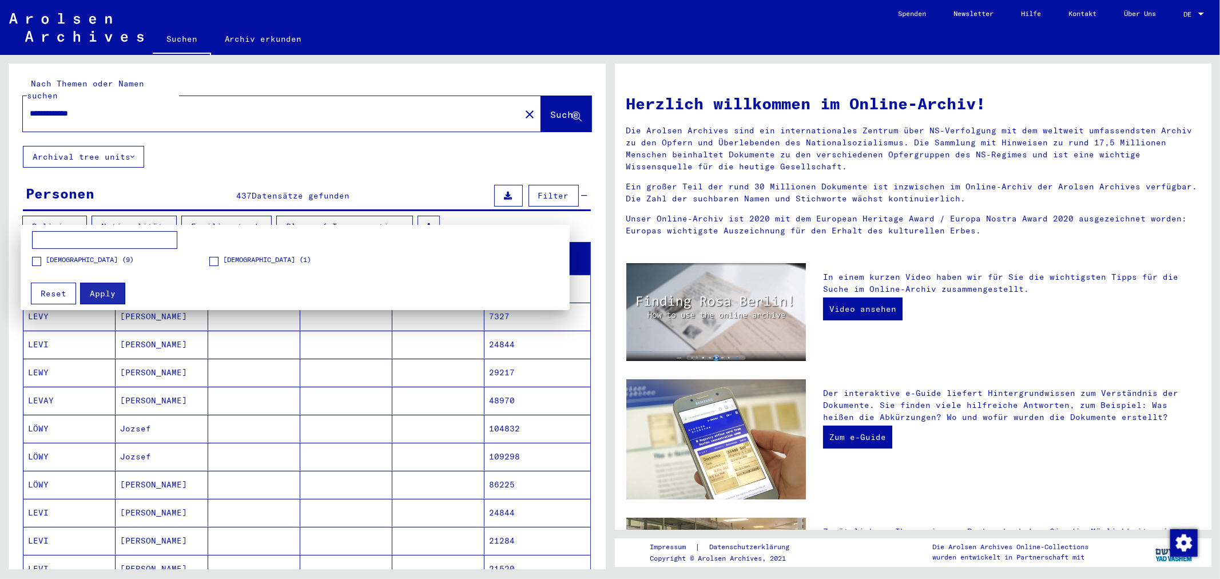
click at [55, 259] on span "[DEMOGRAPHIC_DATA] (9)" at bounding box center [90, 259] width 88 height 10
click at [102, 293] on span "Apply" at bounding box center [103, 293] width 26 height 10
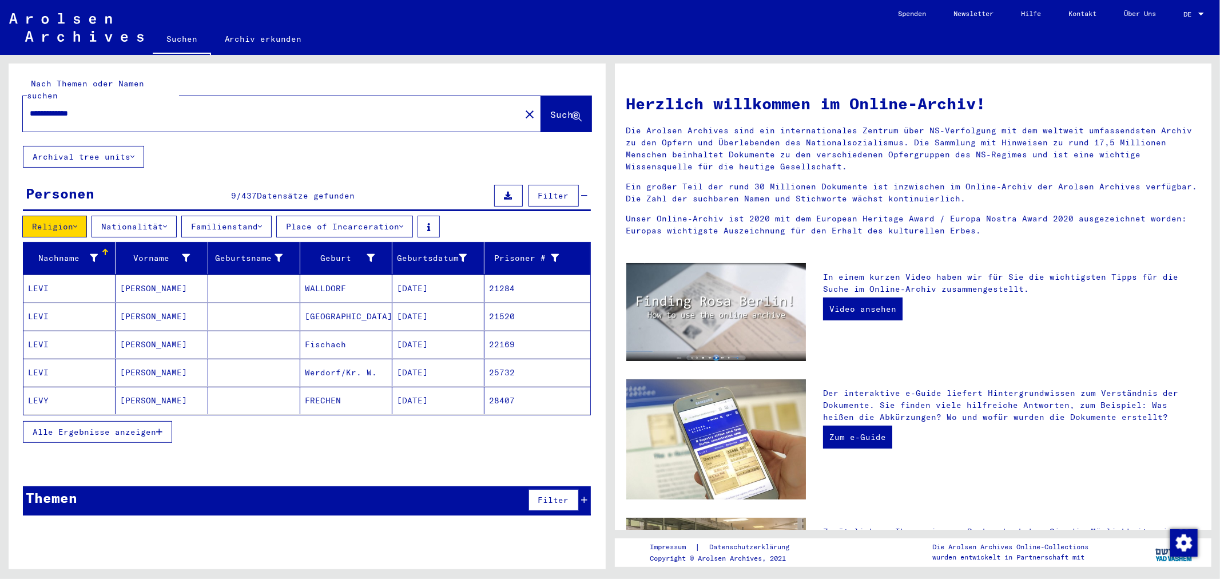
click at [67, 216] on button "Religion" at bounding box center [54, 227] width 65 height 22
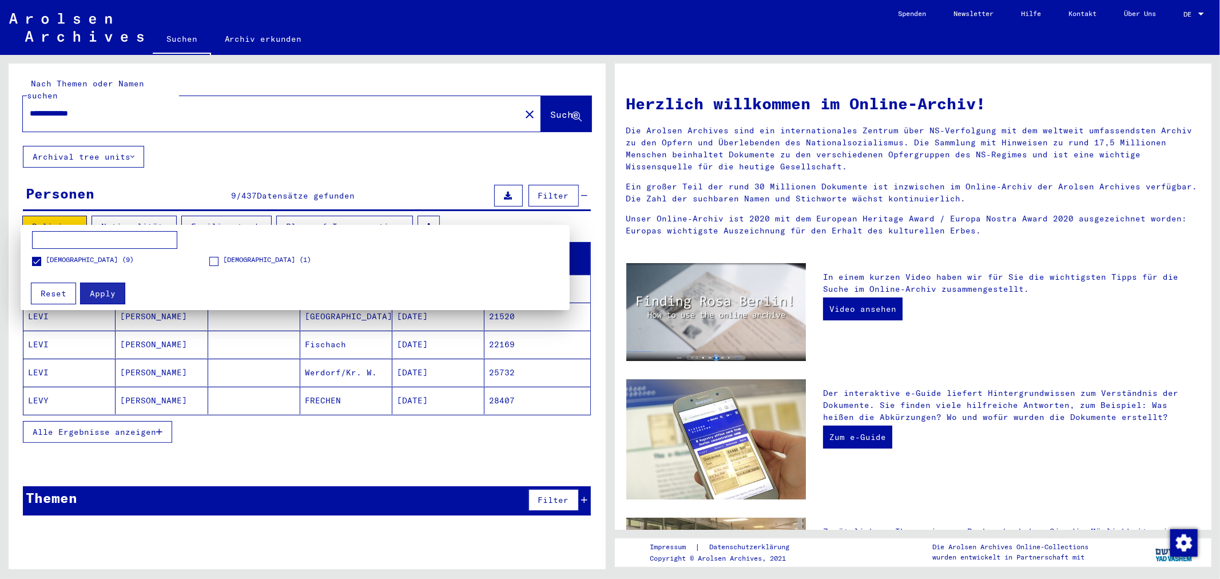
click at [71, 259] on span "[DEMOGRAPHIC_DATA] (9)" at bounding box center [90, 259] width 88 height 10
click at [42, 293] on span "Reset" at bounding box center [54, 293] width 26 height 10
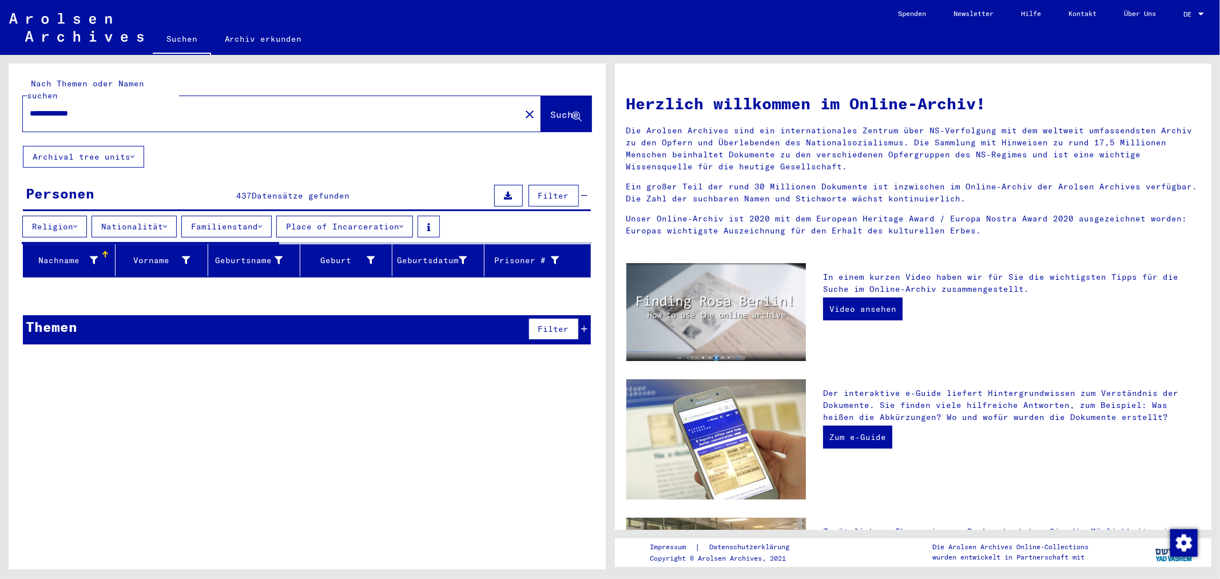
click at [559, 109] on span "Suche" at bounding box center [565, 114] width 29 height 11
click at [557, 109] on span "Suche" at bounding box center [565, 114] width 29 height 11
click at [407, 109] on div "**********" at bounding box center [265, 114] width 484 height 26
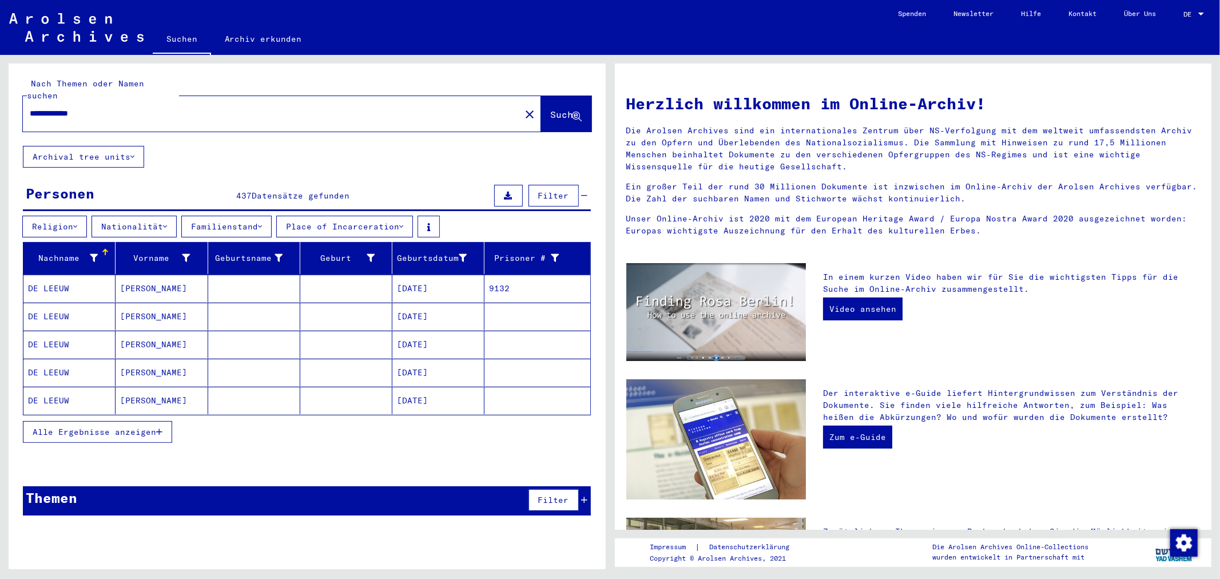
click at [551, 109] on span "Suche" at bounding box center [565, 114] width 29 height 11
click at [343, 423] on div "Alle Ergebnisse anzeigen" at bounding box center [307, 431] width 568 height 33
click at [122, 427] on span "Alle Ergebnisse anzeigen" at bounding box center [94, 432] width 123 height 10
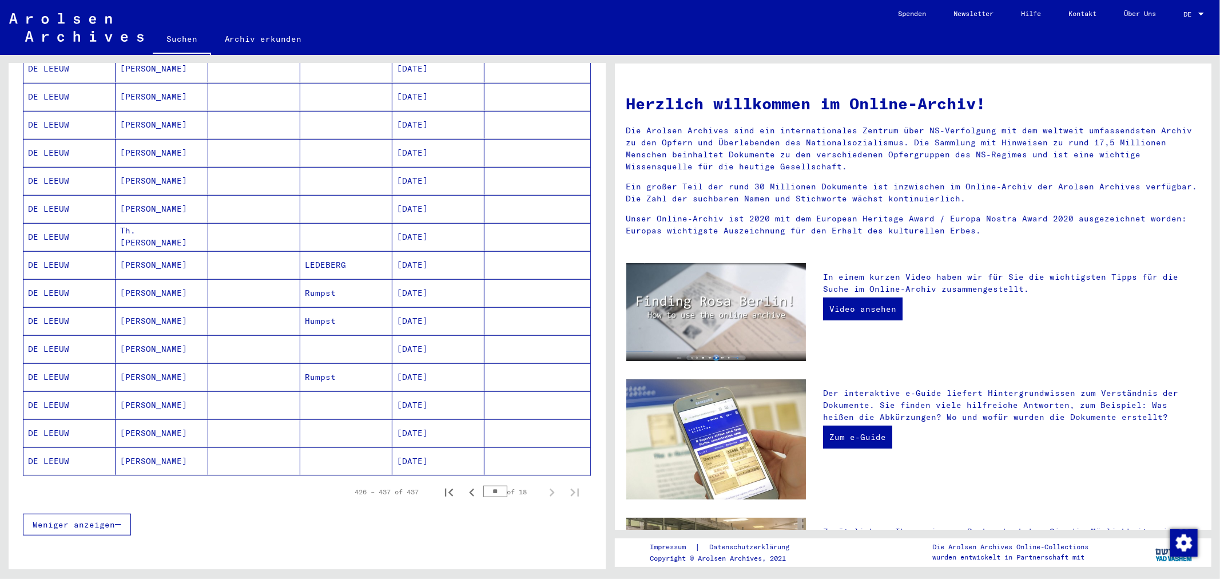
scroll to position [540, 0]
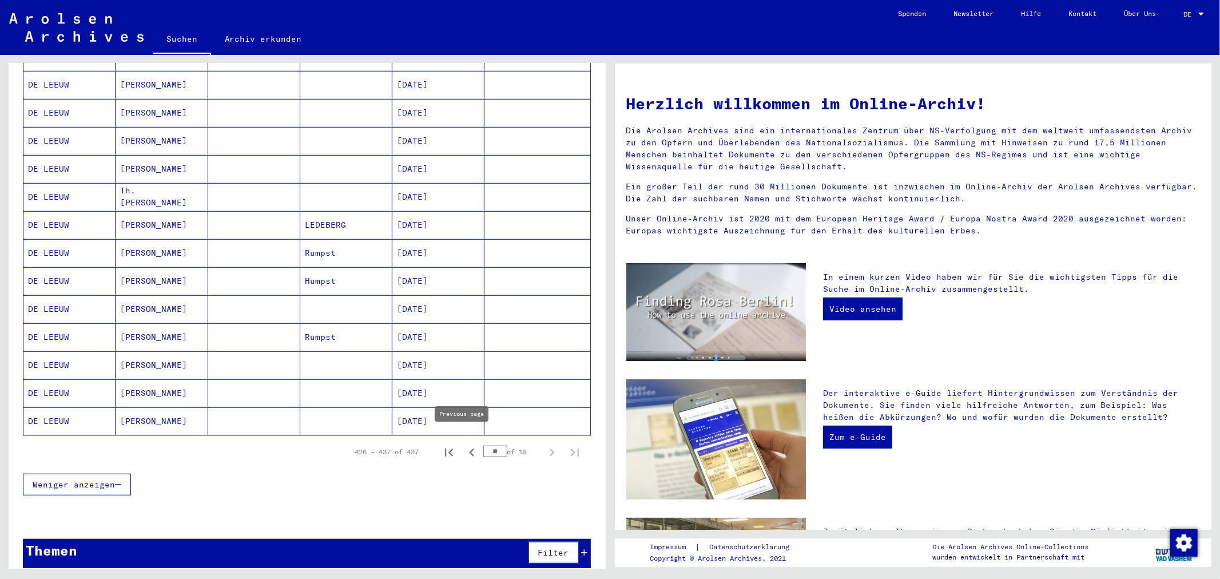
click at [464, 444] on icon "Previous page" at bounding box center [472, 452] width 16 height 16
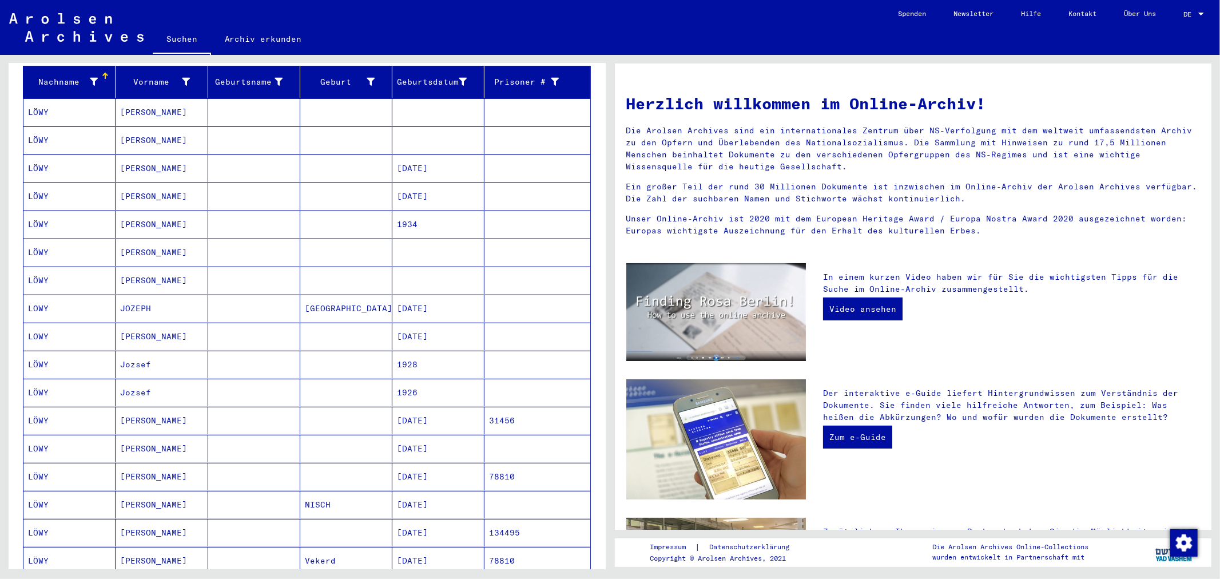
scroll to position [31, 0]
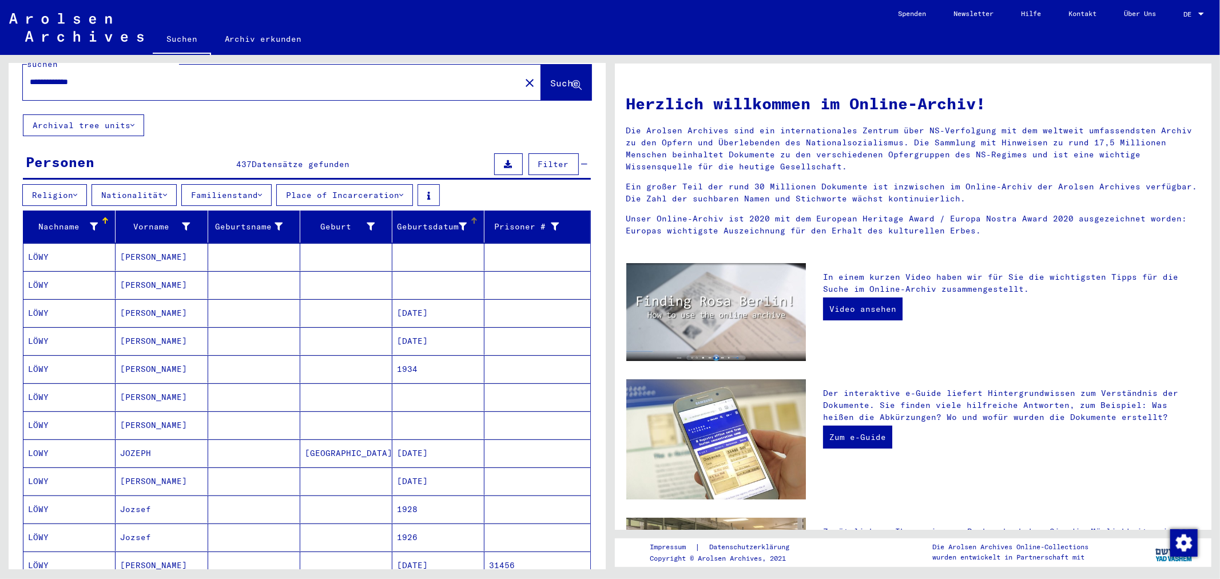
click at [439, 225] on mat-header-cell "Geburtsdatum" at bounding box center [438, 226] width 92 height 32
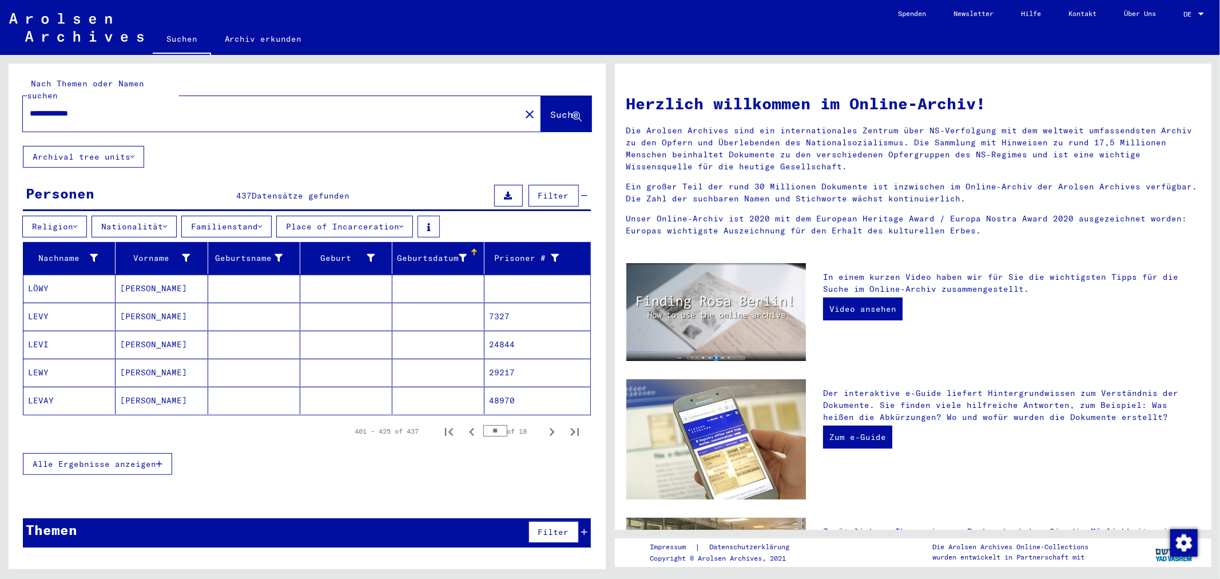
scroll to position [0, 0]
click at [466, 425] on icon "Previous page" at bounding box center [472, 432] width 16 height 16
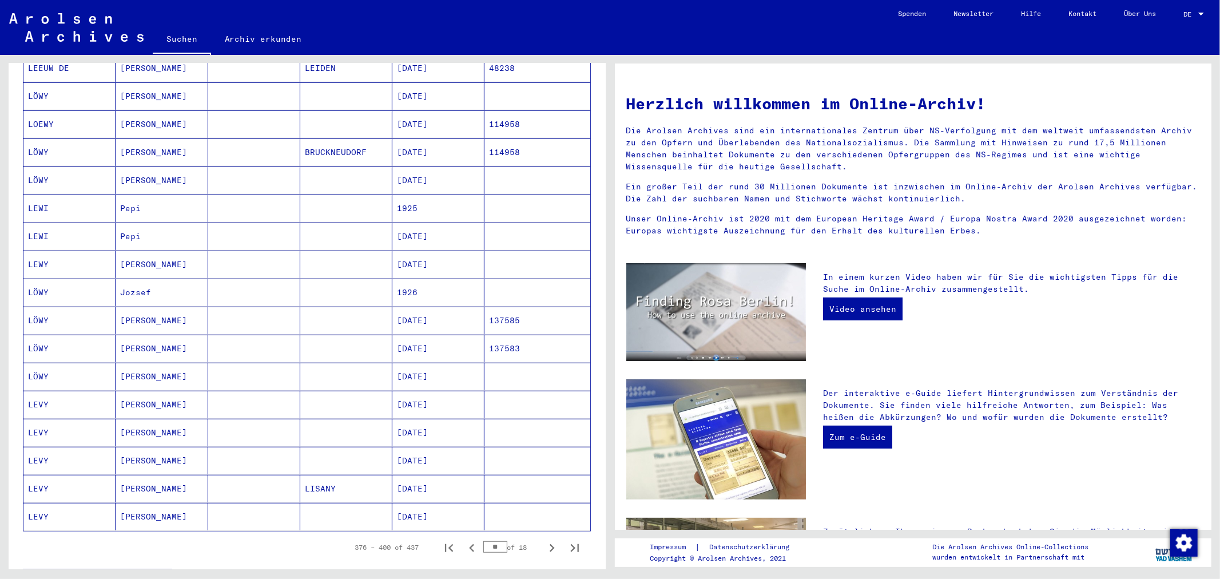
scroll to position [540, 0]
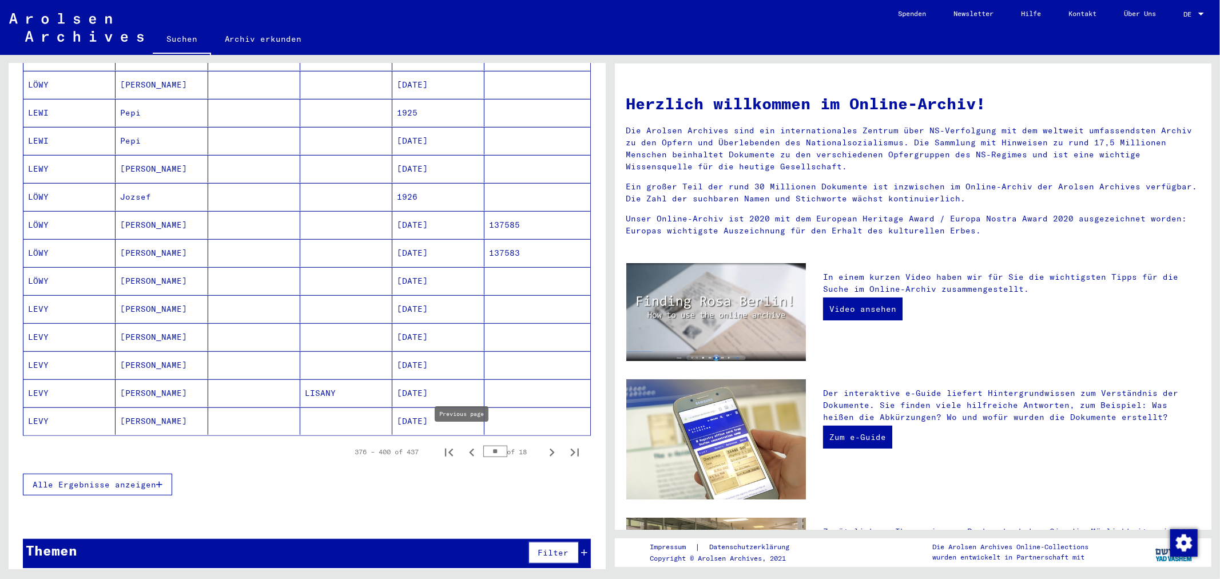
click at [464, 444] on icon "Previous page" at bounding box center [472, 452] width 16 height 16
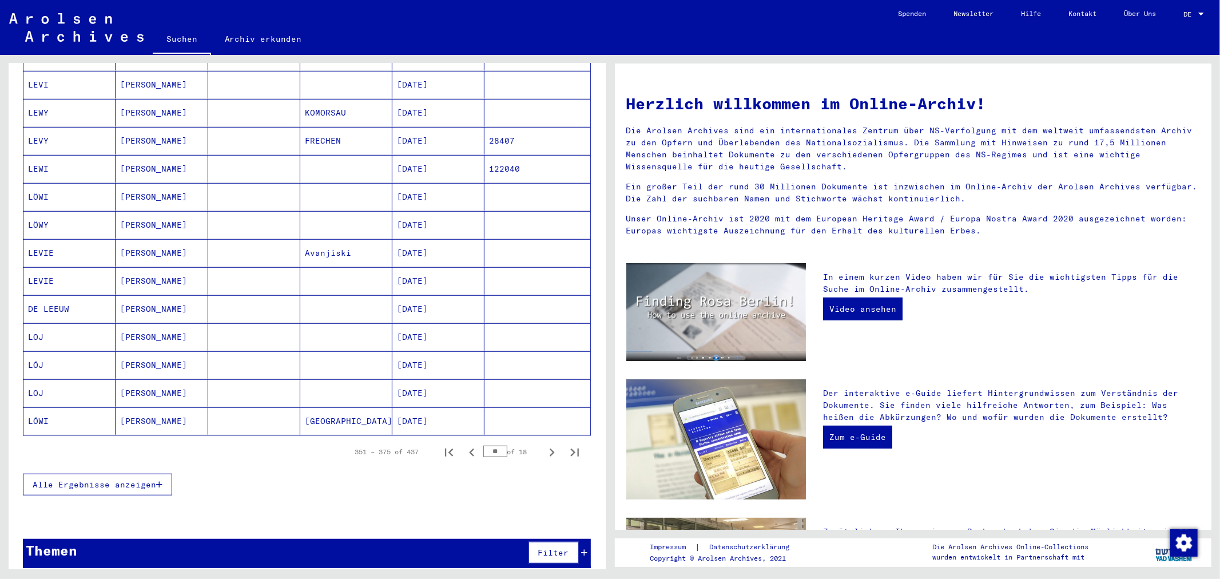
click at [464, 444] on icon "Previous page" at bounding box center [472, 452] width 16 height 16
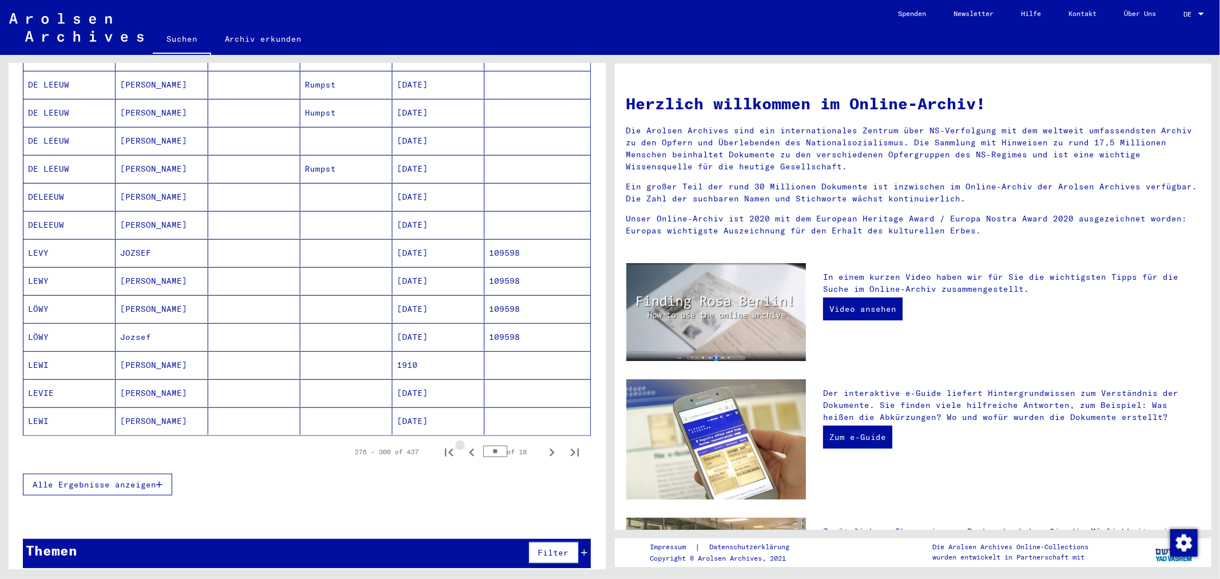
click at [464, 444] on icon "Previous page" at bounding box center [472, 452] width 16 height 16
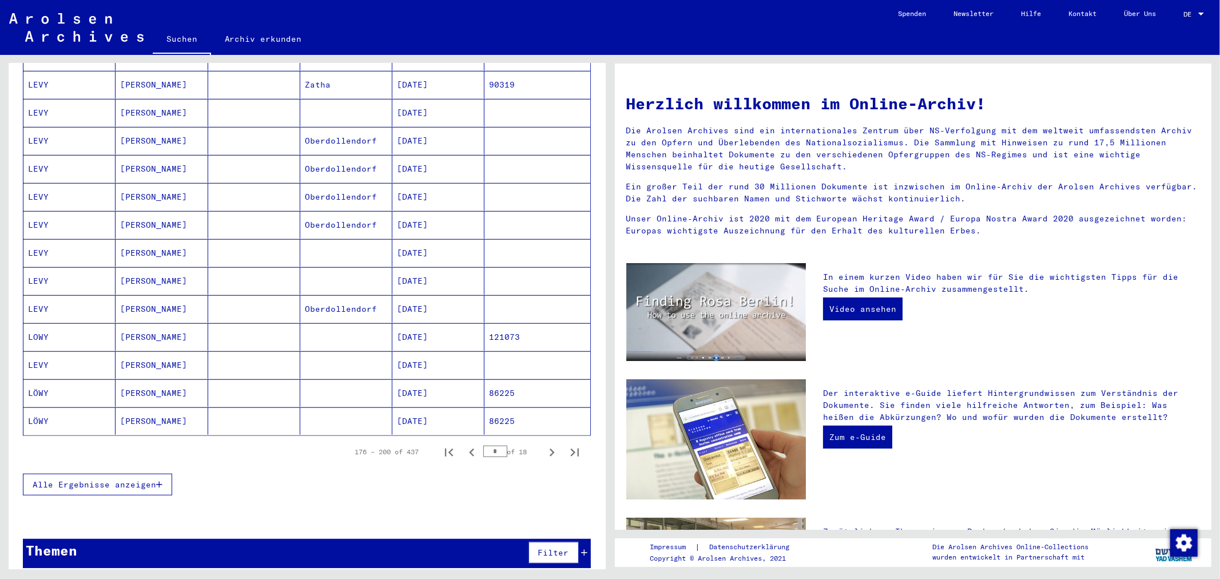
click at [464, 444] on icon "Previous page" at bounding box center [472, 452] width 16 height 16
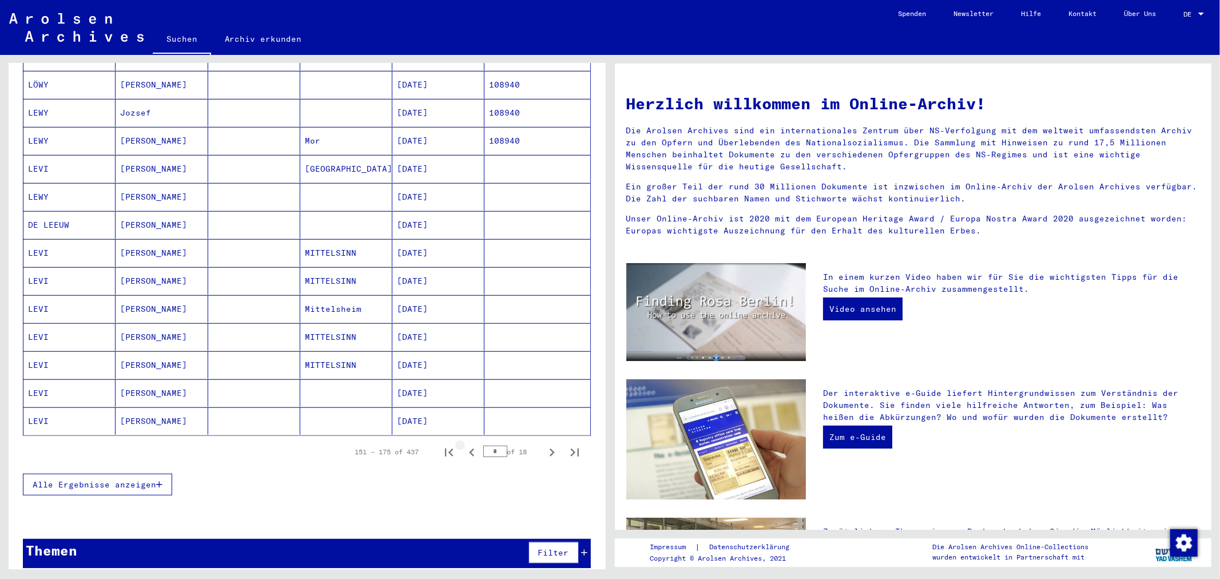
click at [464, 444] on icon "Previous page" at bounding box center [472, 452] width 16 height 16
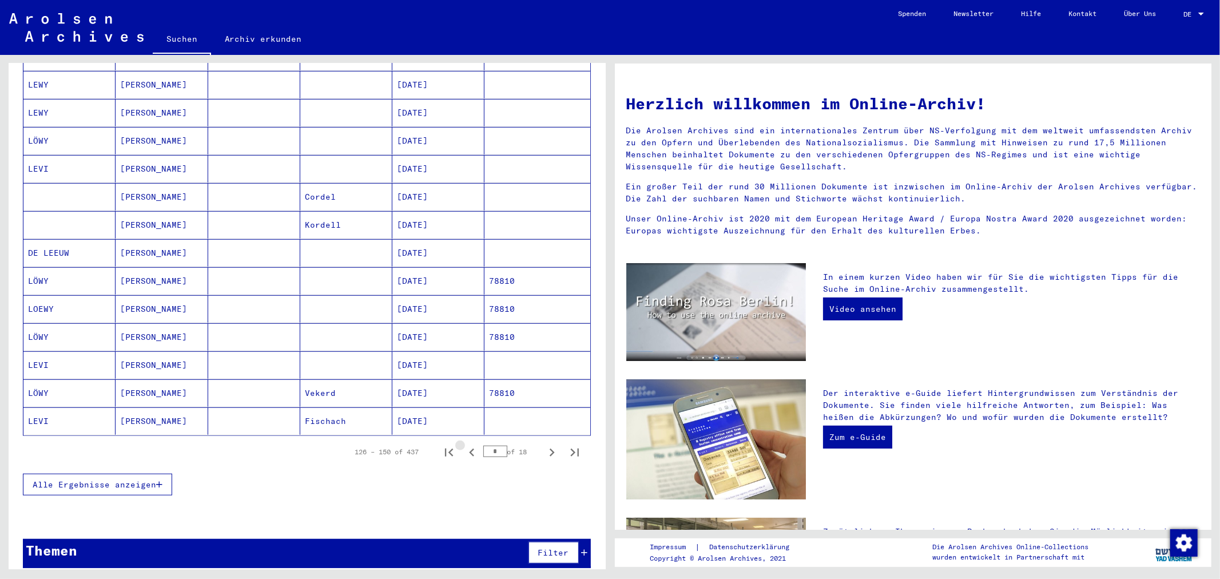
click at [464, 444] on icon "Previous page" at bounding box center [472, 452] width 16 height 16
click at [544, 444] on icon "Next page" at bounding box center [552, 452] width 16 height 16
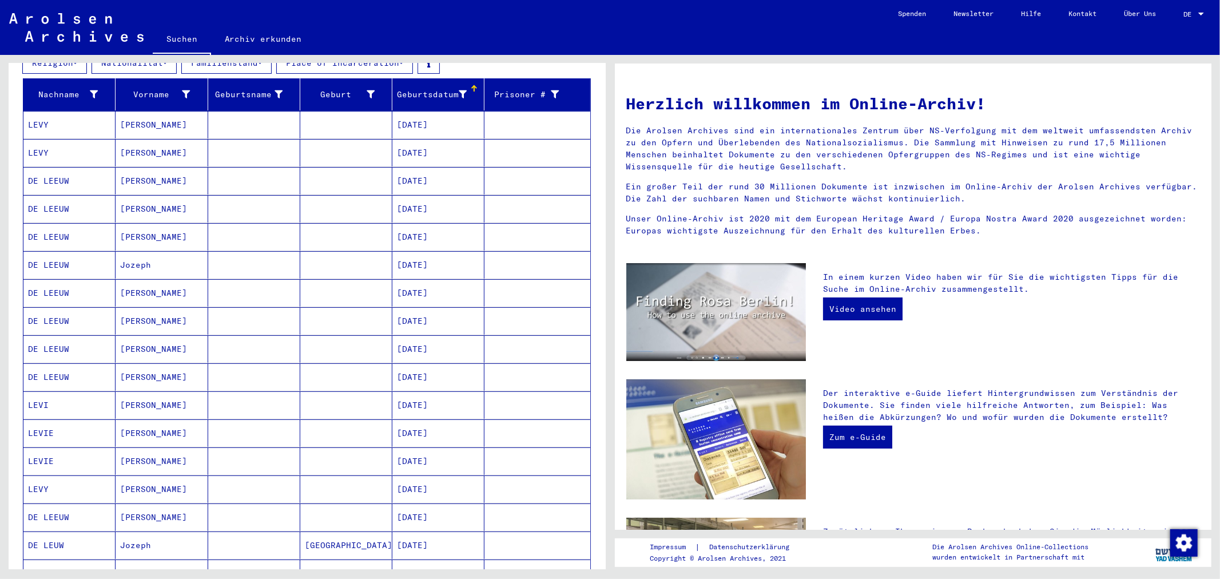
scroll to position [158, 0]
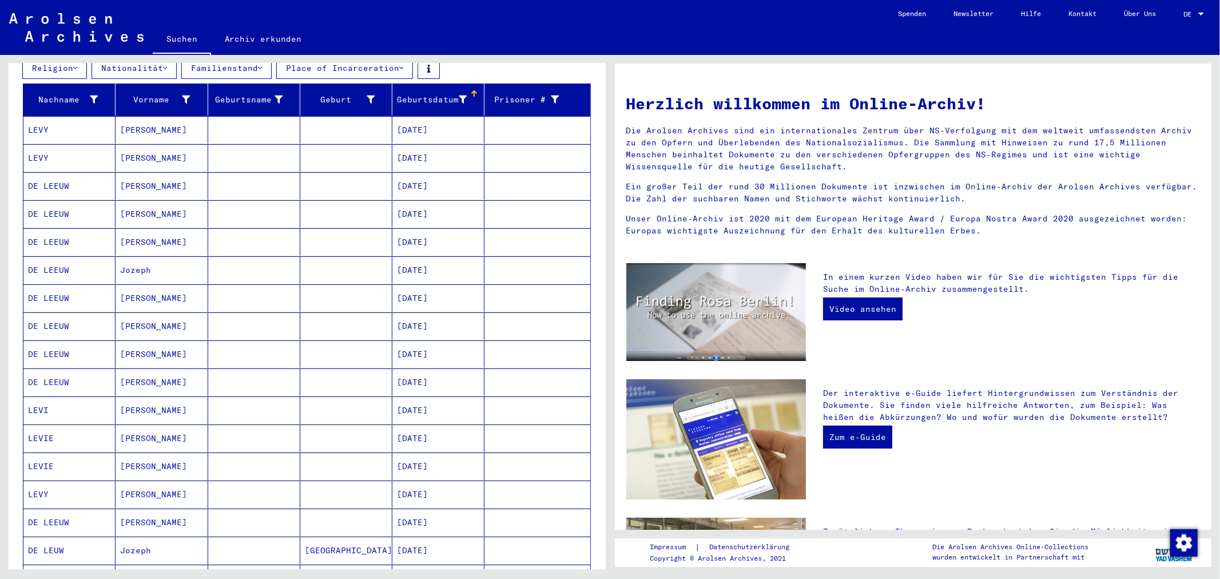
click at [452, 429] on mat-cell "[DATE]" at bounding box center [438, 437] width 92 height 27
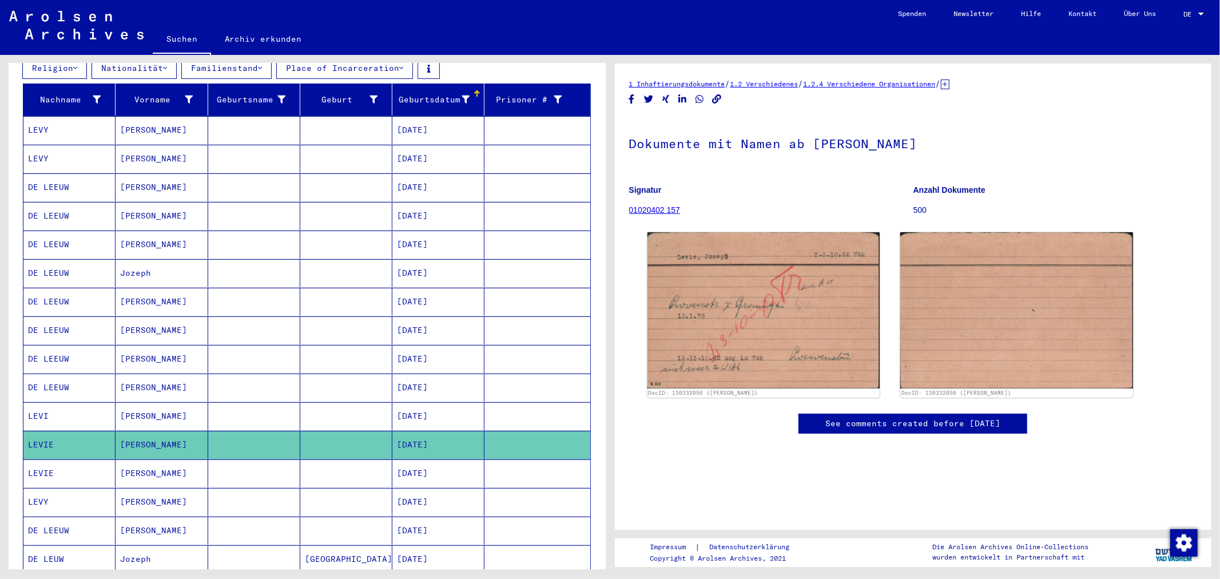
scroll to position [222, 0]
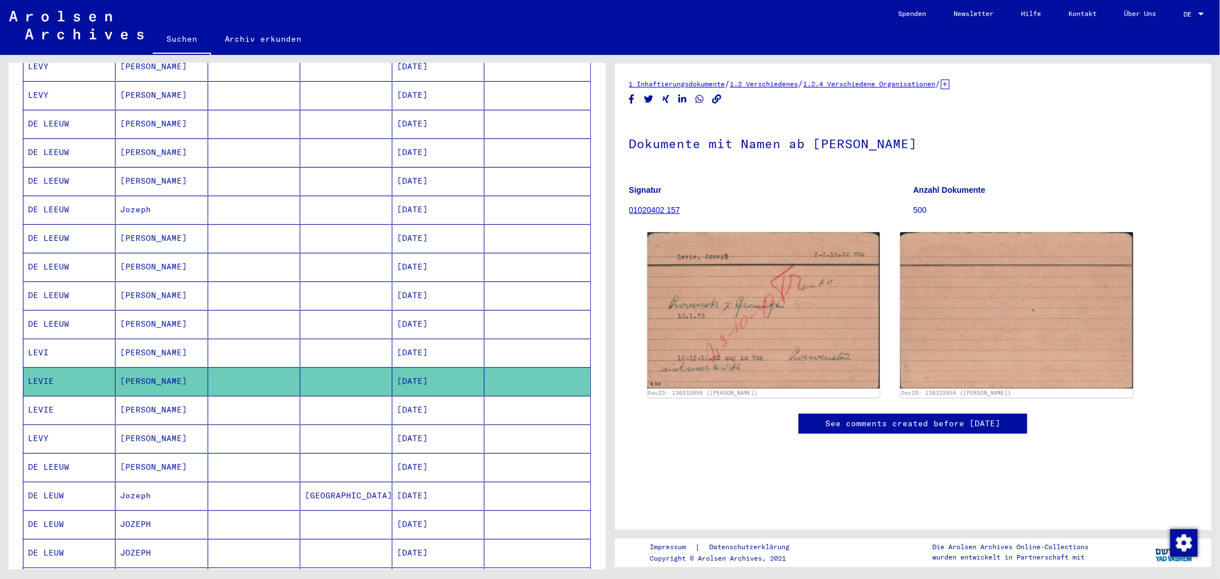
click at [407, 401] on mat-cell "[DATE]" at bounding box center [438, 410] width 92 height 28
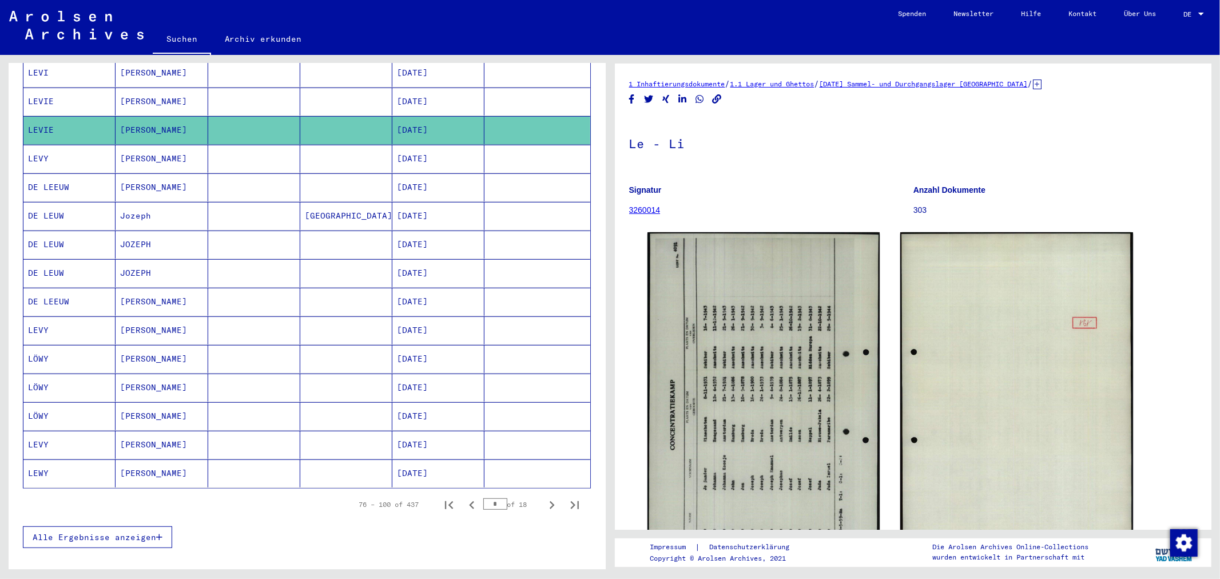
scroll to position [556, 0]
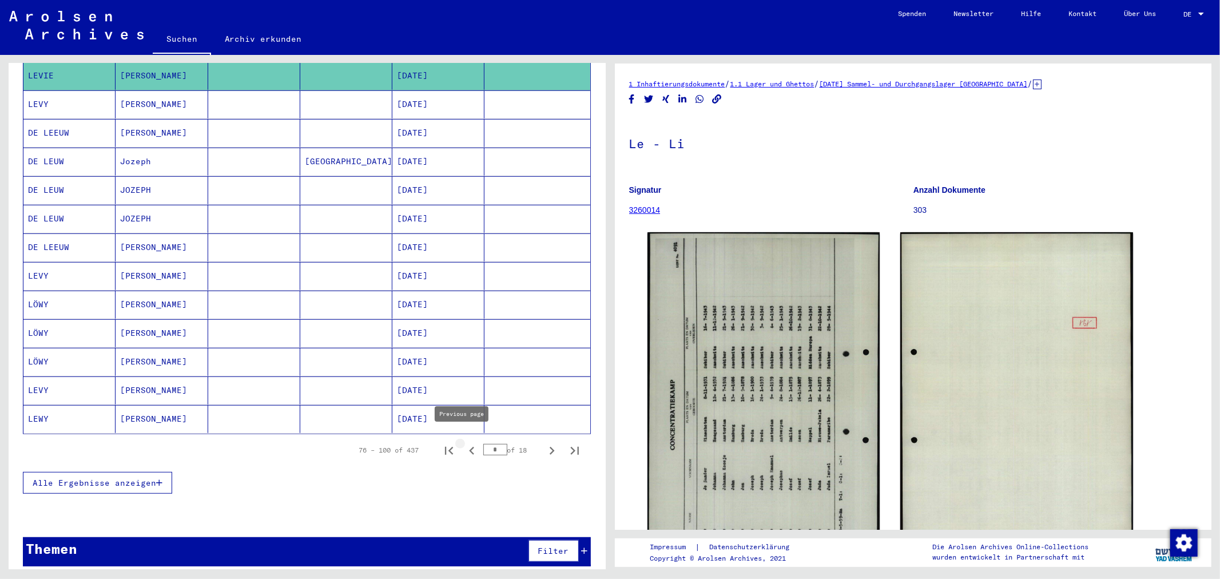
click at [464, 443] on icon "Previous page" at bounding box center [472, 451] width 16 height 16
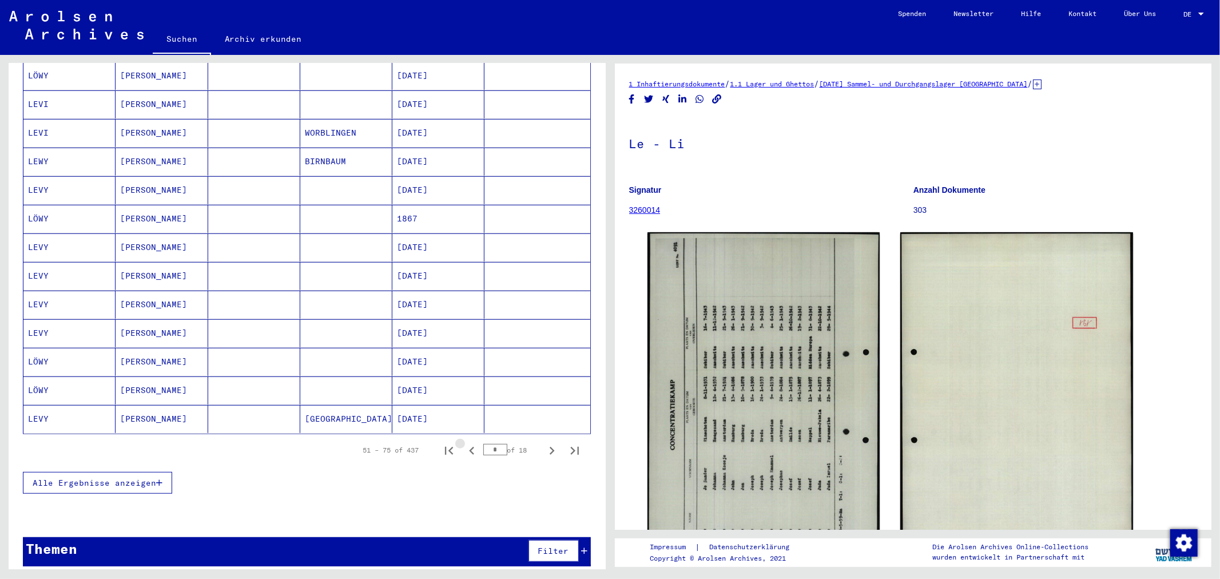
click at [464, 443] on icon "Previous page" at bounding box center [472, 451] width 16 height 16
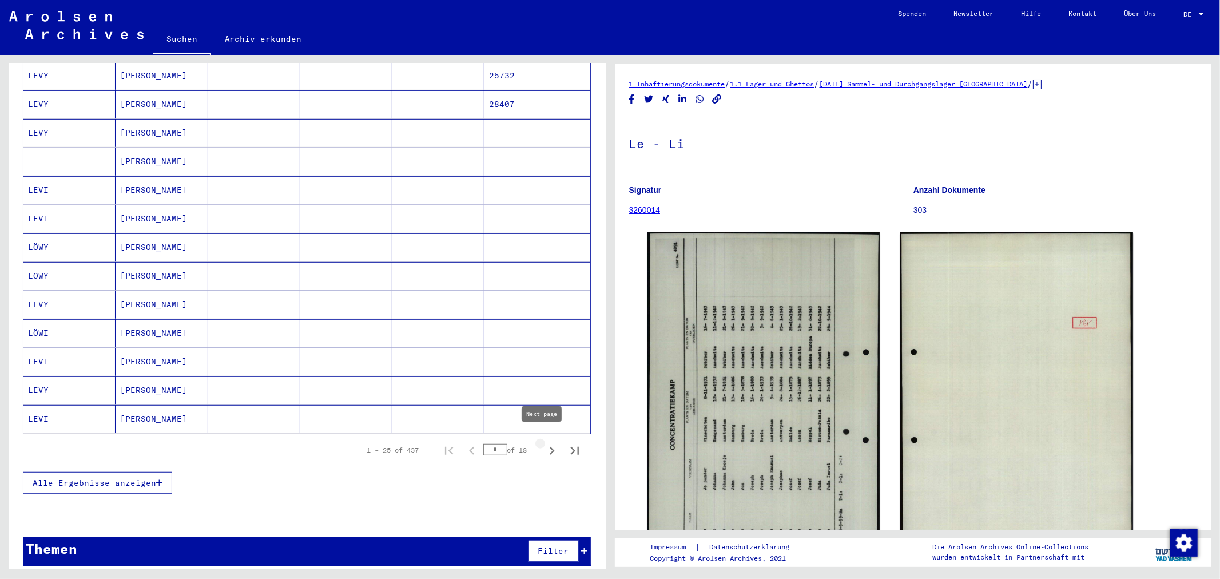
click at [544, 443] on icon "Next page" at bounding box center [552, 451] width 16 height 16
click at [544, 444] on icon "Next page" at bounding box center [552, 451] width 16 height 16
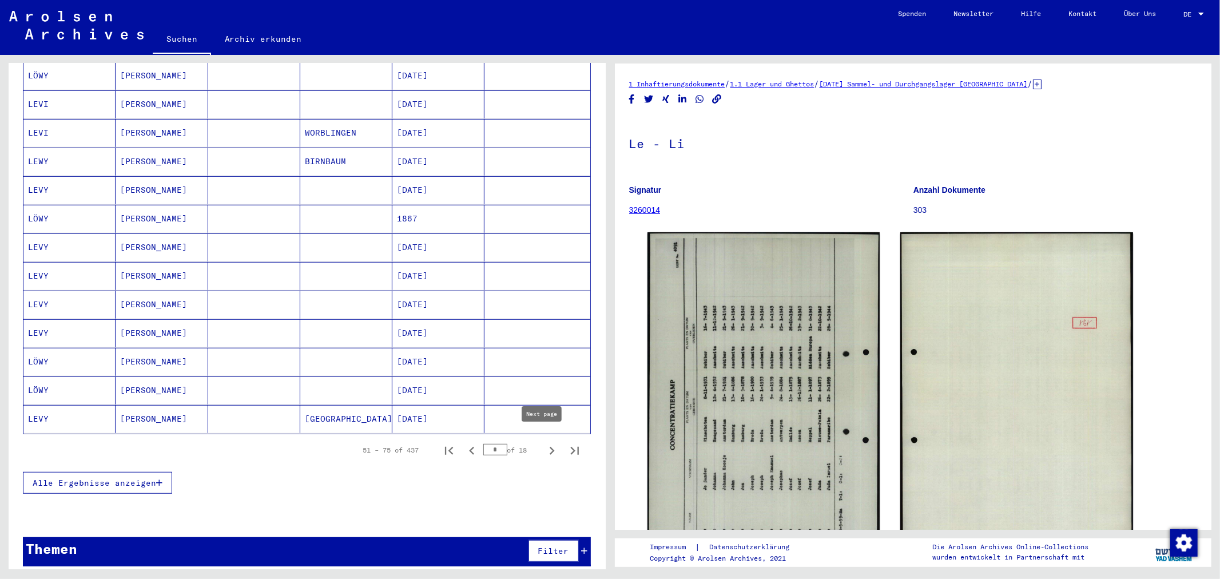
click at [544, 443] on icon "Next page" at bounding box center [552, 451] width 16 height 16
type input "*"
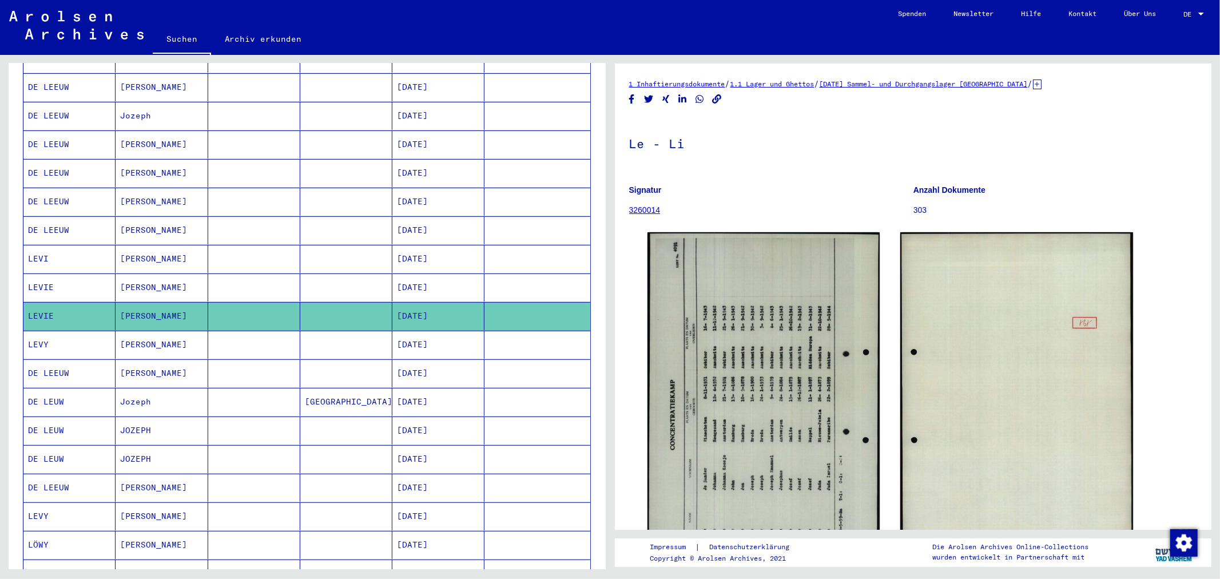
scroll to position [301, 0]
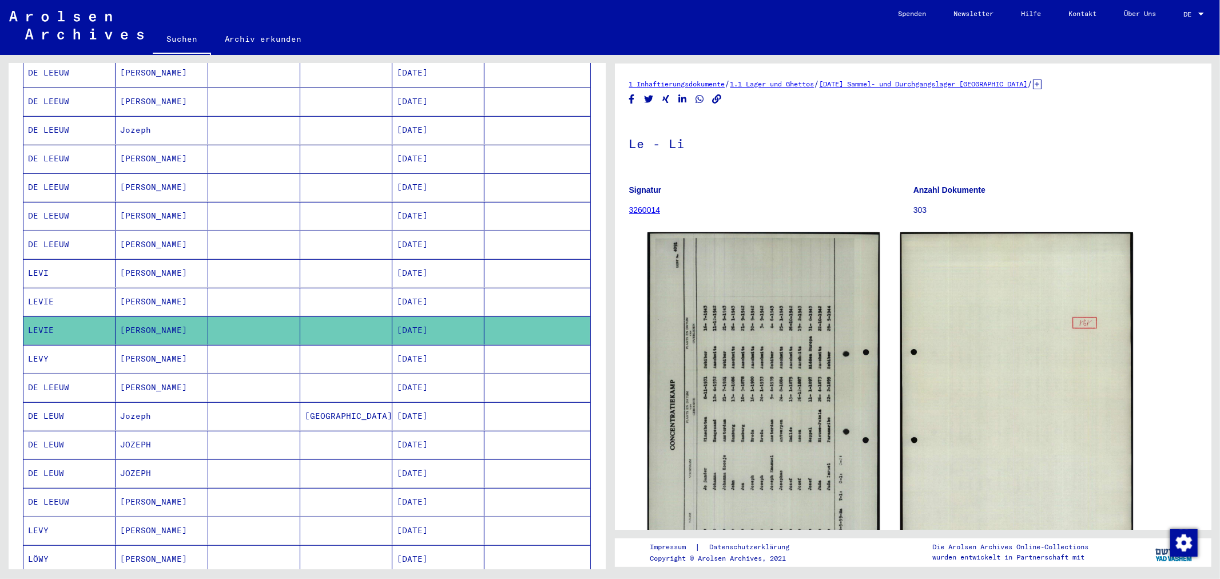
click at [361, 381] on mat-cell at bounding box center [346, 387] width 92 height 28
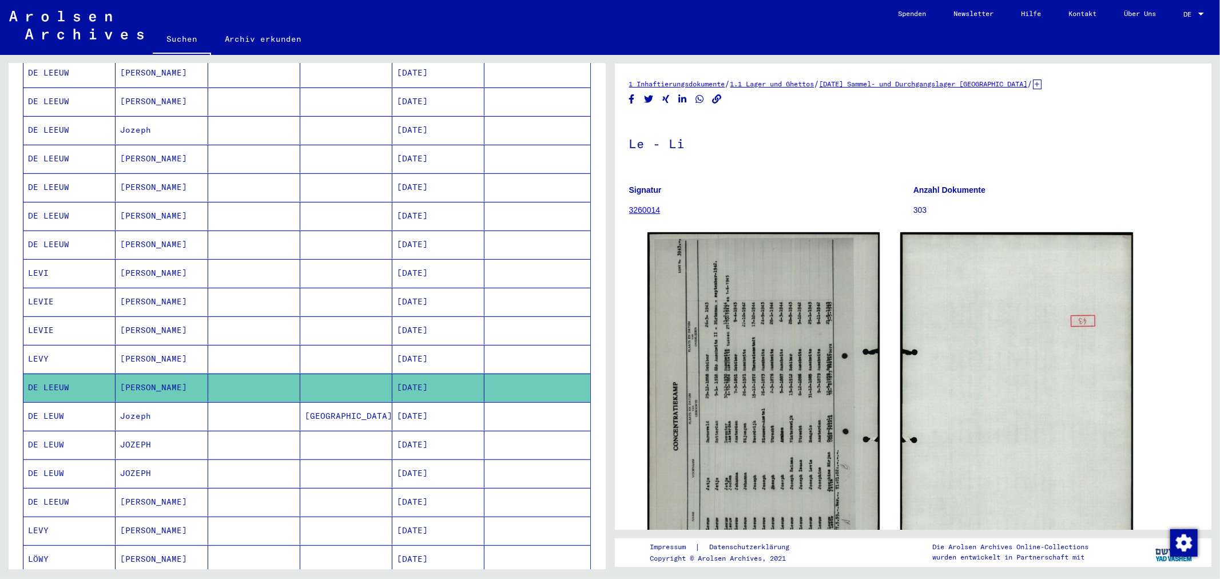
click at [129, 409] on mat-cell "Jozeph" at bounding box center [161, 416] width 92 height 28
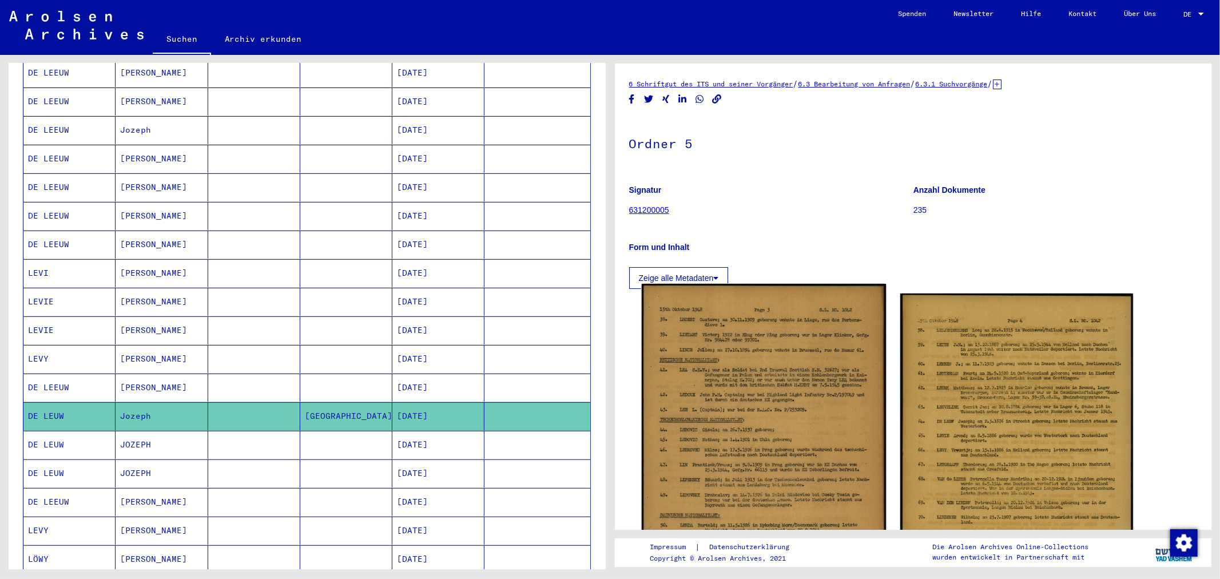
scroll to position [127, 0]
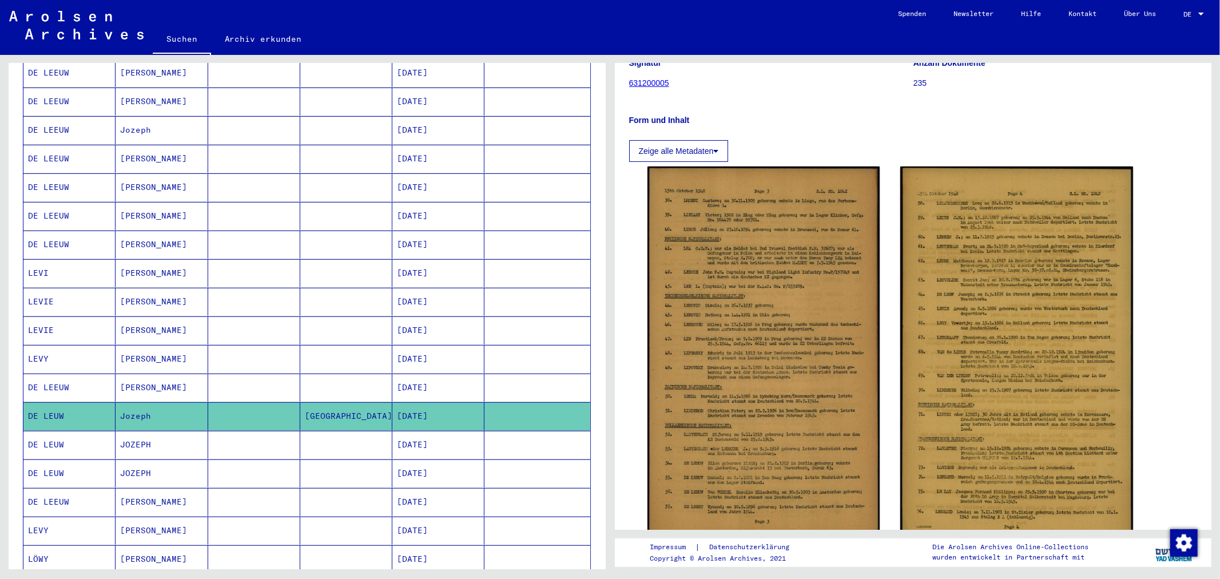
drag, startPoint x: 333, startPoint y: 418, endPoint x: 344, endPoint y: 407, distance: 15.4
click at [340, 413] on mat-cell "[GEOGRAPHIC_DATA]" at bounding box center [346, 416] width 92 height 28
click at [318, 432] on mat-cell at bounding box center [346, 445] width 92 height 28
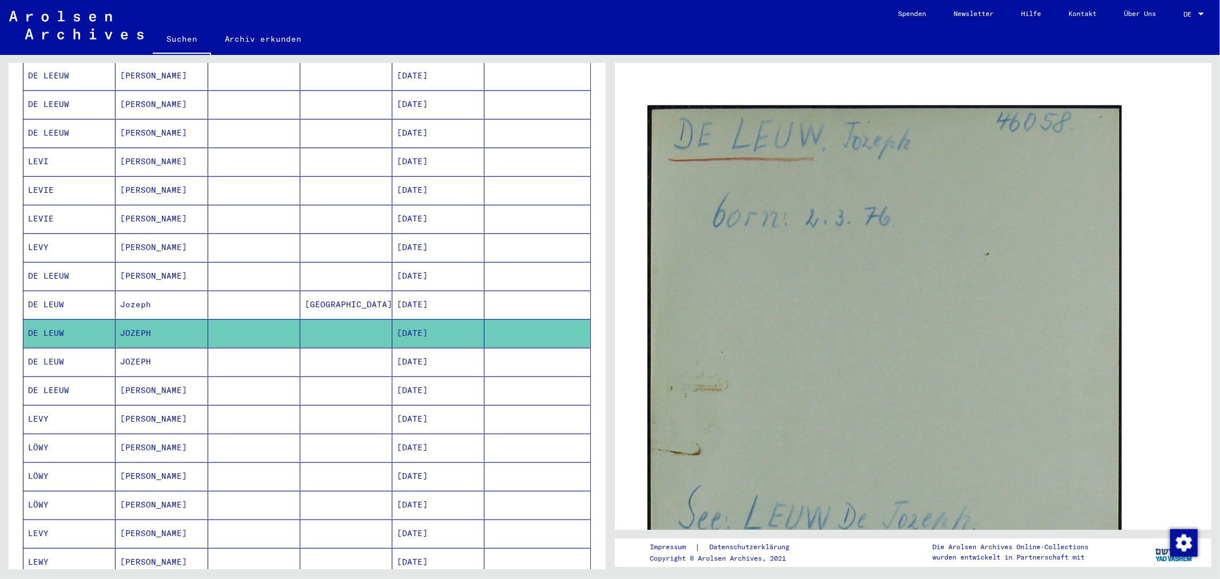
scroll to position [429, 0]
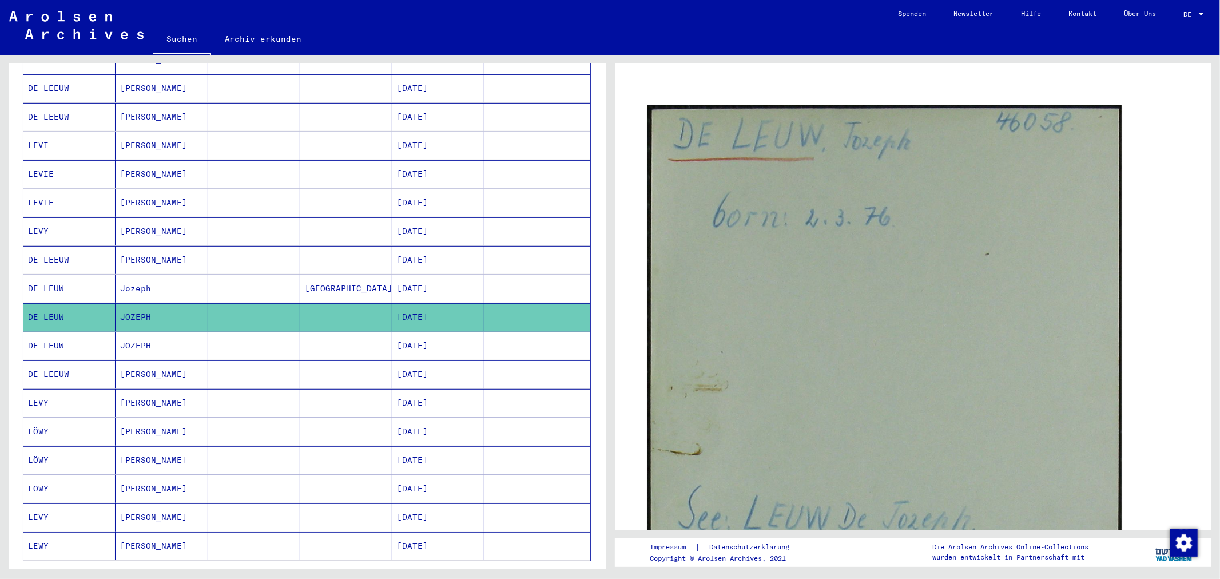
click at [348, 341] on mat-cell at bounding box center [346, 346] width 92 height 28
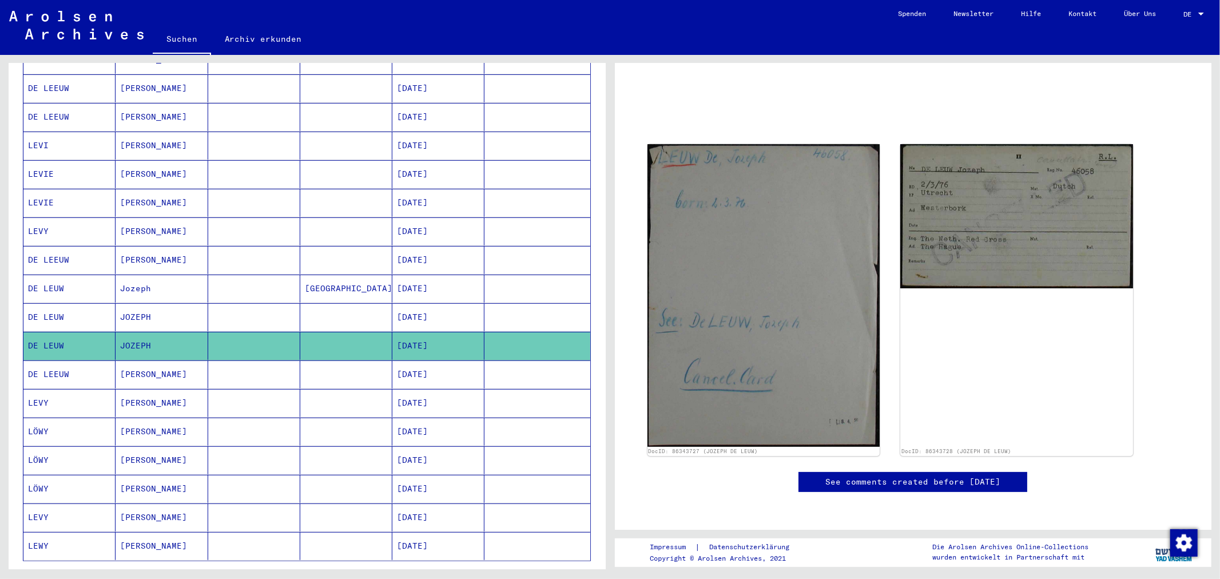
click at [319, 360] on mat-cell at bounding box center [346, 374] width 92 height 28
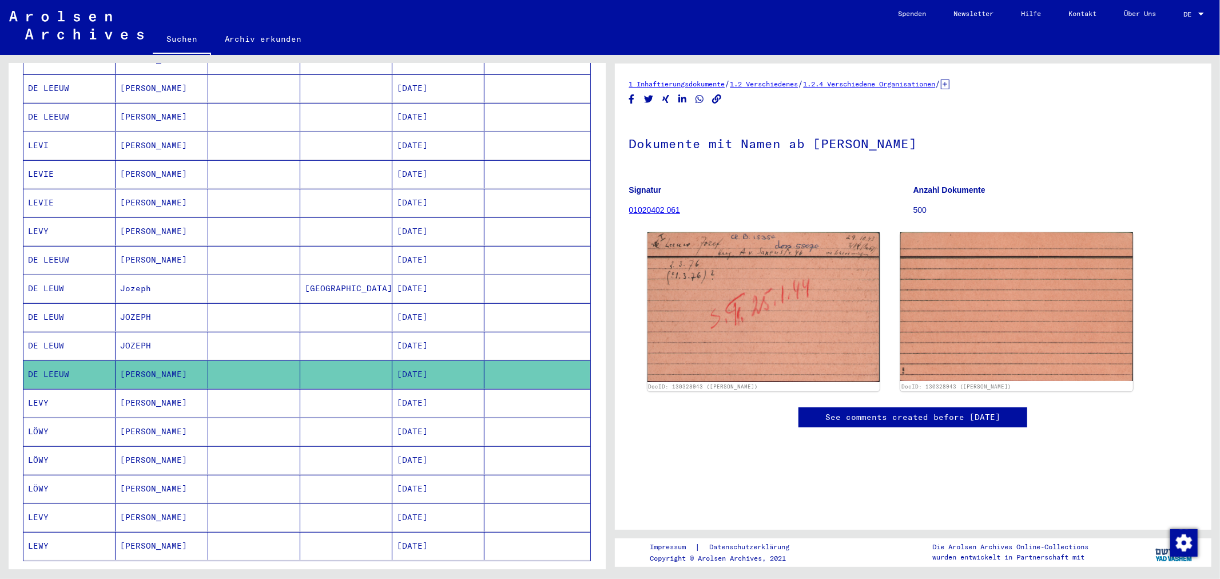
click at [307, 395] on mat-cell at bounding box center [346, 403] width 92 height 28
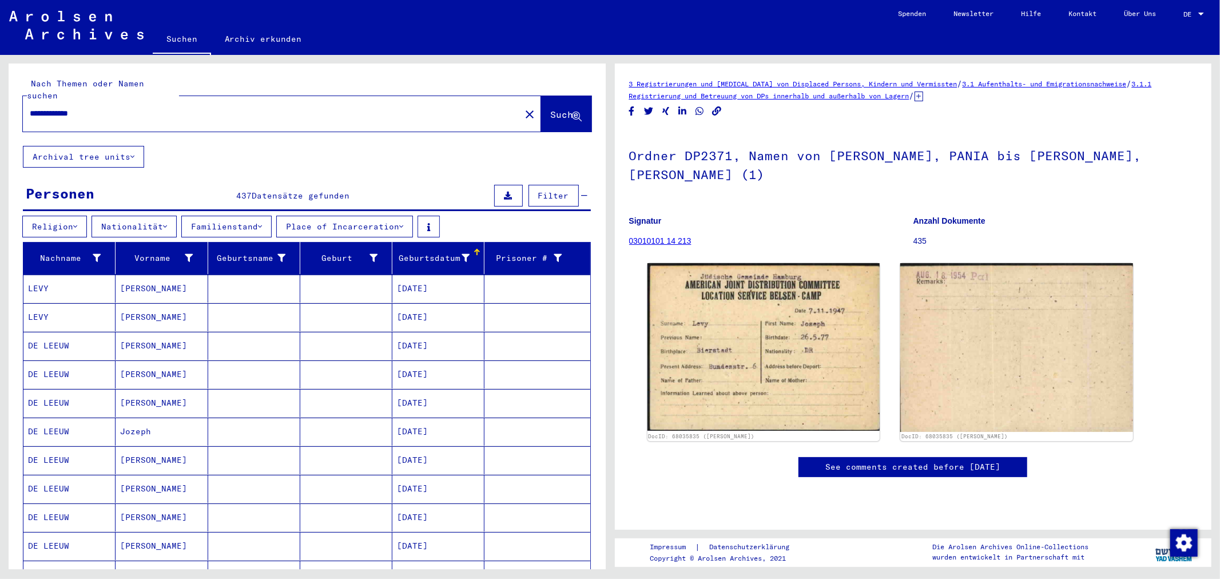
click at [65, 107] on input "**********" at bounding box center [272, 113] width 484 height 12
type input "**********"
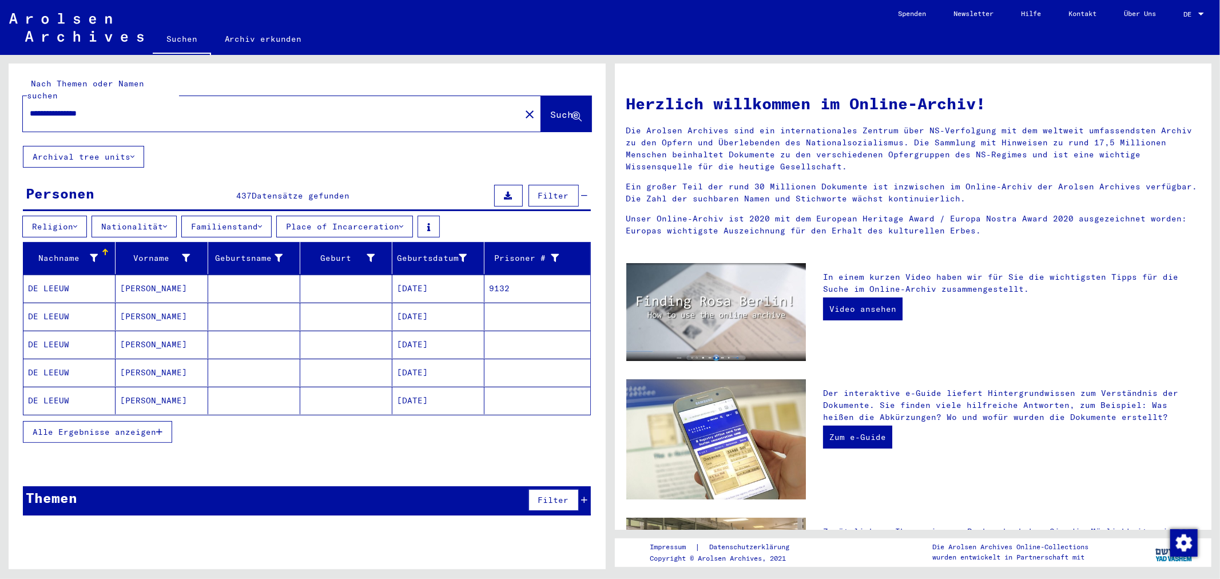
click at [80, 252] on div "Nachname" at bounding box center [63, 258] width 70 height 12
click at [130, 427] on span "Alle Ergebnisse anzeigen" at bounding box center [94, 432] width 123 height 10
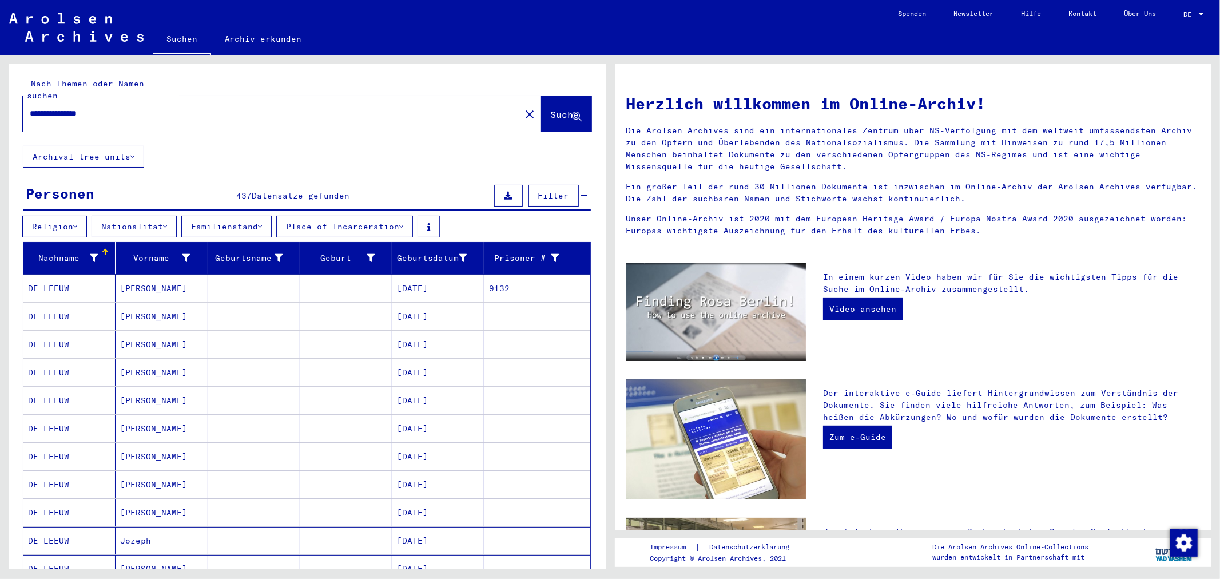
click at [109, 254] on div "Nachname" at bounding box center [71, 258] width 87 height 18
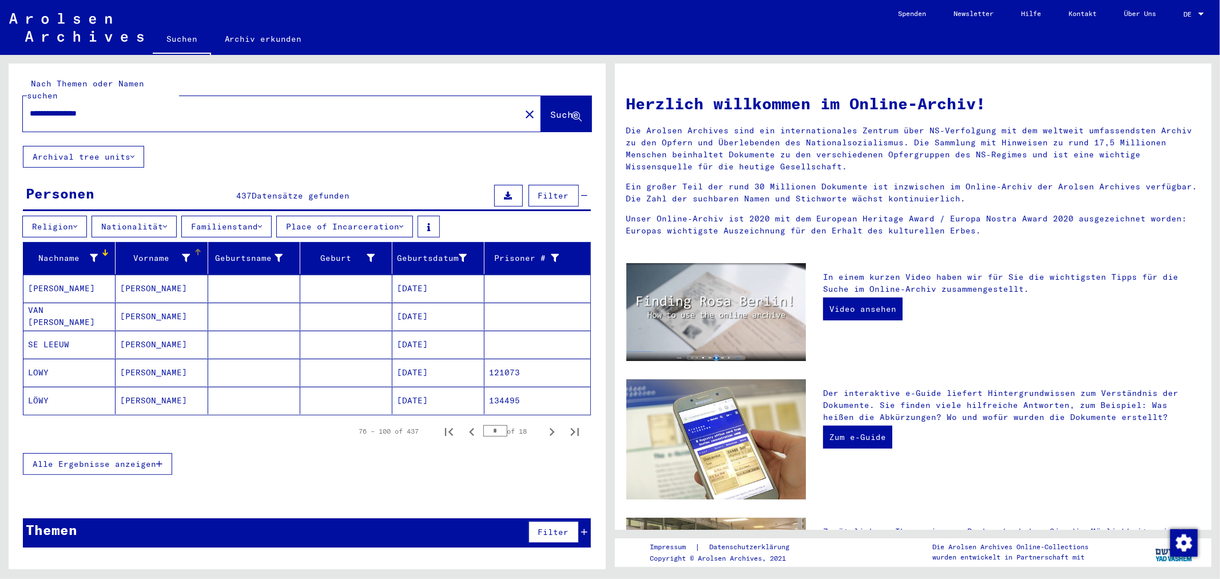
click at [142, 252] on div "Vorname" at bounding box center [155, 258] width 70 height 12
click at [138, 453] on button "Alle Ergebnisse anzeigen" at bounding box center [97, 464] width 149 height 22
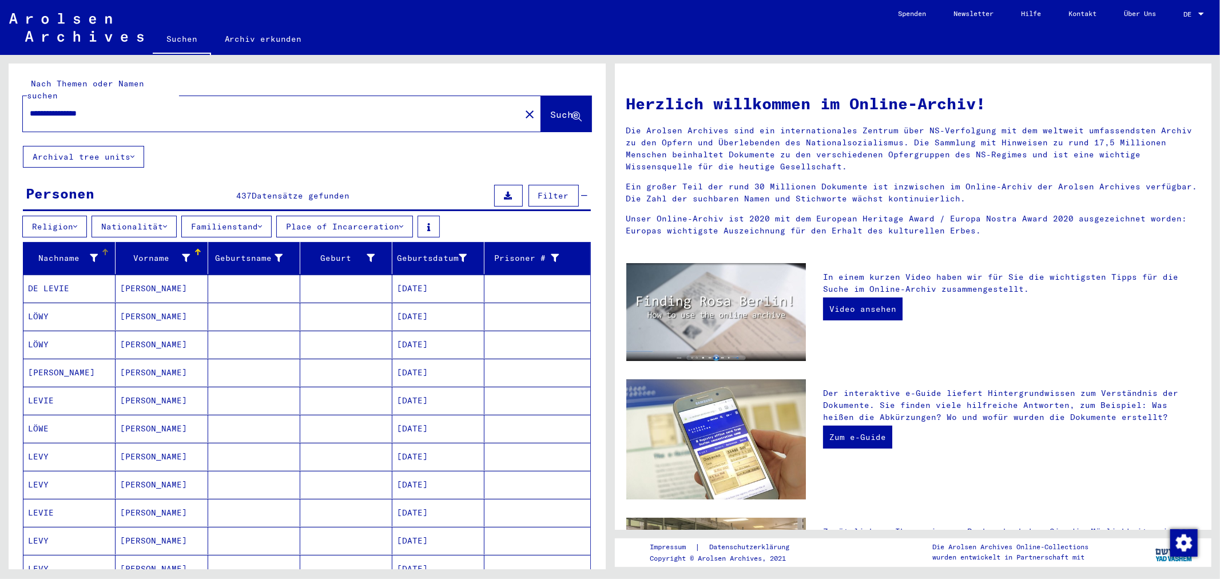
click at [54, 258] on mat-header-cell "Nachname" at bounding box center [69, 258] width 92 height 32
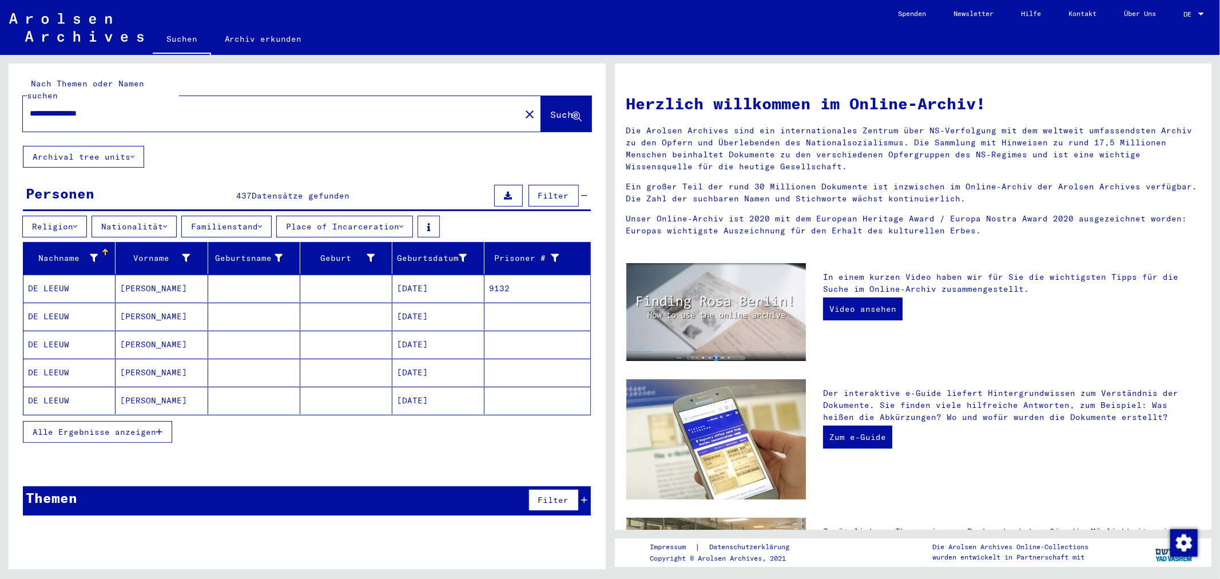
click at [103, 249] on div at bounding box center [105, 252] width 7 height 7
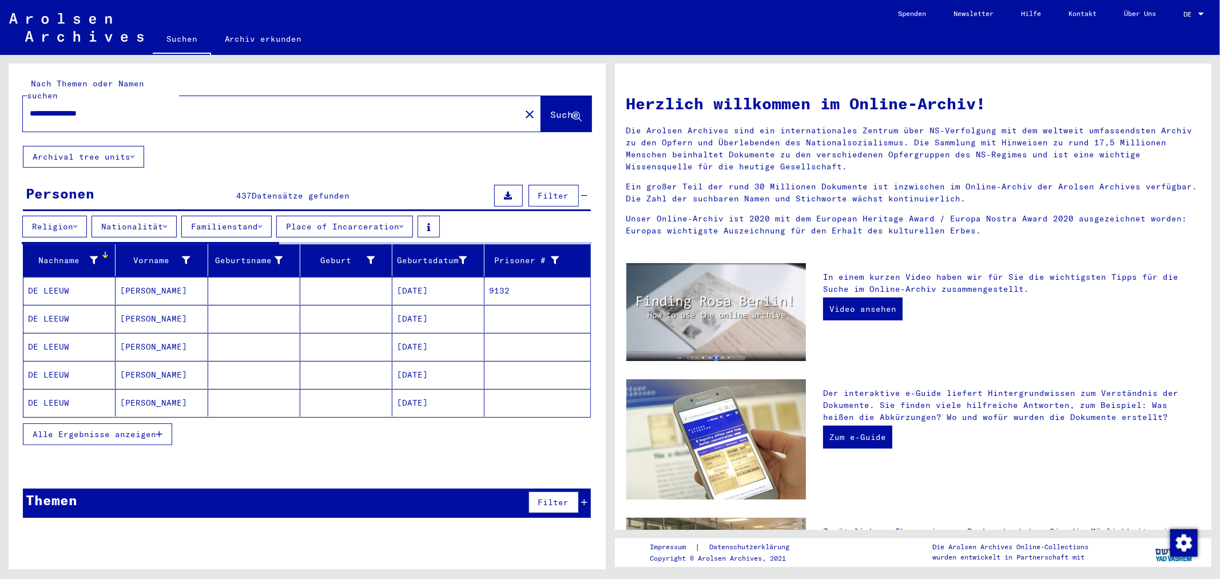
click at [67, 254] on div "Nachname" at bounding box center [63, 260] width 70 height 12
click at [93, 256] on icon at bounding box center [94, 260] width 8 height 8
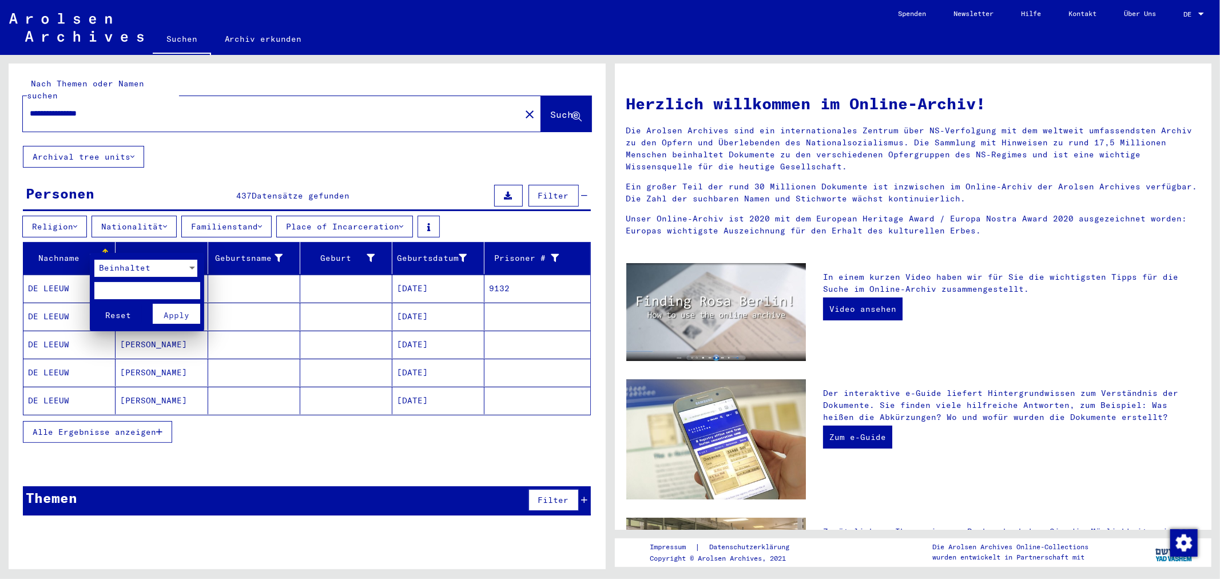
click at [104, 284] on input "text" at bounding box center [147, 290] width 106 height 17
type input "**"
click at [170, 318] on span "Apply" at bounding box center [177, 315] width 26 height 10
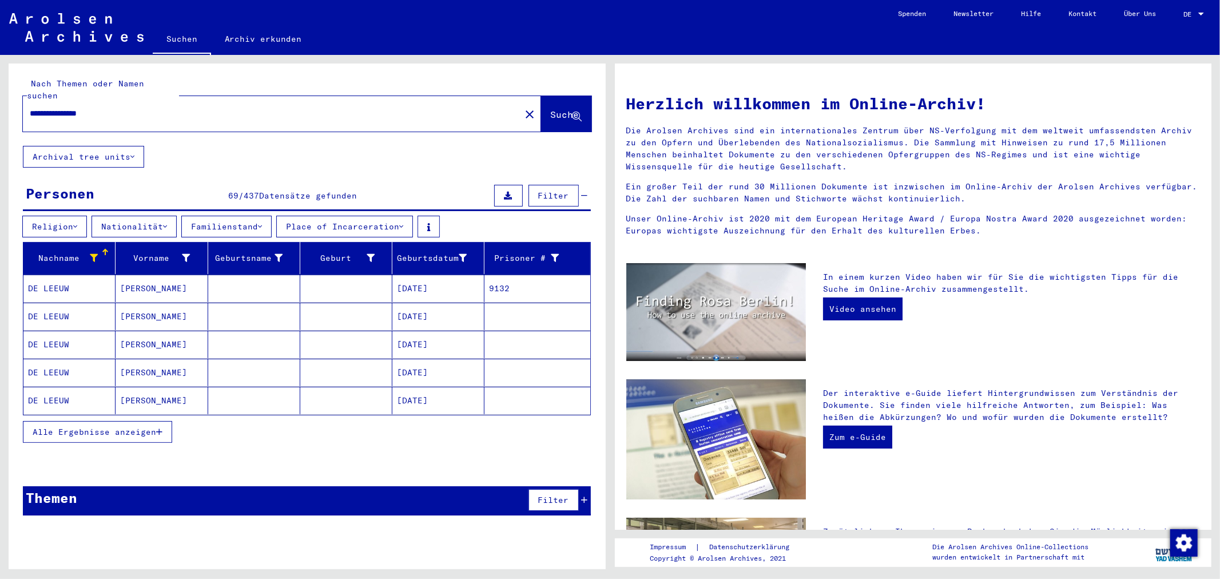
click at [118, 427] on span "Alle Ergebnisse anzeigen" at bounding box center [94, 432] width 123 height 10
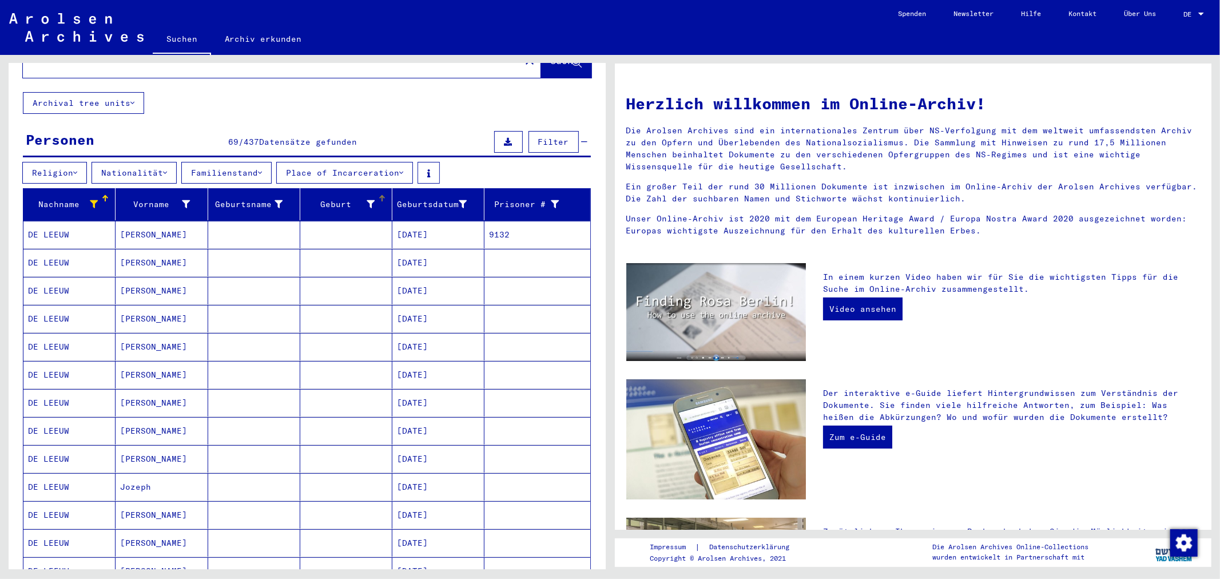
scroll to position [31, 0]
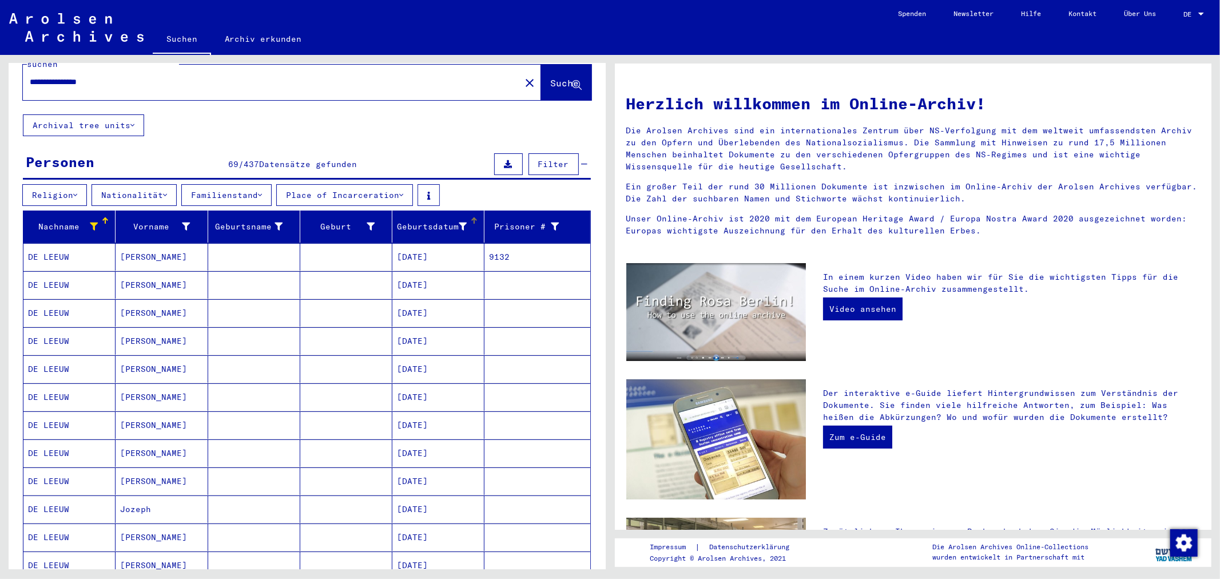
click at [416, 221] on div "Geburtsdatum" at bounding box center [440, 226] width 87 height 18
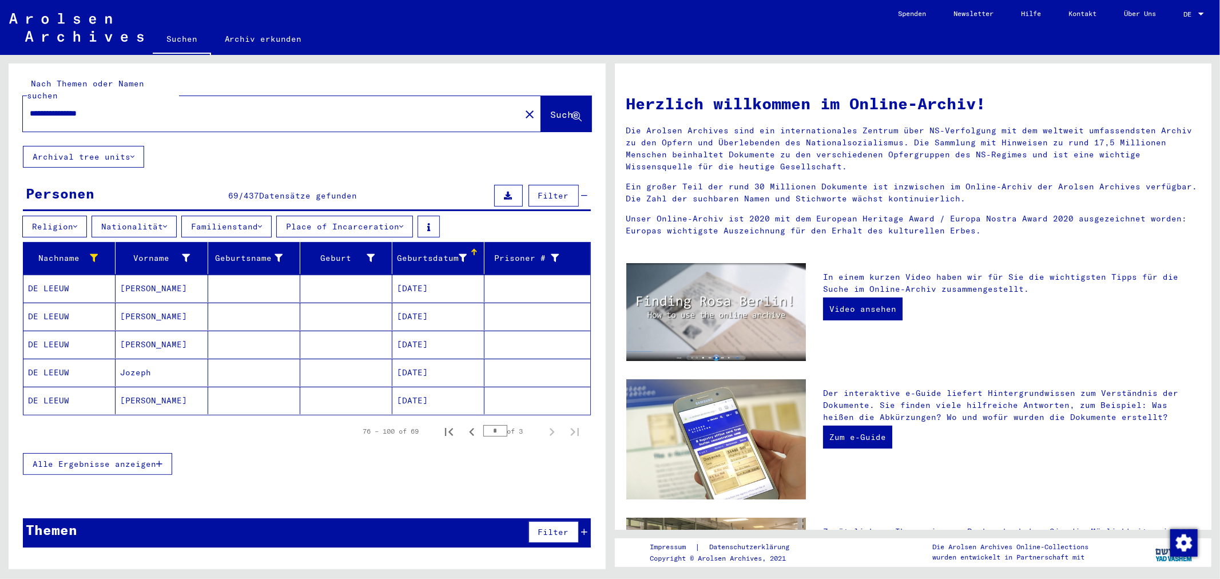
scroll to position [0, 0]
click at [100, 453] on button "Alle Ergebnisse anzeigen" at bounding box center [97, 464] width 149 height 22
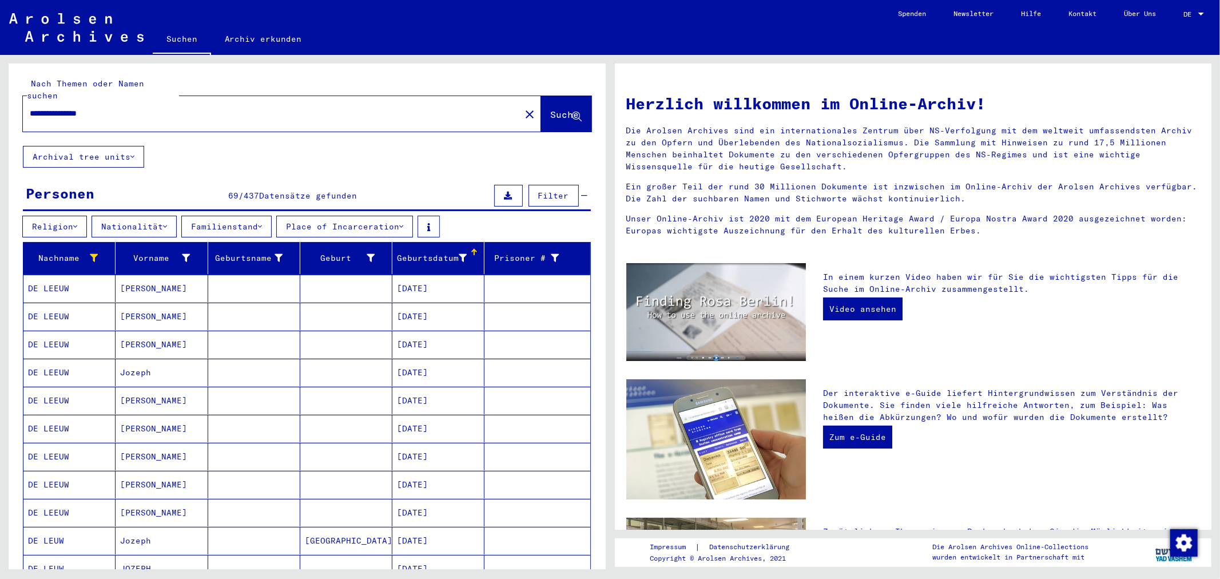
click at [121, 477] on mat-cell "[PERSON_NAME]" at bounding box center [161, 484] width 92 height 27
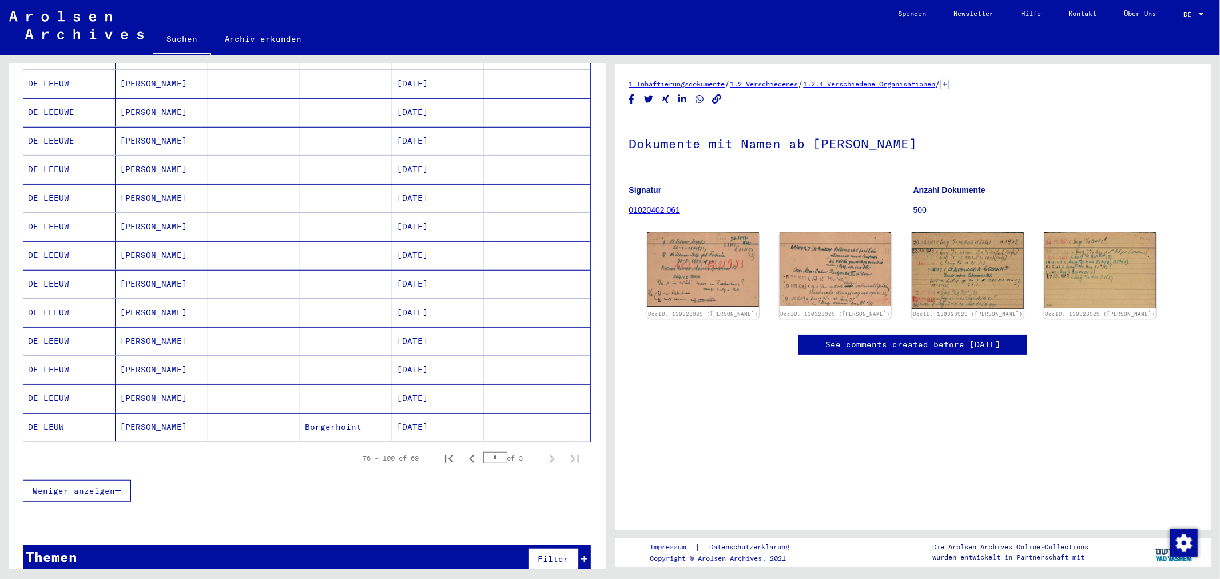
scroll to position [556, 0]
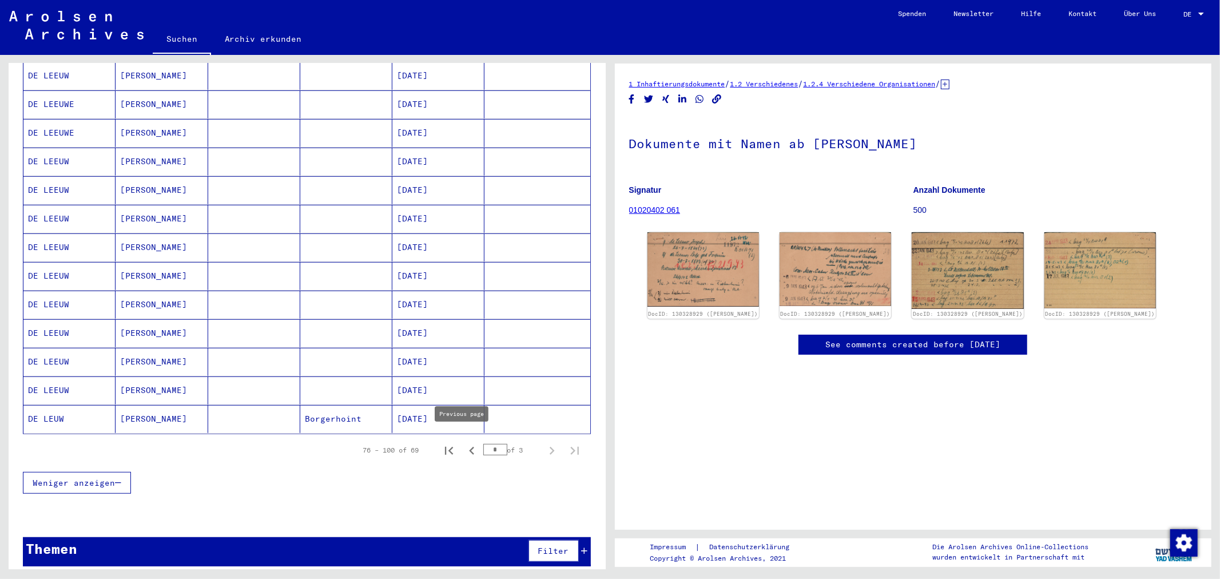
click at [464, 443] on icon "Previous page" at bounding box center [472, 451] width 16 height 16
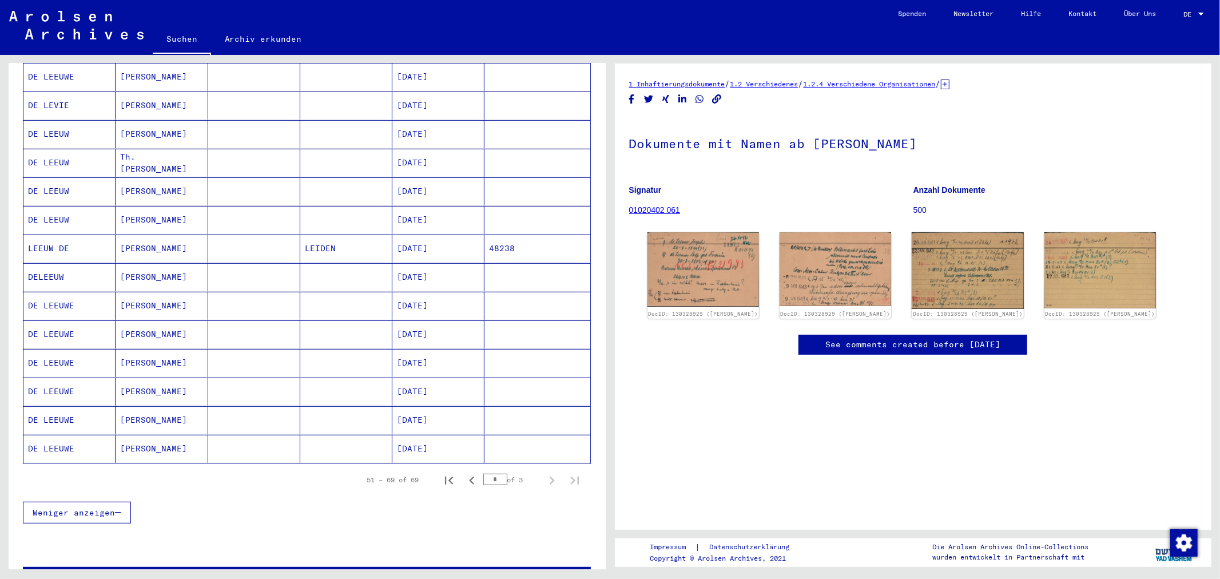
scroll to position [384, 0]
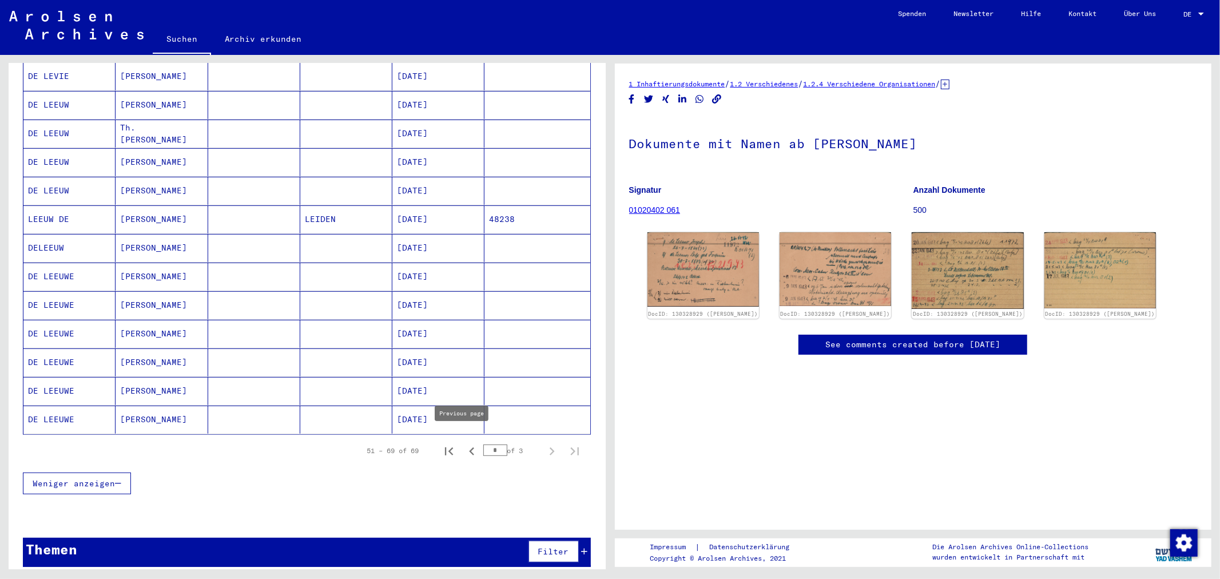
click at [464, 443] on icon "Previous page" at bounding box center [472, 451] width 16 height 16
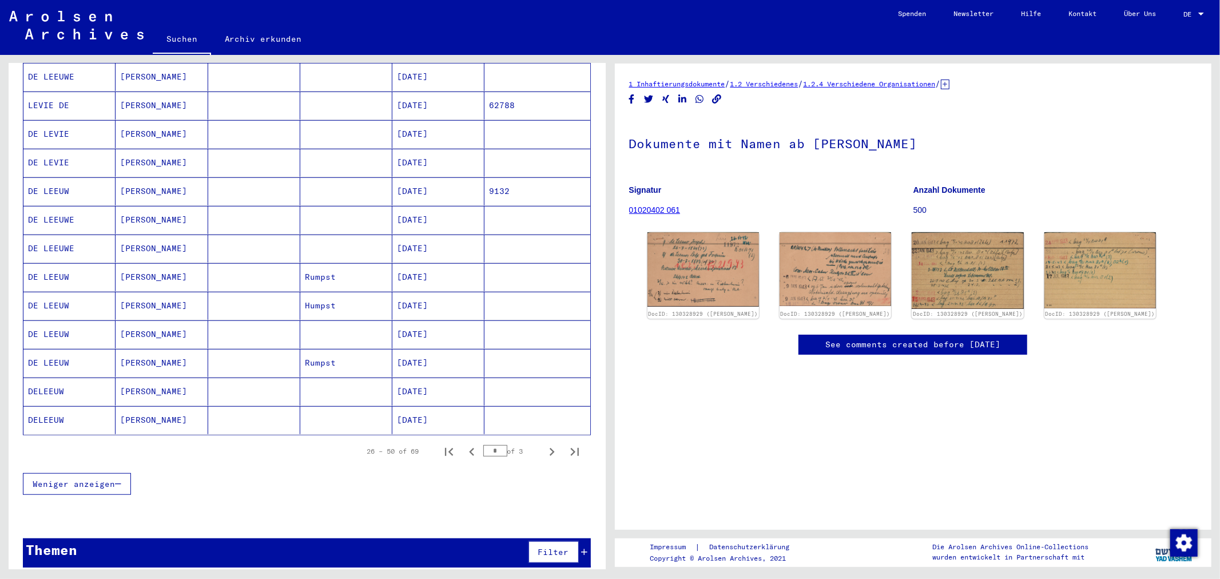
scroll to position [556, 0]
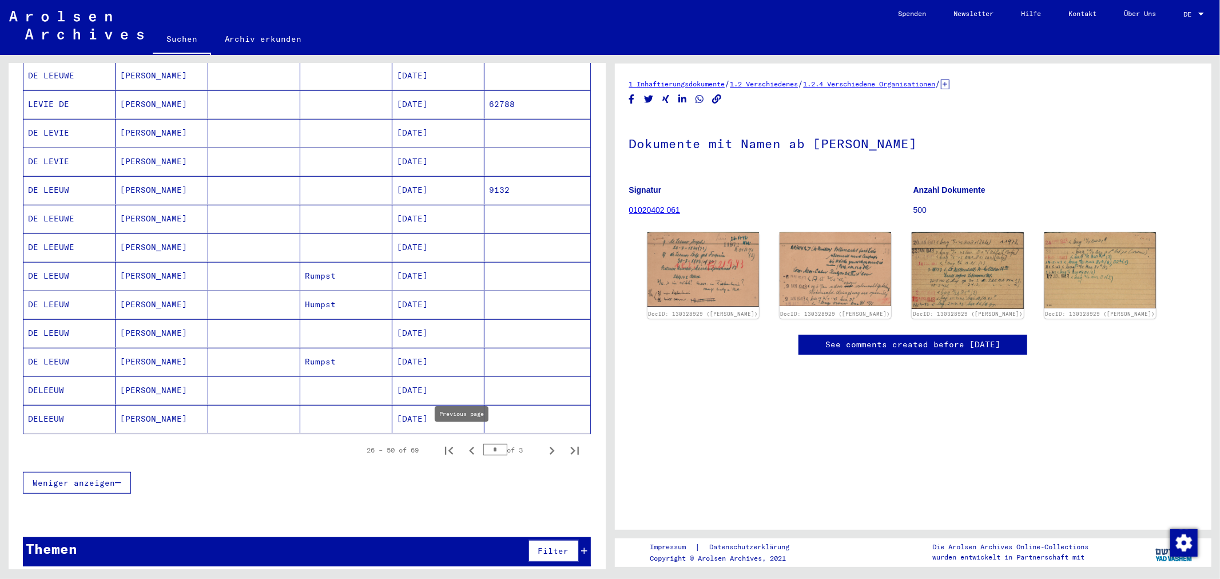
click at [472, 444] on button "Previous page" at bounding box center [471, 450] width 23 height 23
type input "*"
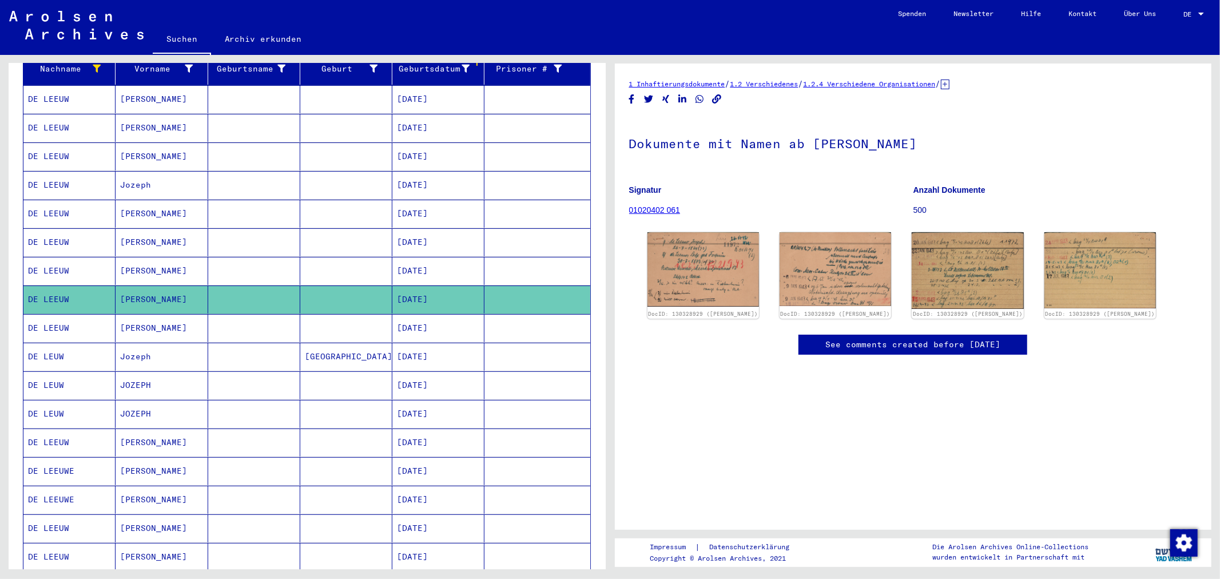
scroll to position [47, 0]
